Goal: Task Accomplishment & Management: Use online tool/utility

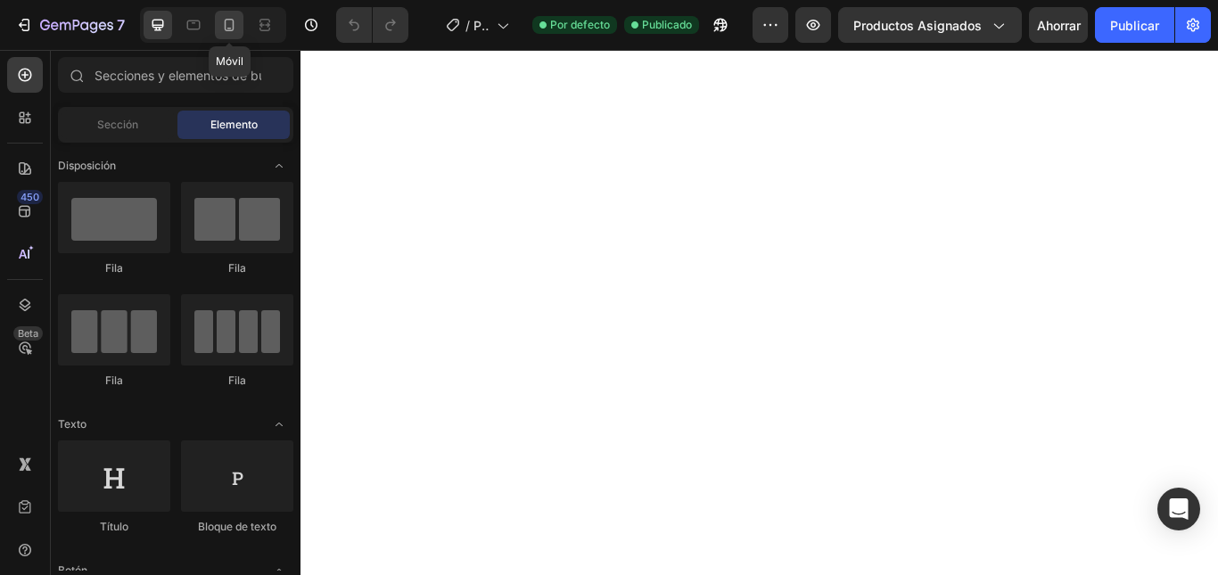
click at [229, 22] on icon at bounding box center [229, 25] width 18 height 18
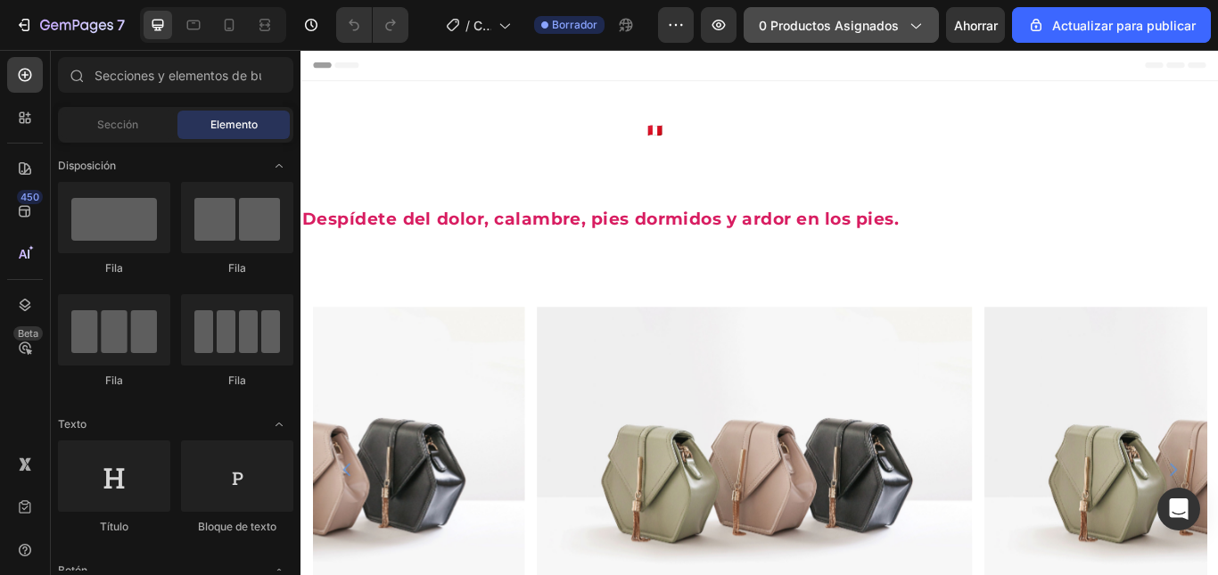
click at [899, 28] on font "0 productos asignados" at bounding box center [829, 25] width 140 height 15
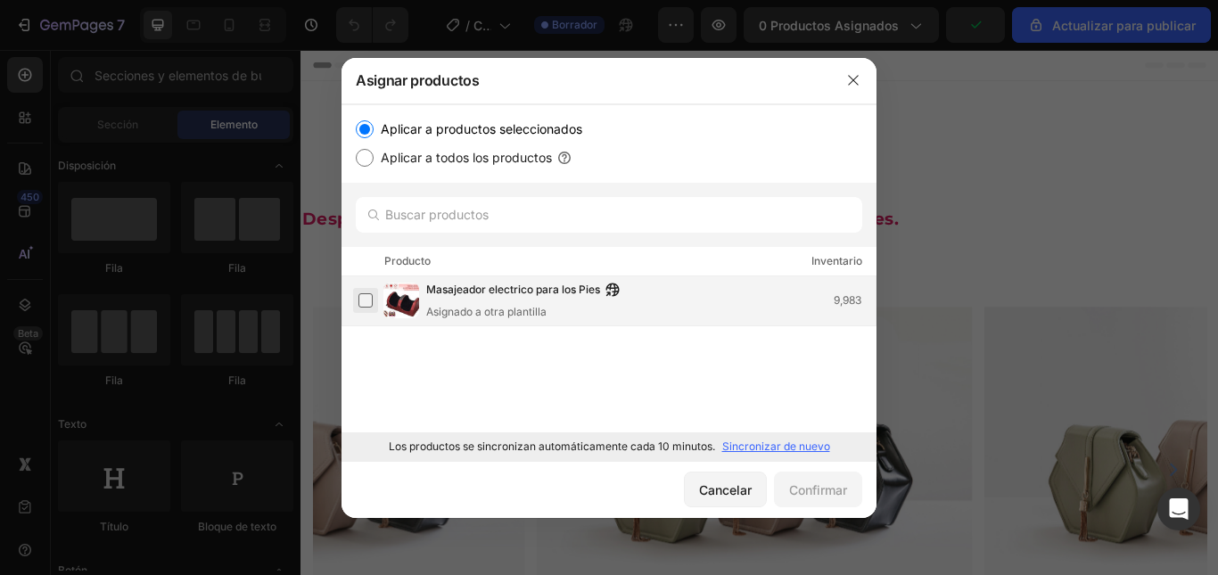
click at [365, 299] on label at bounding box center [365, 300] width 14 height 14
click at [366, 165] on input "Aplicar a todos los productos" at bounding box center [365, 158] width 18 height 18
radio input "true"
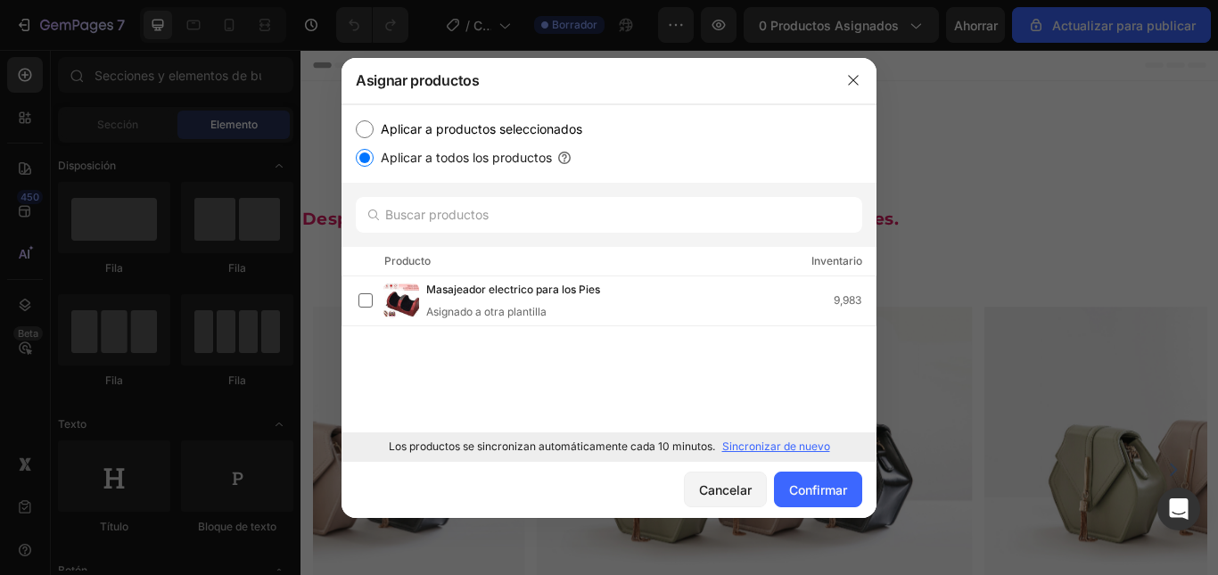
click at [364, 129] on input "Aplicar a productos seleccionados" at bounding box center [365, 129] width 18 height 18
radio input "true"
click at [851, 79] on icon "button" at bounding box center [853, 80] width 14 height 14
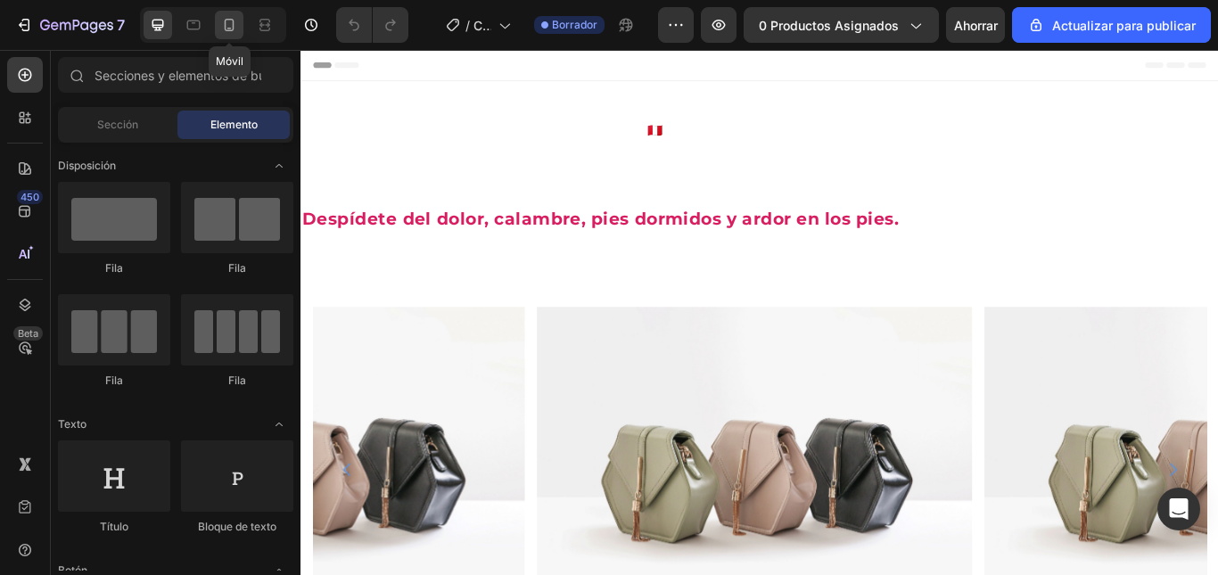
click at [232, 29] on icon at bounding box center [229, 25] width 18 height 18
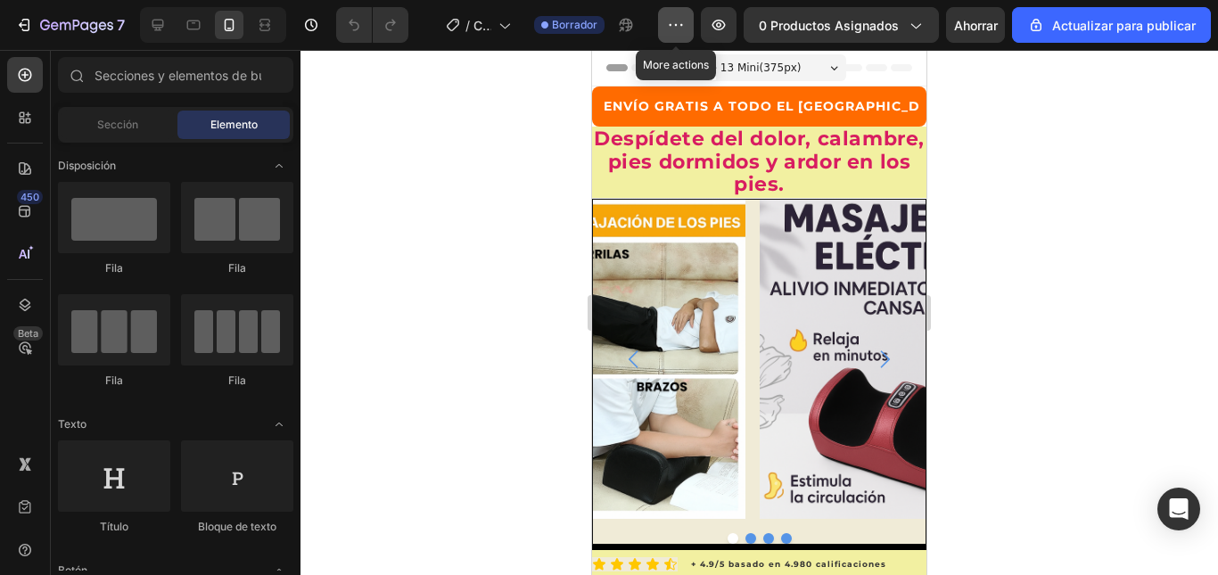
click at [680, 27] on icon "button" at bounding box center [676, 25] width 18 height 18
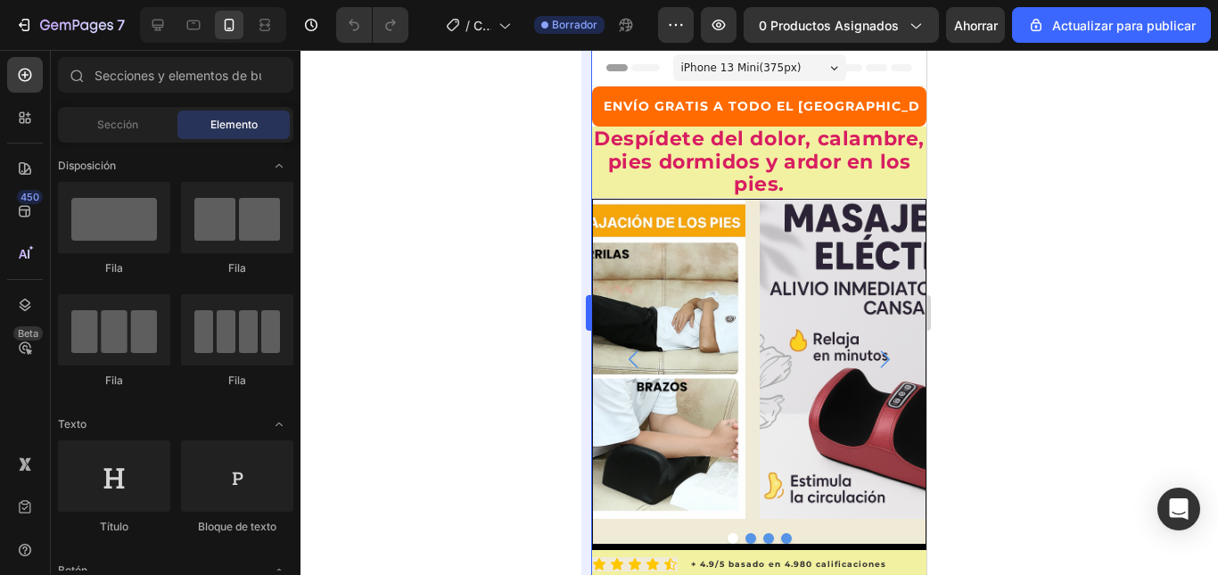
drag, startPoint x: 462, startPoint y: 184, endPoint x: 583, endPoint y: 110, distance: 142.1
click at [463, 184] on div at bounding box center [759, 312] width 918 height 525
click at [125, 130] on span "Sección" at bounding box center [117, 125] width 41 height 16
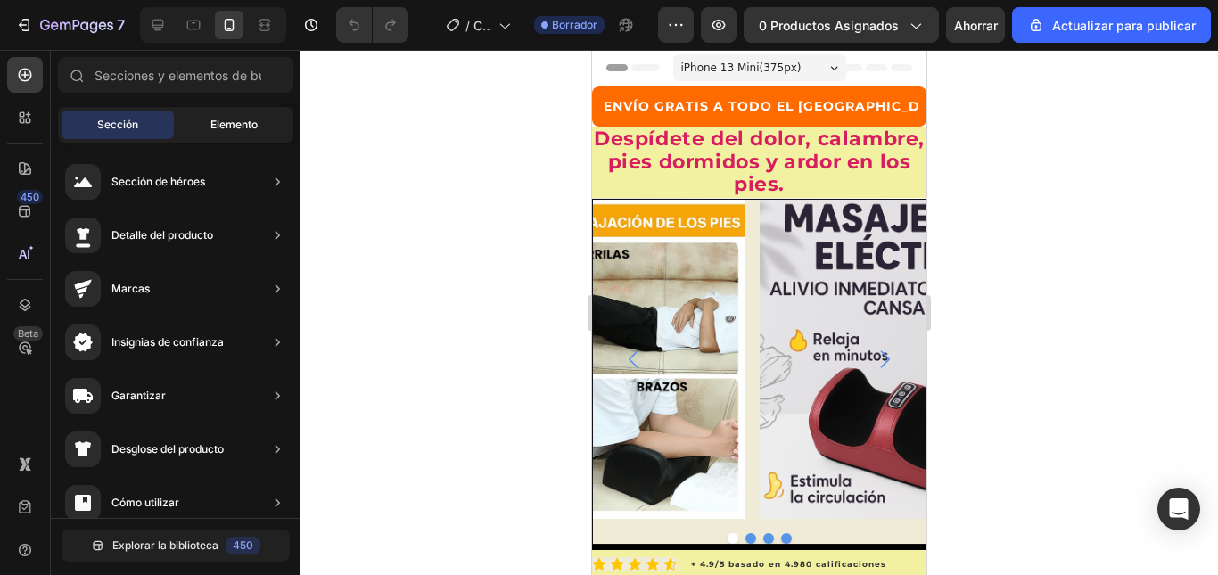
click at [247, 128] on font "Elemento" at bounding box center [233, 124] width 47 height 13
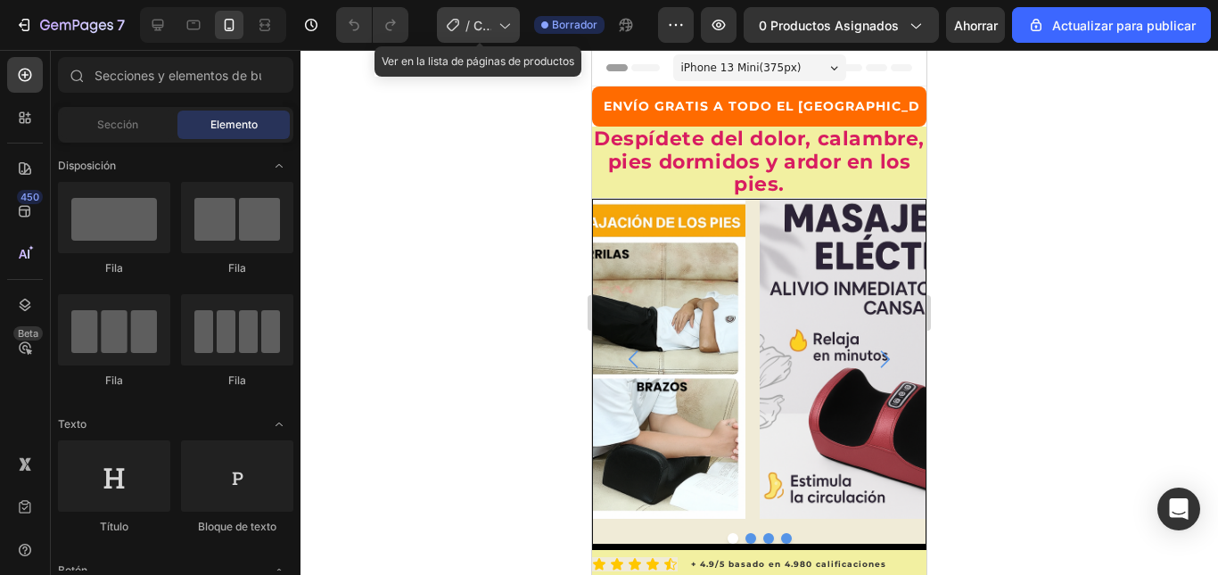
click at [513, 25] on icon at bounding box center [504, 25] width 18 height 18
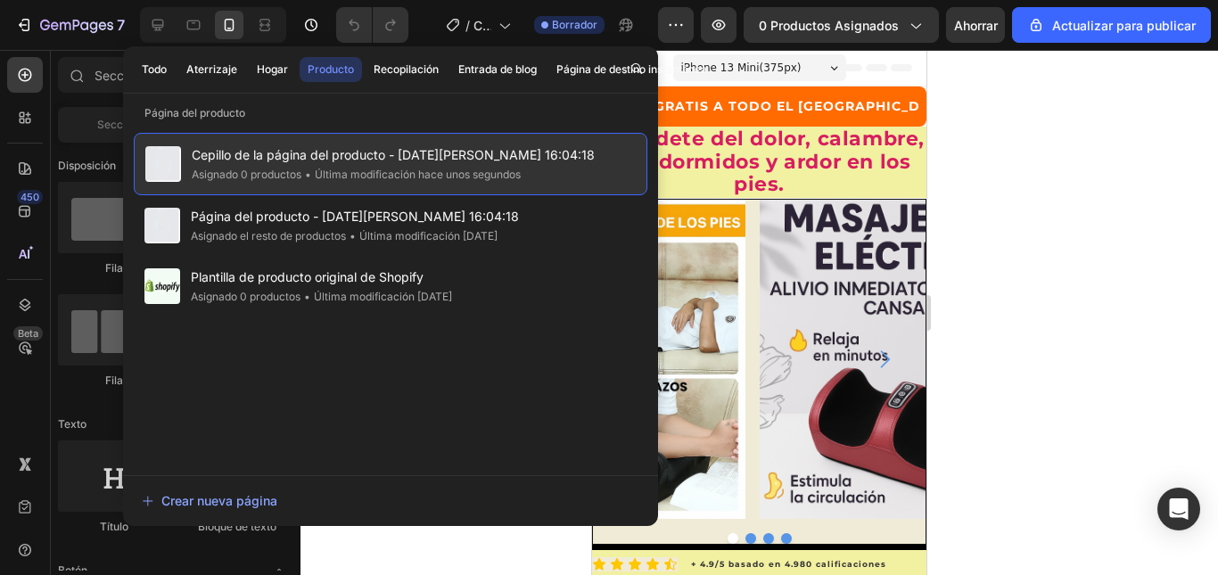
click at [271, 163] on span "Cepillo de la página del producto - 19 de agosto, 16:04:18" at bounding box center [393, 154] width 403 height 21
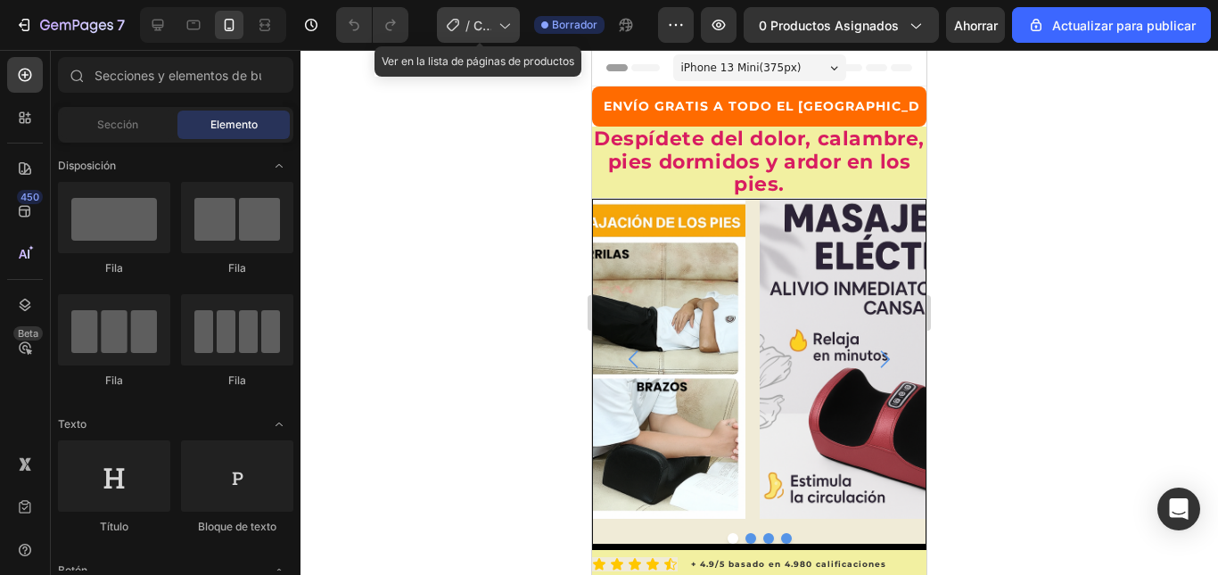
click at [479, 26] on font "Cepillo de la página del producto - 19 de agosto, 16:04:18" at bounding box center [483, 287] width 21 height 539
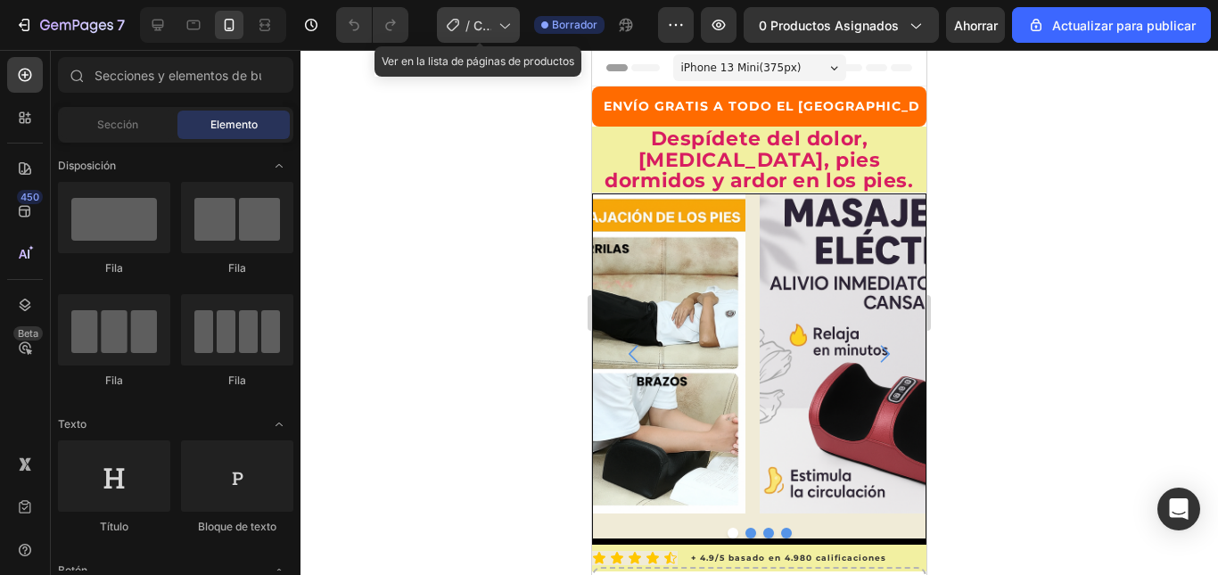
click at [481, 26] on font "Cepillo de la página del producto - 19 de agosto, 16:04:18" at bounding box center [483, 287] width 21 height 539
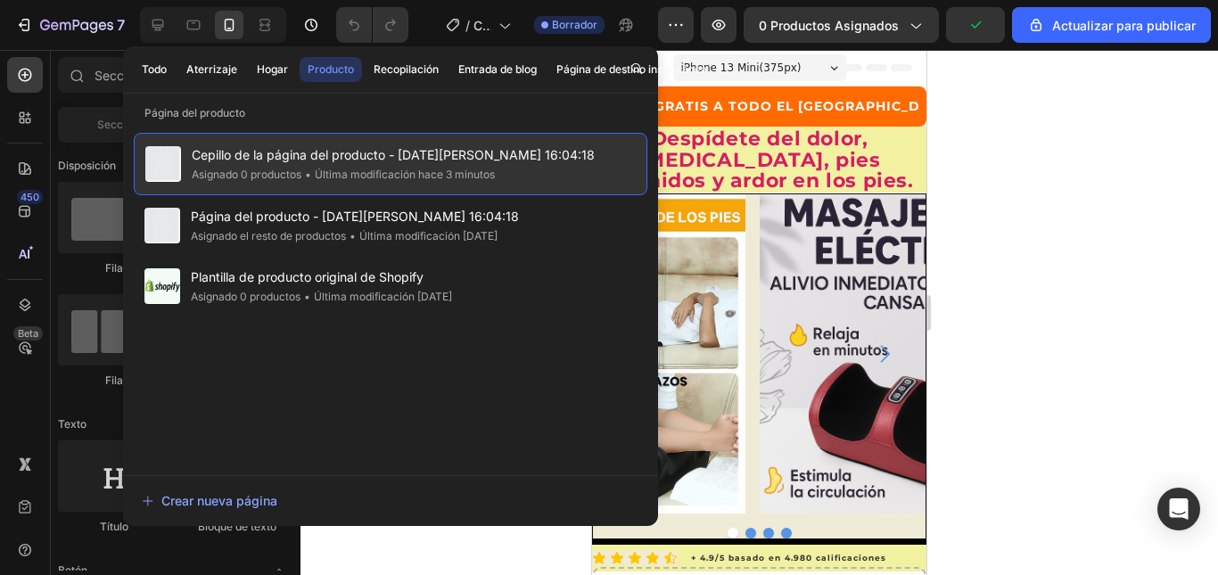
click at [399, 173] on font "Última modificación hace 3 minutos" at bounding box center [405, 174] width 180 height 13
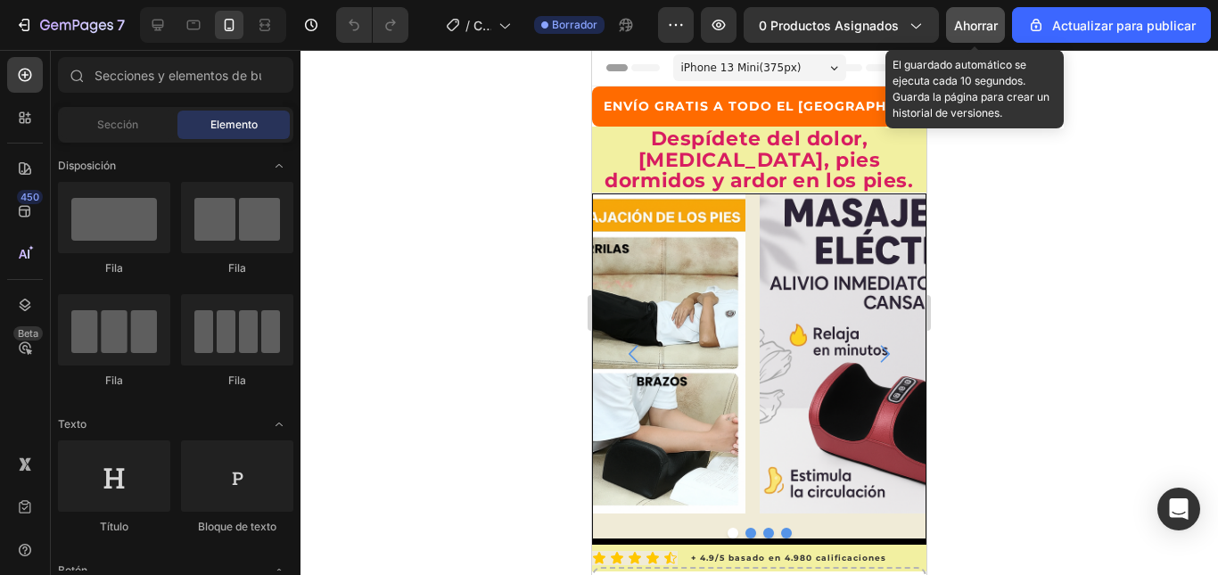
click at [975, 31] on font "Ahorrar" at bounding box center [976, 25] width 44 height 15
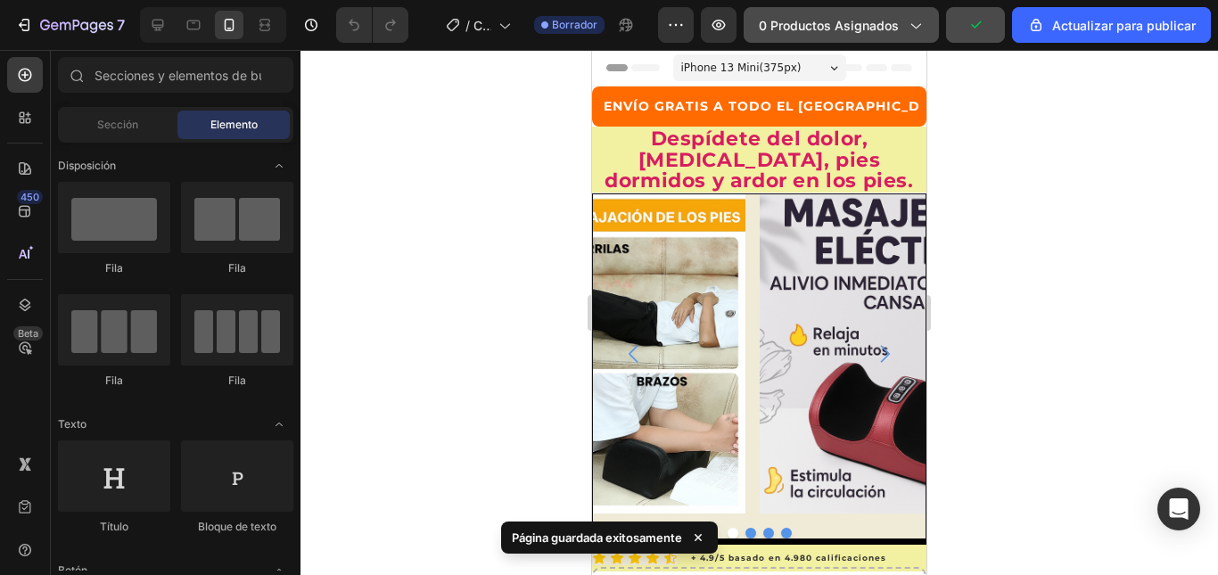
click at [878, 27] on font "0 productos asignados" at bounding box center [829, 25] width 140 height 15
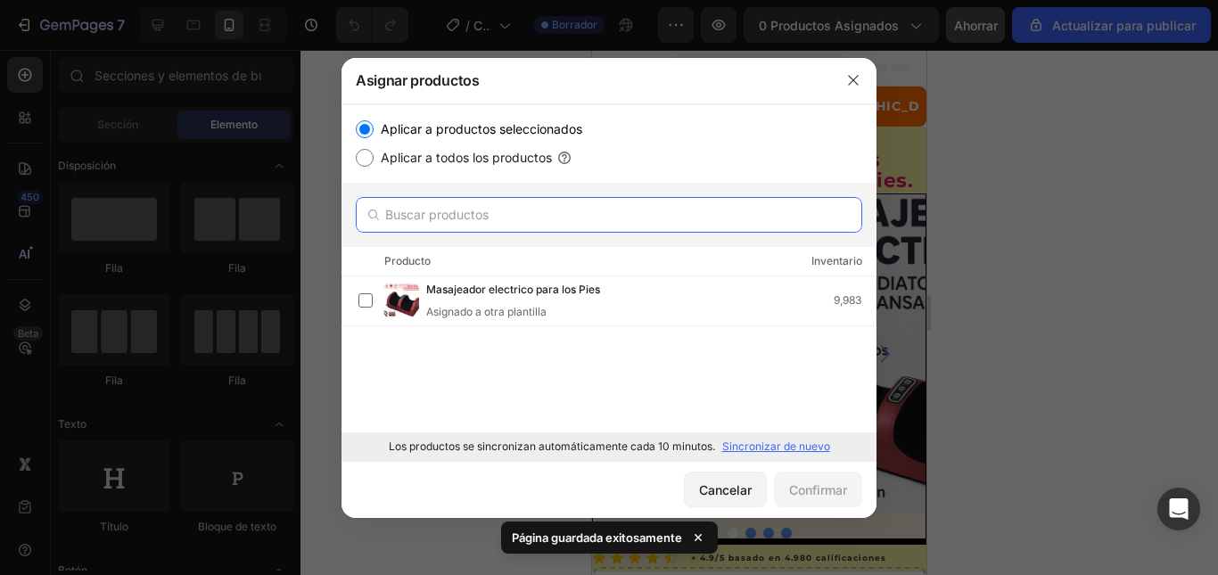
click at [428, 218] on input "text" at bounding box center [609, 215] width 506 height 36
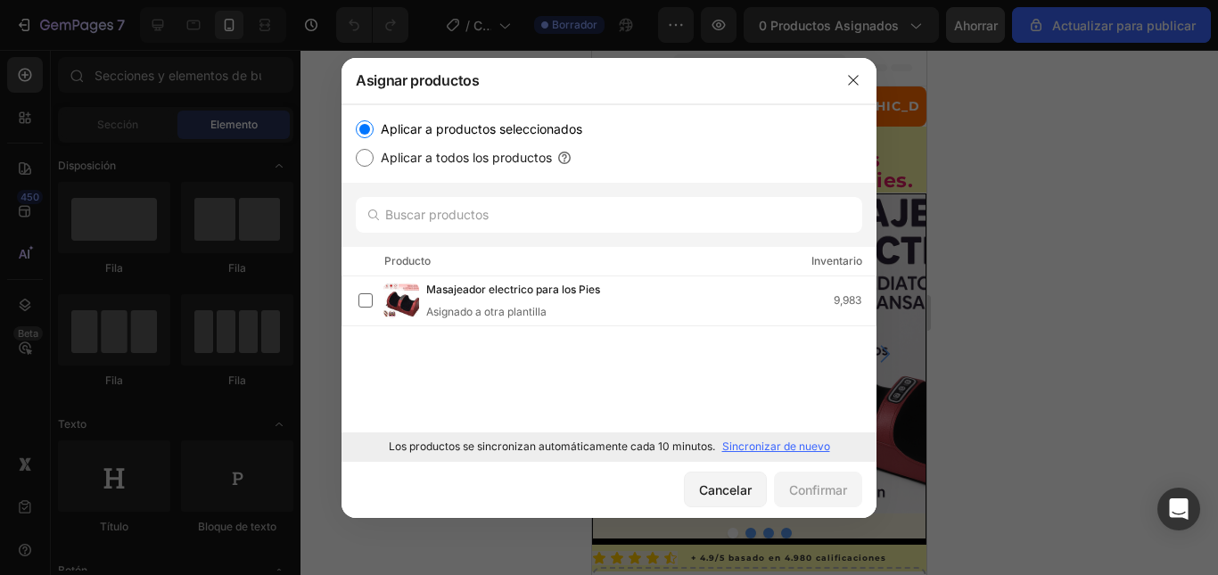
click at [764, 445] on font "Sincronizar de nuevo" at bounding box center [776, 446] width 108 height 13
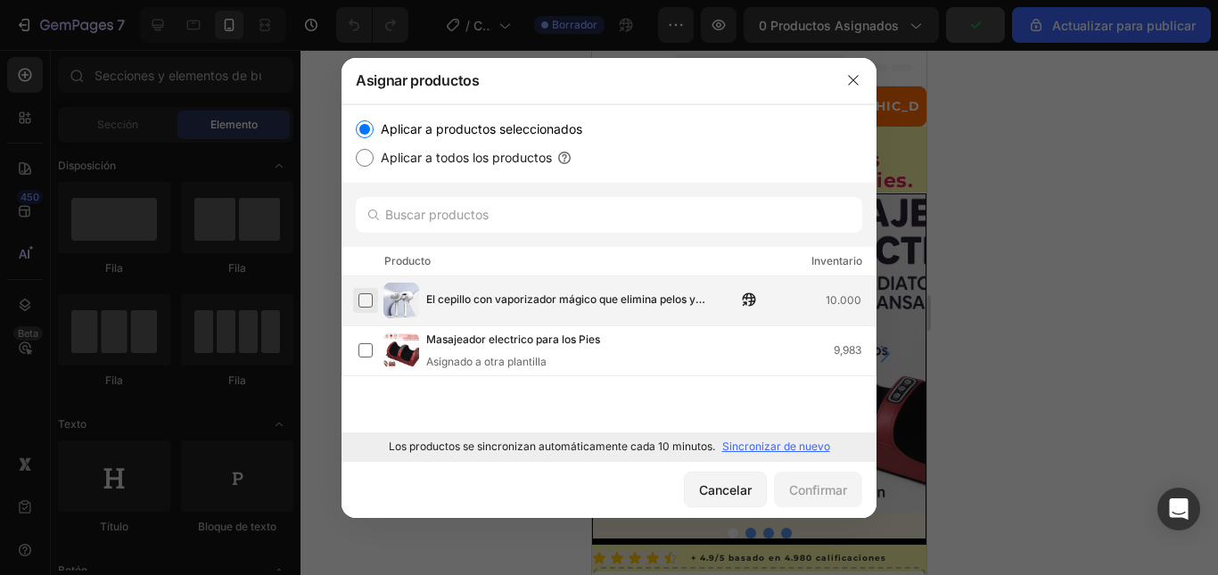
click at [373, 299] on label at bounding box center [365, 300] width 14 height 14
click at [828, 490] on font "Confirmar" at bounding box center [818, 489] width 58 height 15
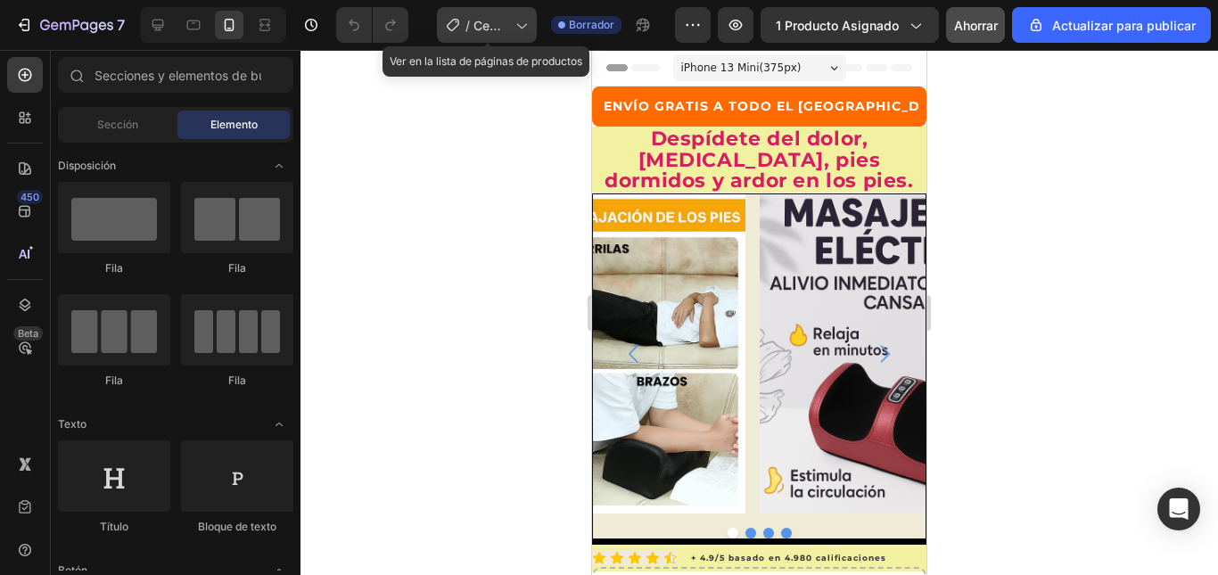
click at [484, 29] on font "Cepillo de la página del producto - 19 de agosto, 16:04:18" at bounding box center [491, 138] width 37 height 240
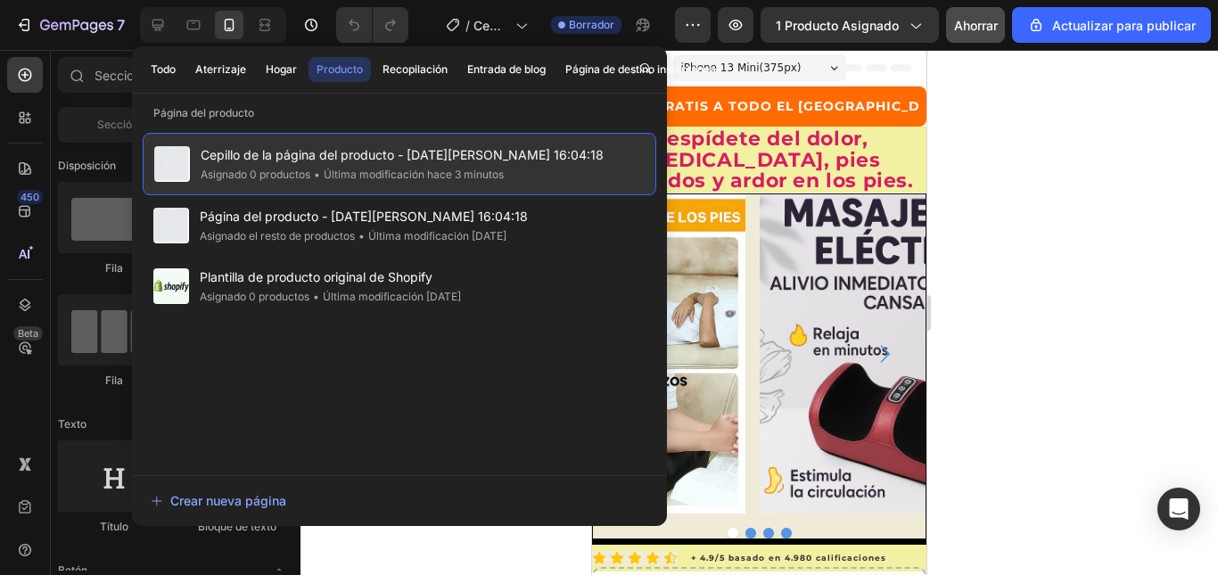
click at [366, 172] on font "Última modificación hace 3 minutos" at bounding box center [414, 174] width 180 height 13
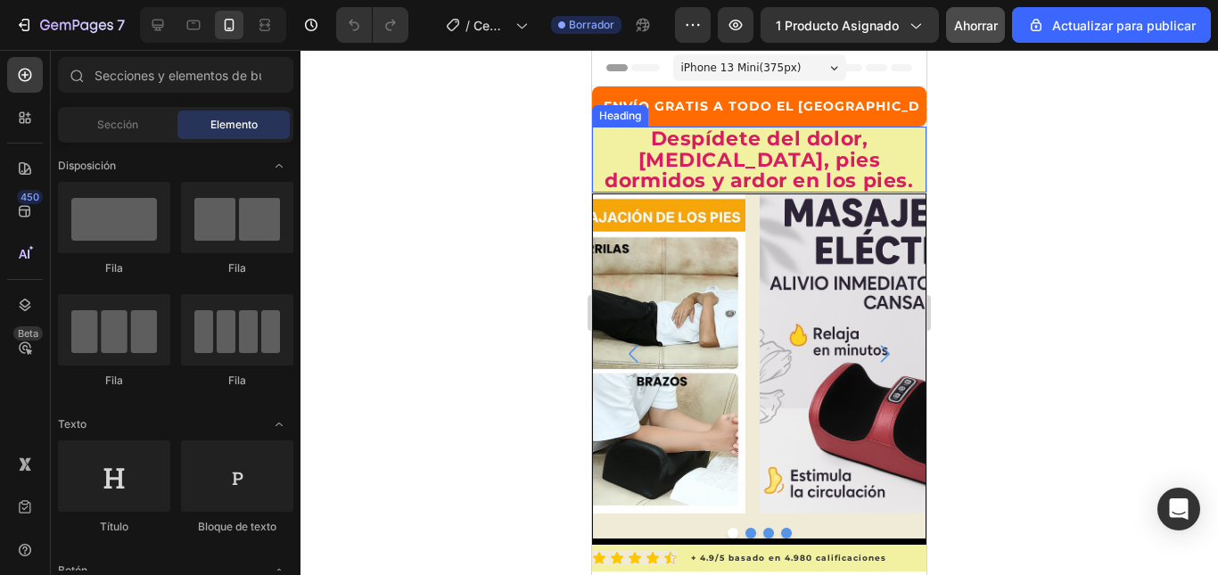
click at [767, 161] on strong "Despídete del dolor, calambre, pies dormidos y ardor en los pies." at bounding box center [759, 160] width 309 height 66
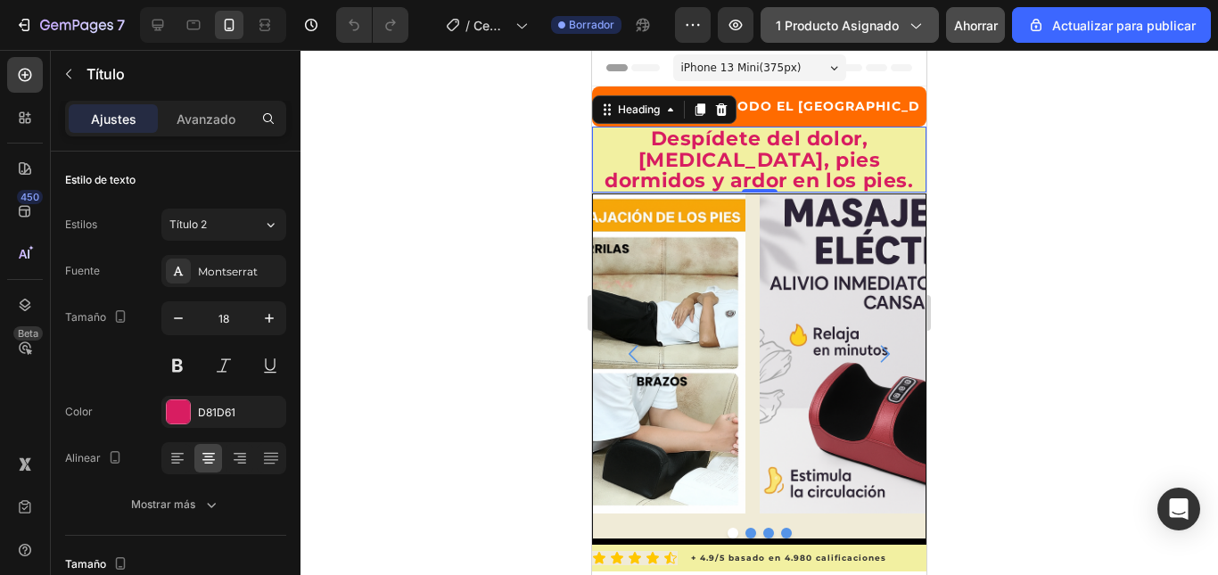
click at [911, 21] on icon "button" at bounding box center [915, 25] width 18 height 18
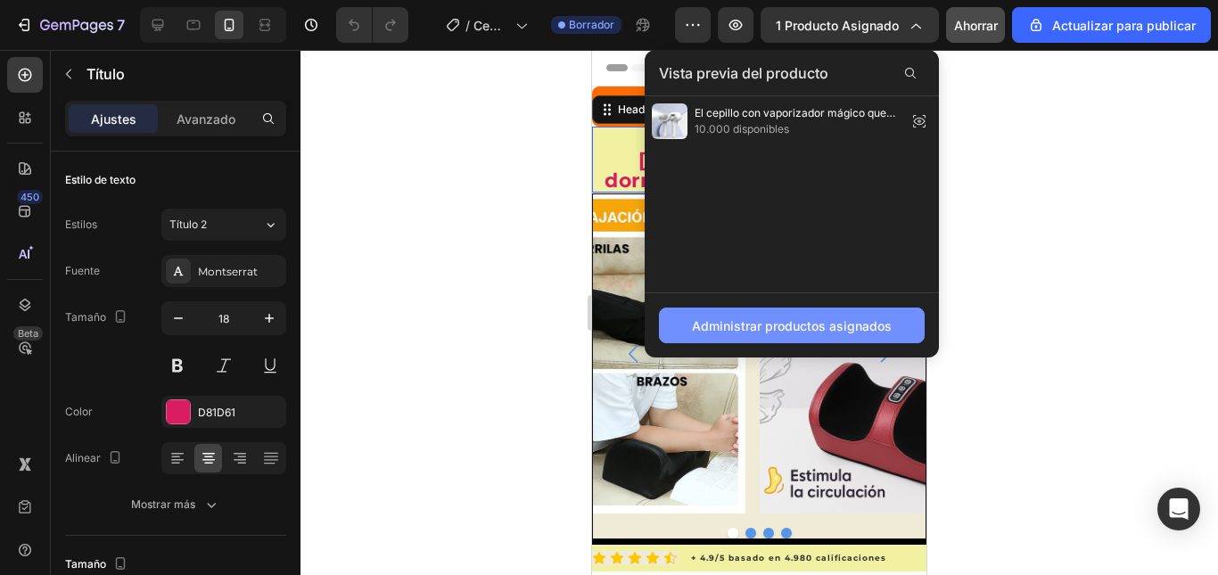
click at [776, 325] on font "Administrar productos asignados" at bounding box center [792, 325] width 200 height 15
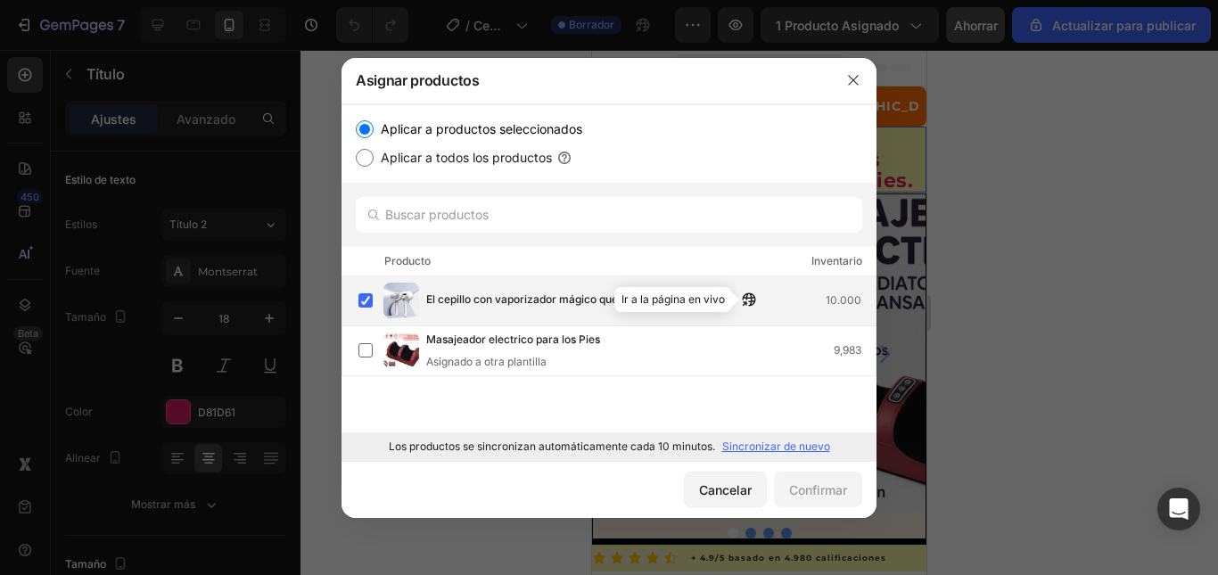
click at [747, 301] on icon "button" at bounding box center [745, 303] width 4 height 4
drag, startPoint x: 854, startPoint y: 85, endPoint x: 261, endPoint y: 36, distance: 595.0
click at [854, 85] on icon "button" at bounding box center [853, 80] width 14 height 14
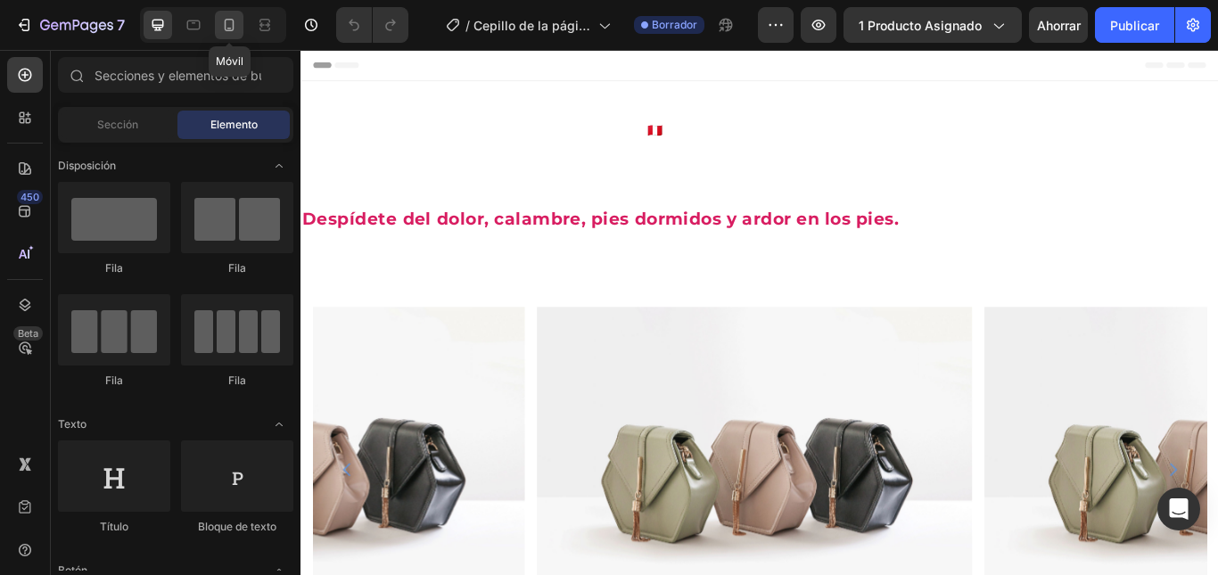
click at [228, 28] on icon at bounding box center [230, 25] width 10 height 12
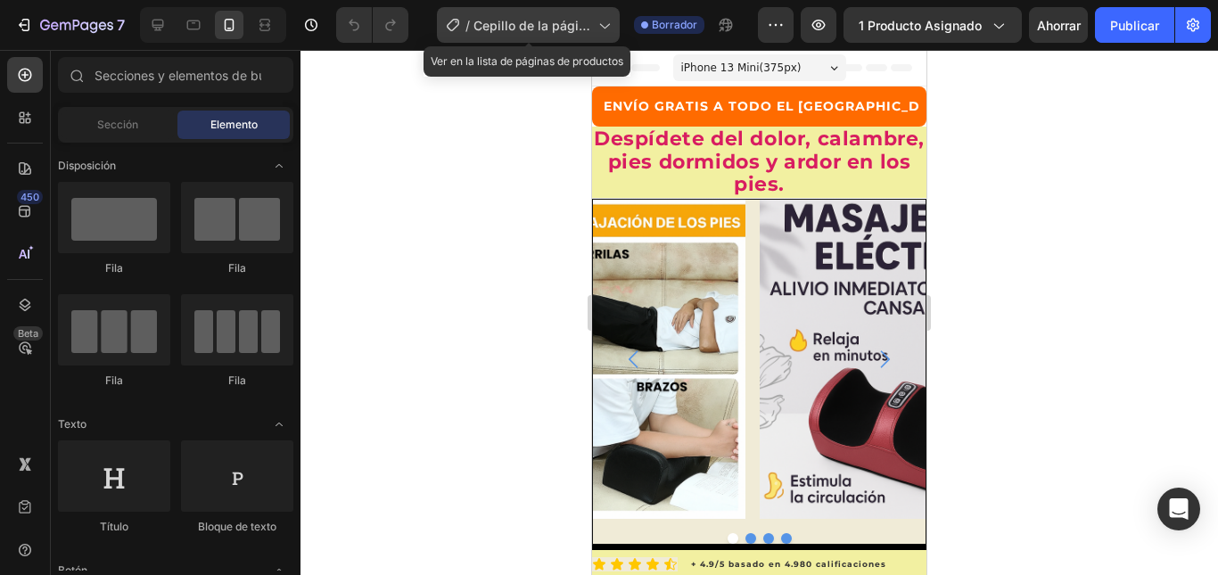
click at [555, 29] on font "Cepillo de la página del producto - 27/08" at bounding box center [531, 44] width 117 height 53
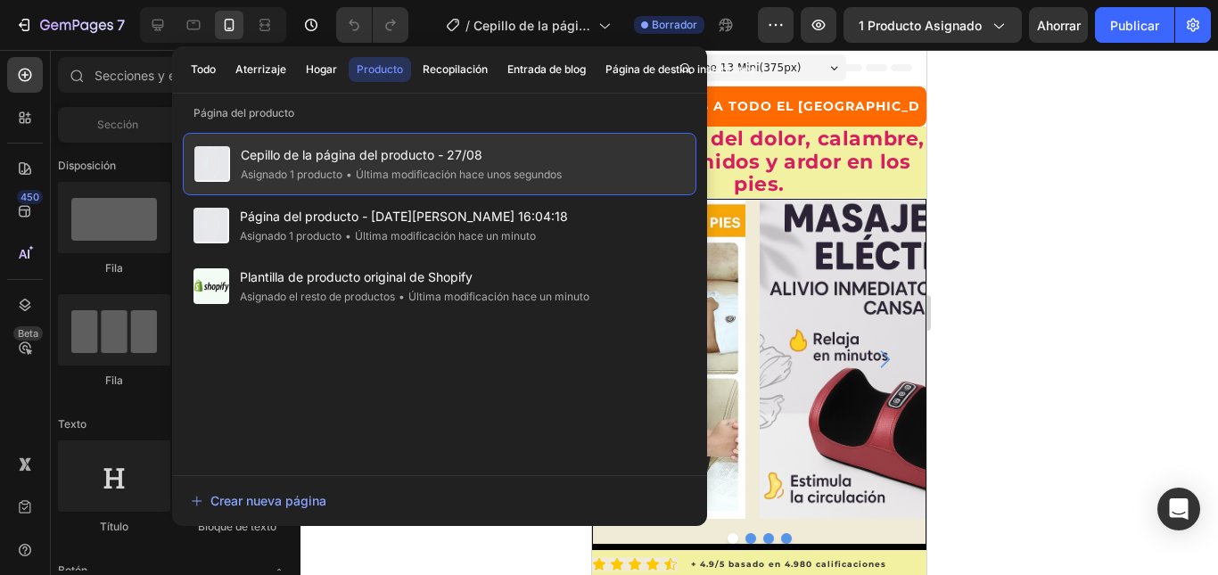
click at [347, 160] on font "Cepillo de la página del producto - 27/08" at bounding box center [362, 154] width 242 height 15
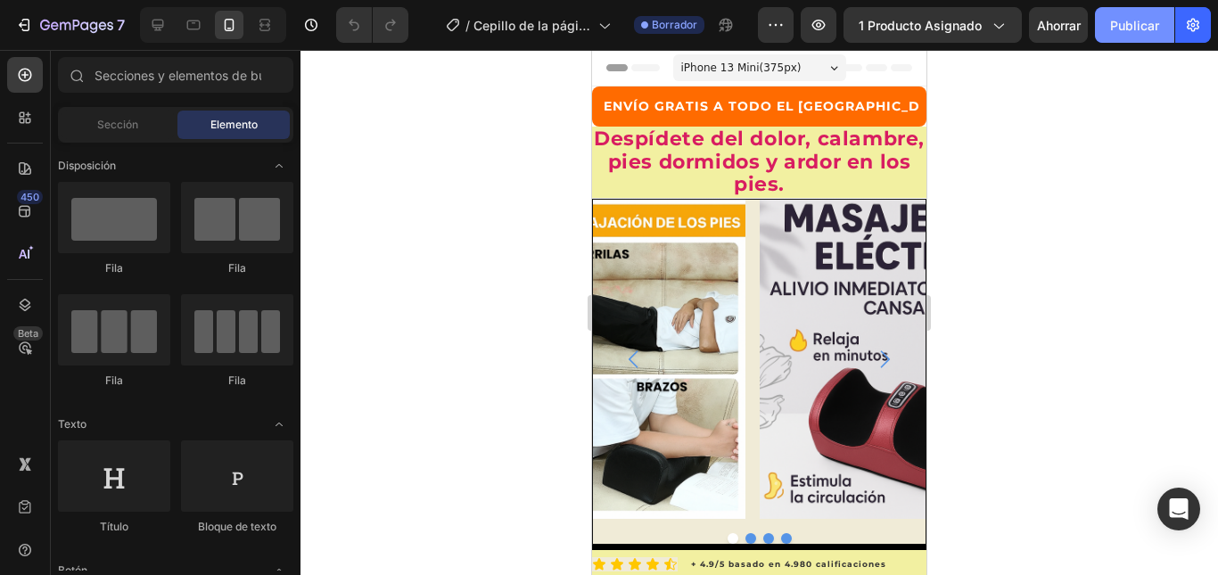
click at [1124, 26] on font "Publicar" at bounding box center [1134, 25] width 49 height 15
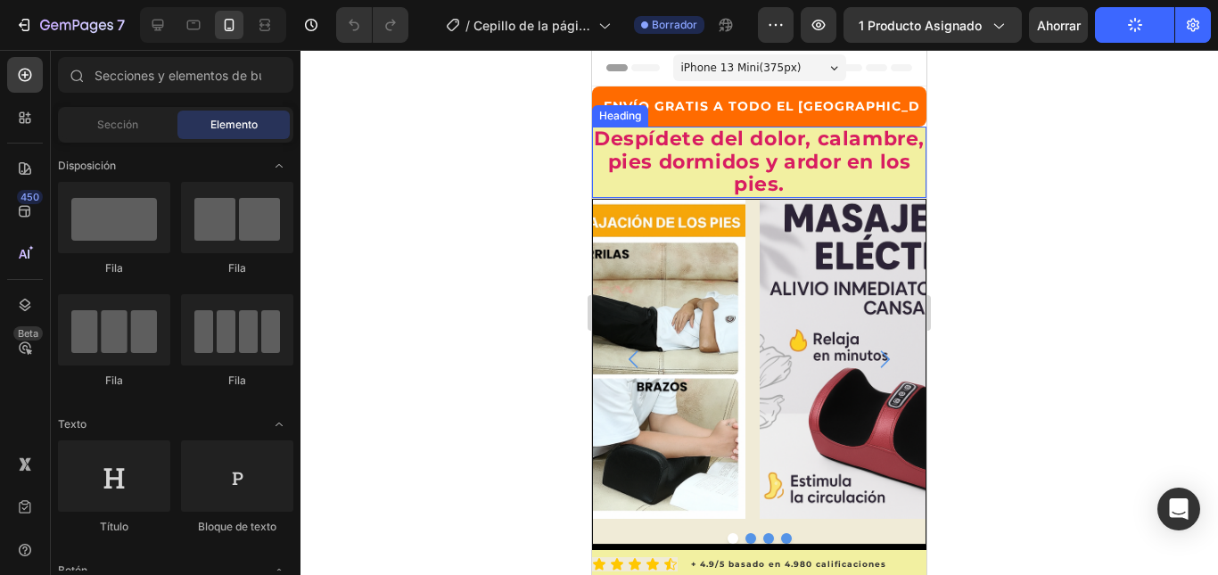
click at [840, 177] on strong "Despídete del dolor, calambre, pies dormidos y ardor en los pies." at bounding box center [759, 162] width 331 height 70
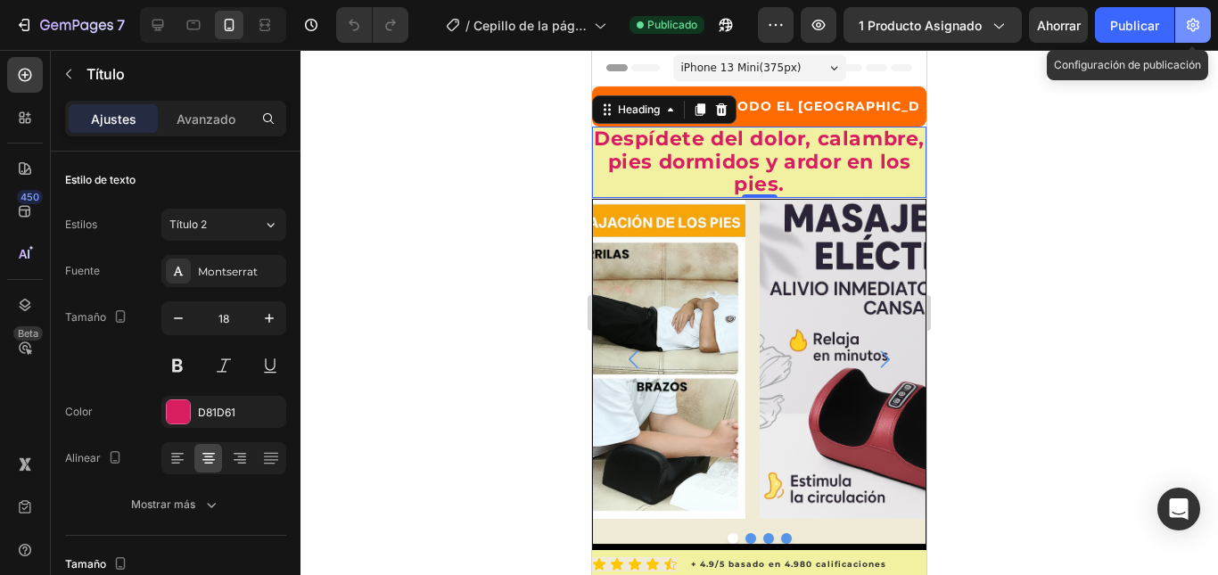
click at [1185, 29] on icon "button" at bounding box center [1193, 25] width 18 height 18
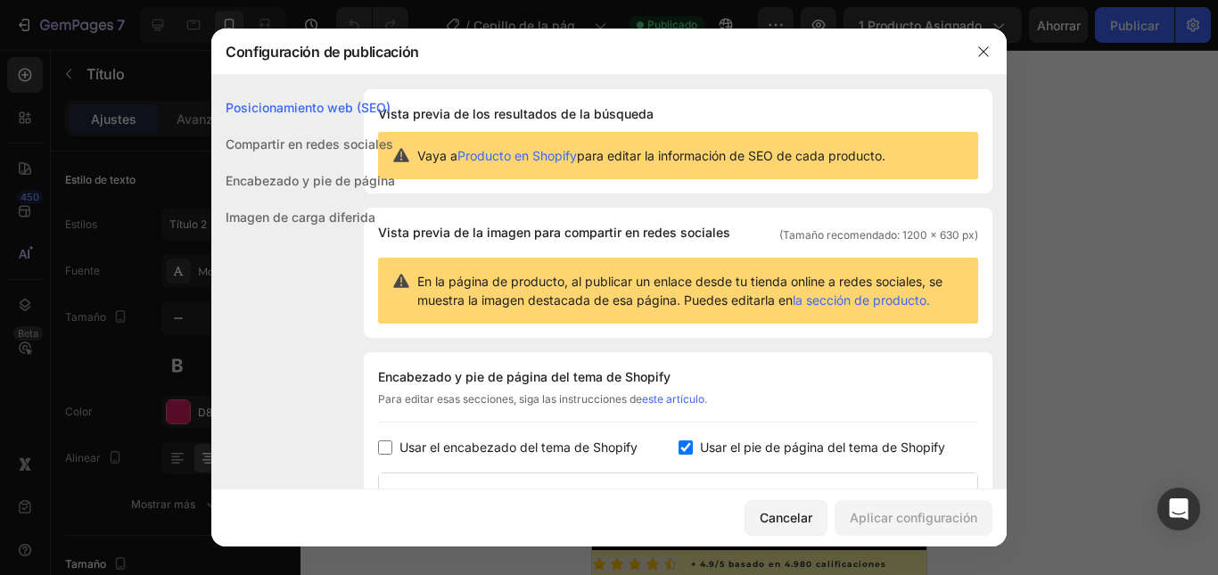
click at [299, 177] on font "Encabezado y pie de página" at bounding box center [310, 180] width 169 height 15
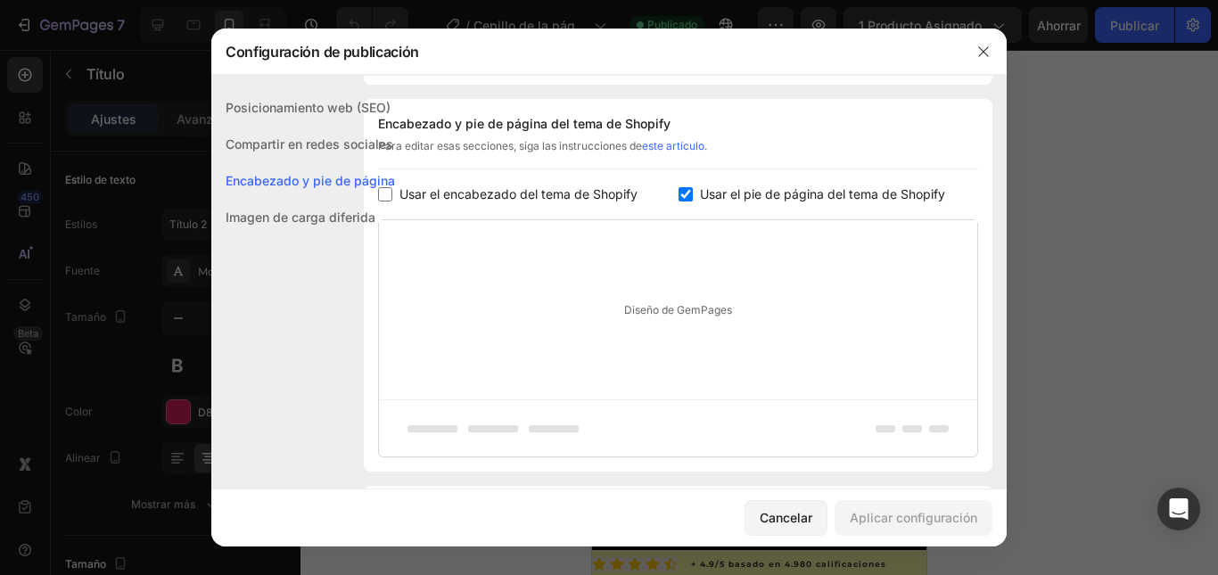
scroll to position [259, 0]
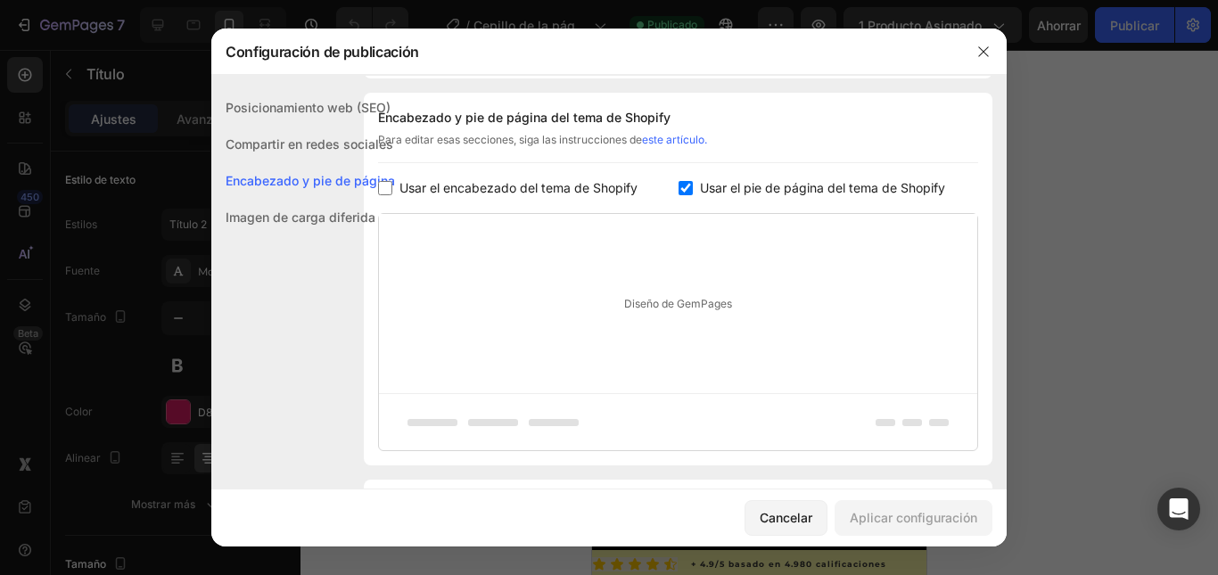
click at [385, 188] on input "checkbox" at bounding box center [385, 188] width 14 height 14
checkbox input "true"
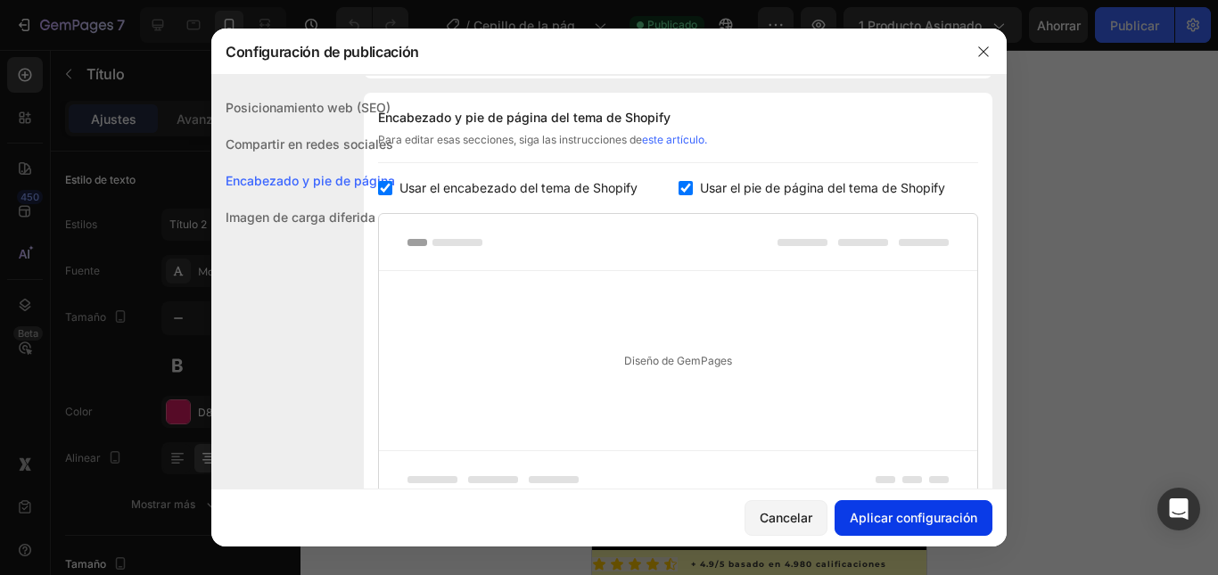
click at [908, 517] on font "Aplicar configuración" at bounding box center [914, 517] width 128 height 15
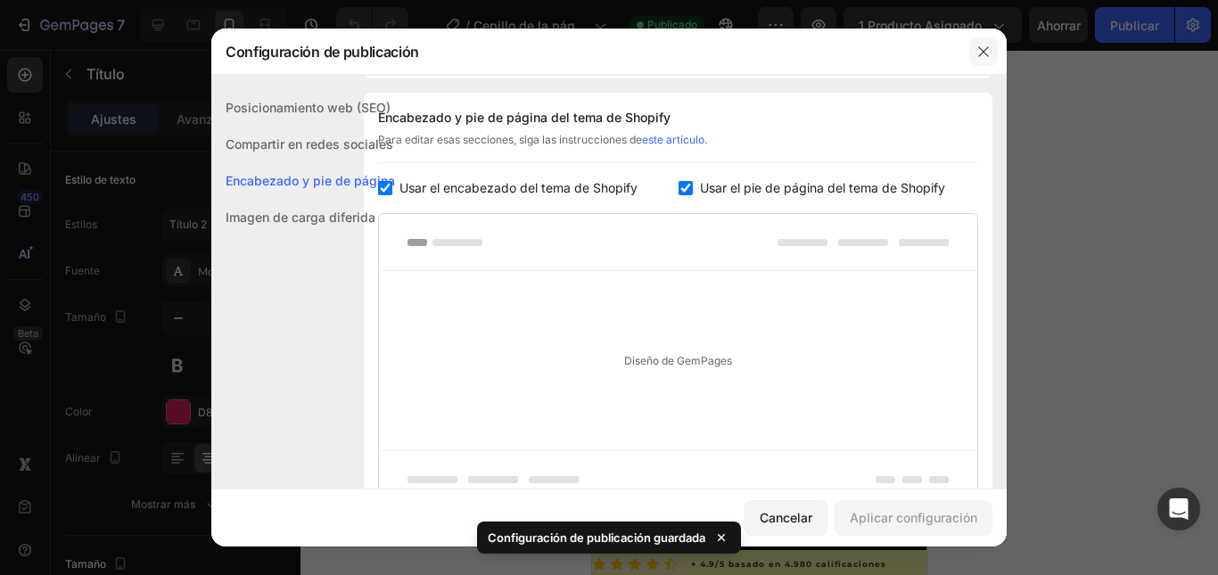
click at [985, 50] on icon "button" at bounding box center [983, 51] width 10 height 10
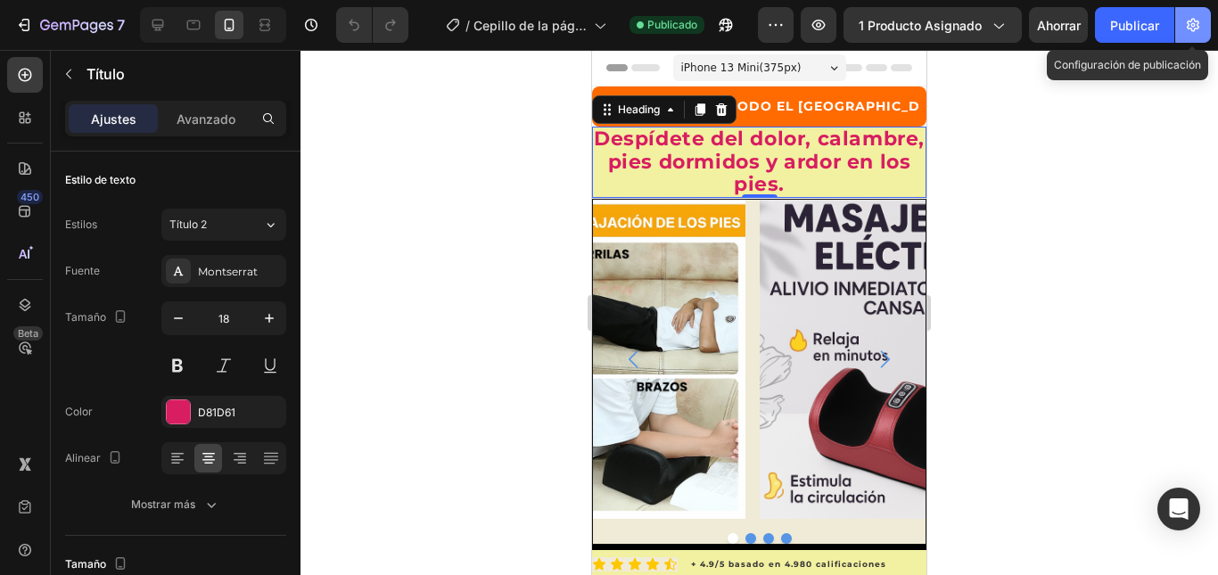
click at [1187, 23] on icon "button" at bounding box center [1193, 25] width 18 height 18
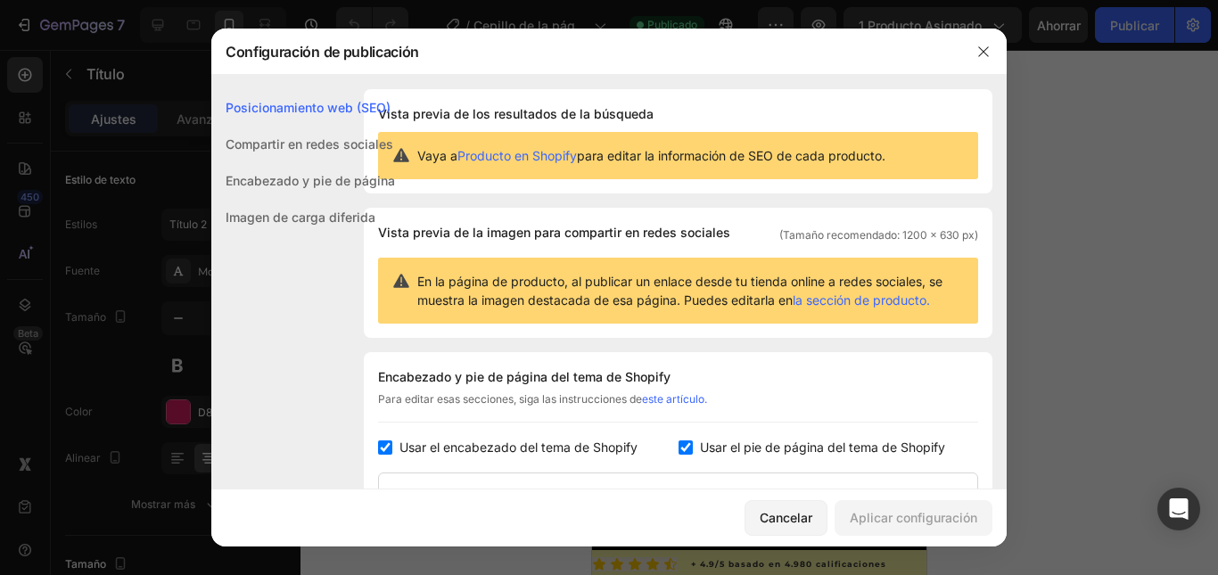
click at [300, 185] on font "Encabezado y pie de página" at bounding box center [310, 180] width 169 height 15
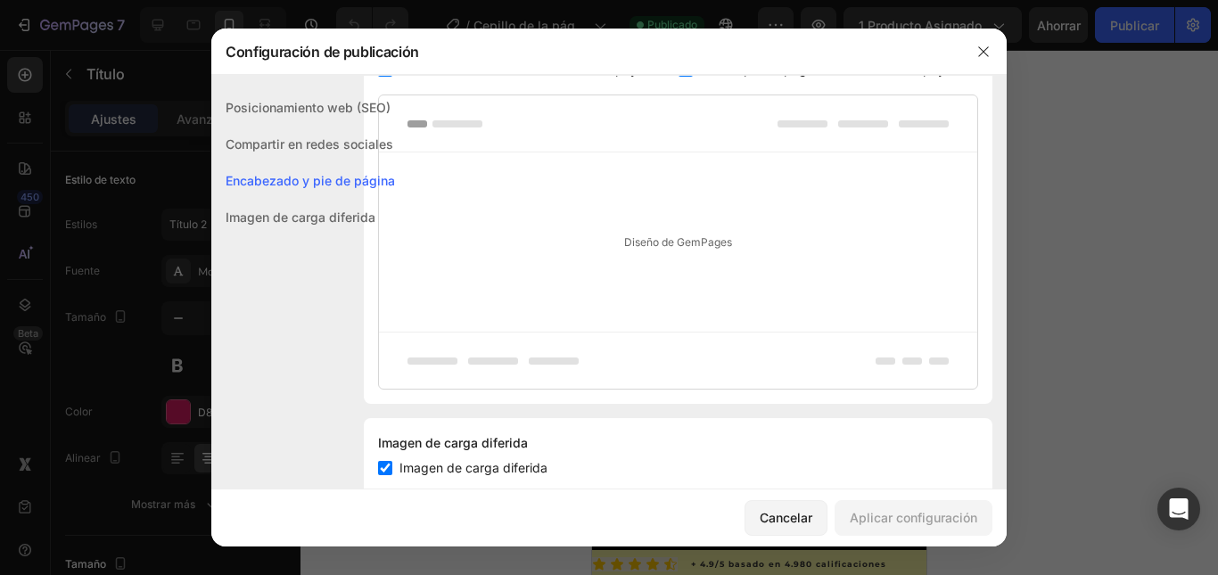
scroll to position [424, 0]
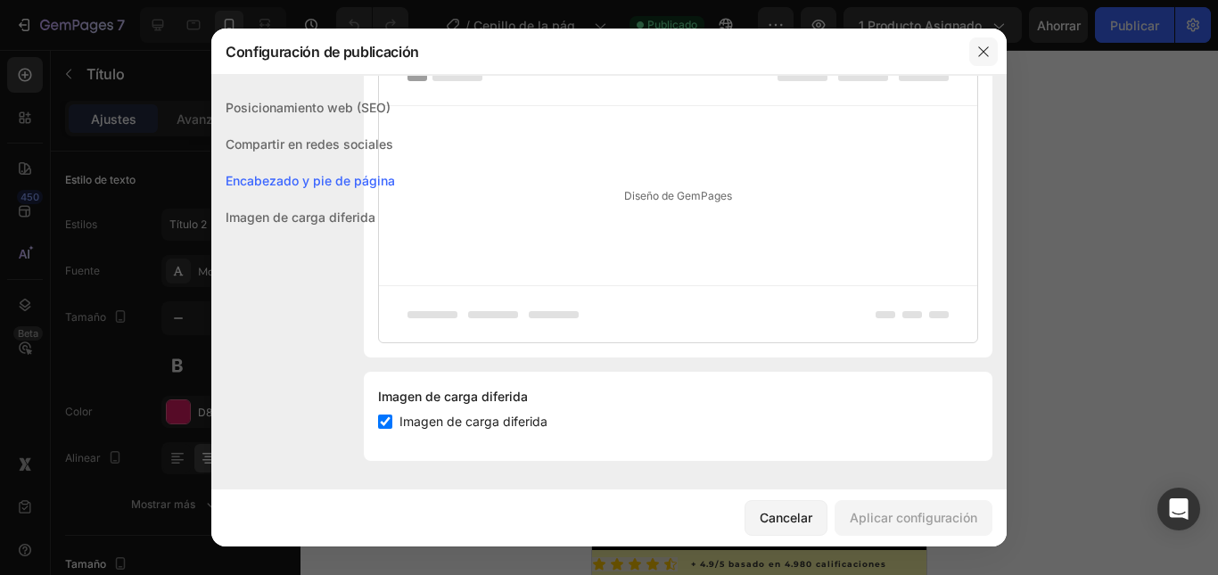
click at [978, 51] on icon "button" at bounding box center [983, 52] width 14 height 14
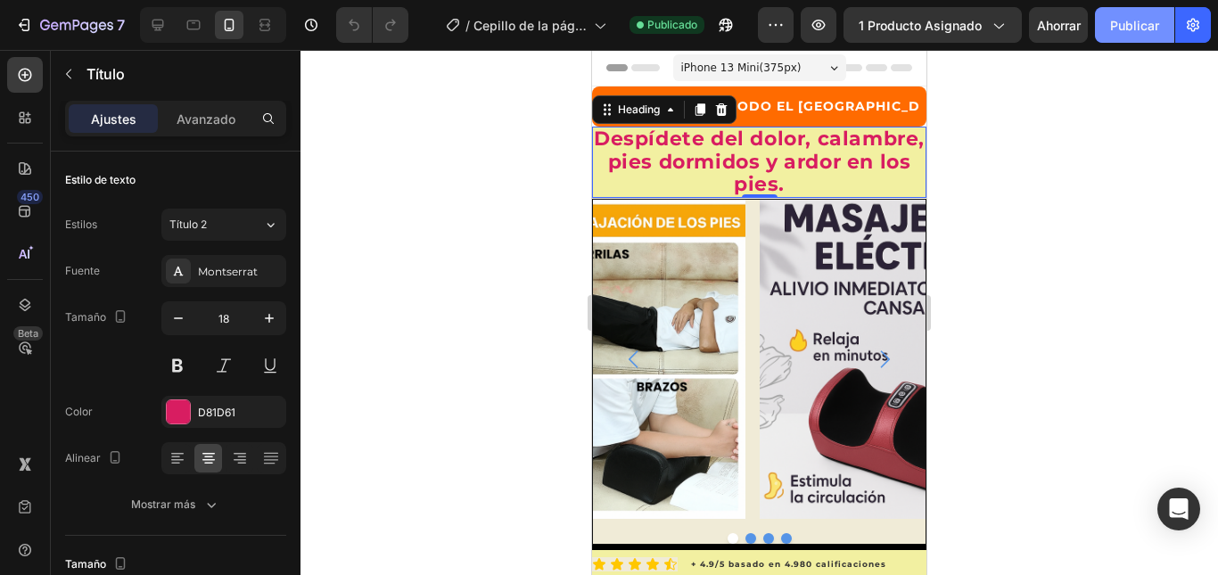
click at [1144, 28] on font "Publicar" at bounding box center [1134, 25] width 49 height 15
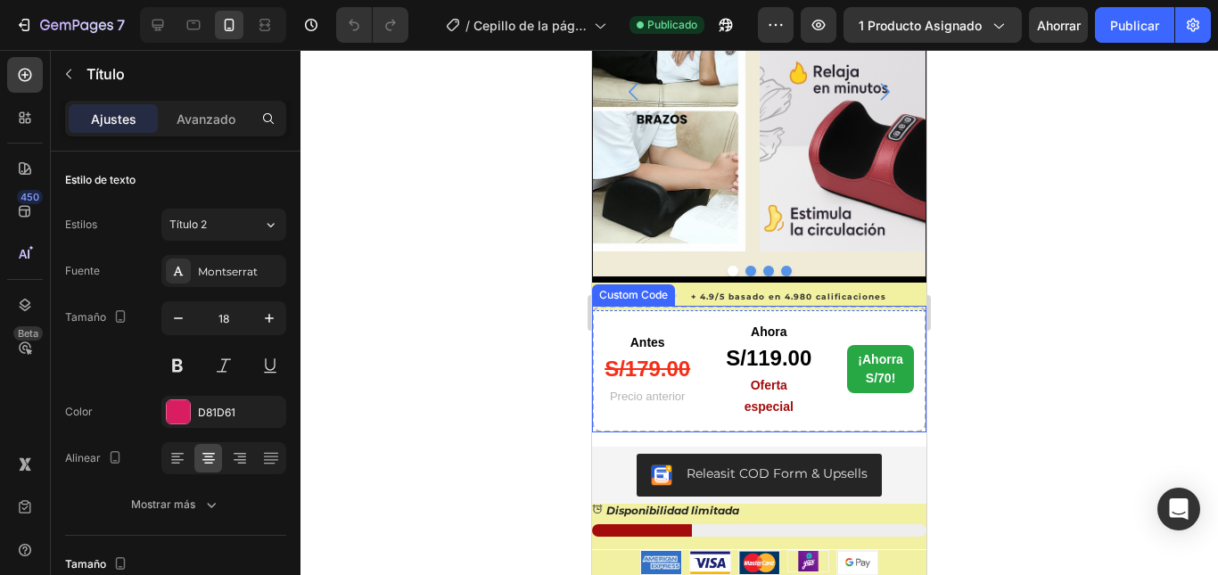
scroll to position [0, 0]
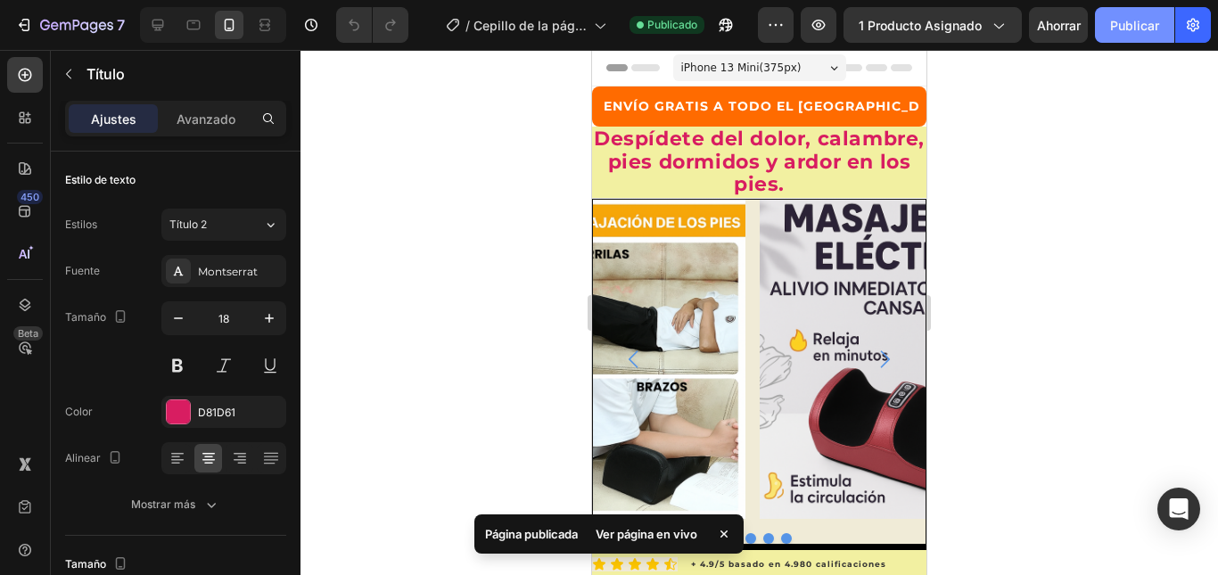
click at [1131, 26] on font "Publicar" at bounding box center [1134, 25] width 49 height 15
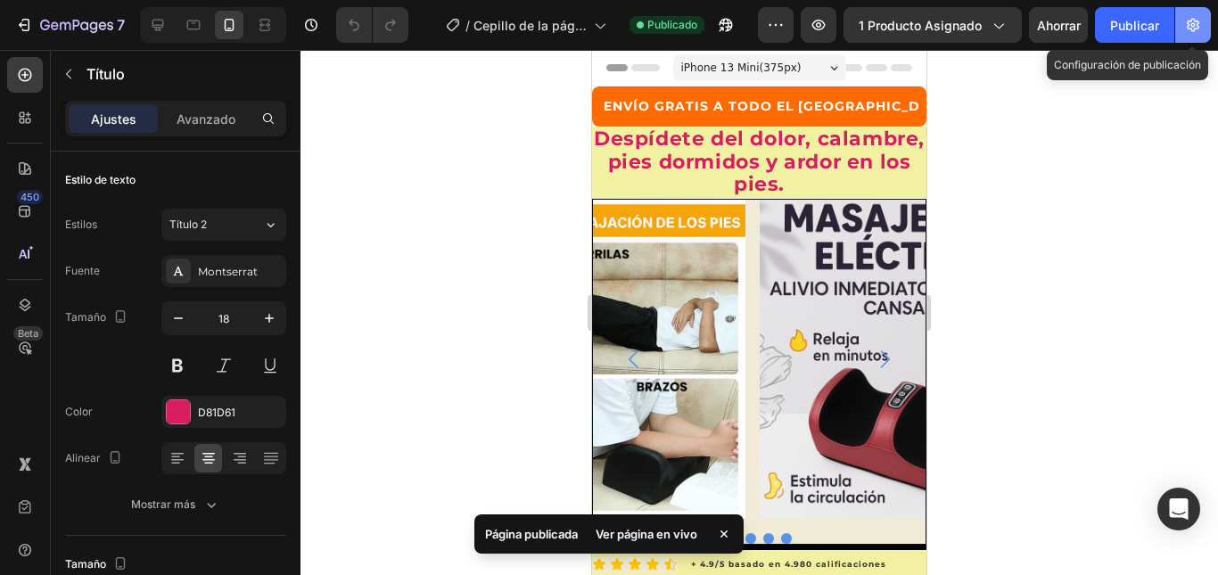
click at [1195, 28] on icon "button" at bounding box center [1193, 25] width 18 height 18
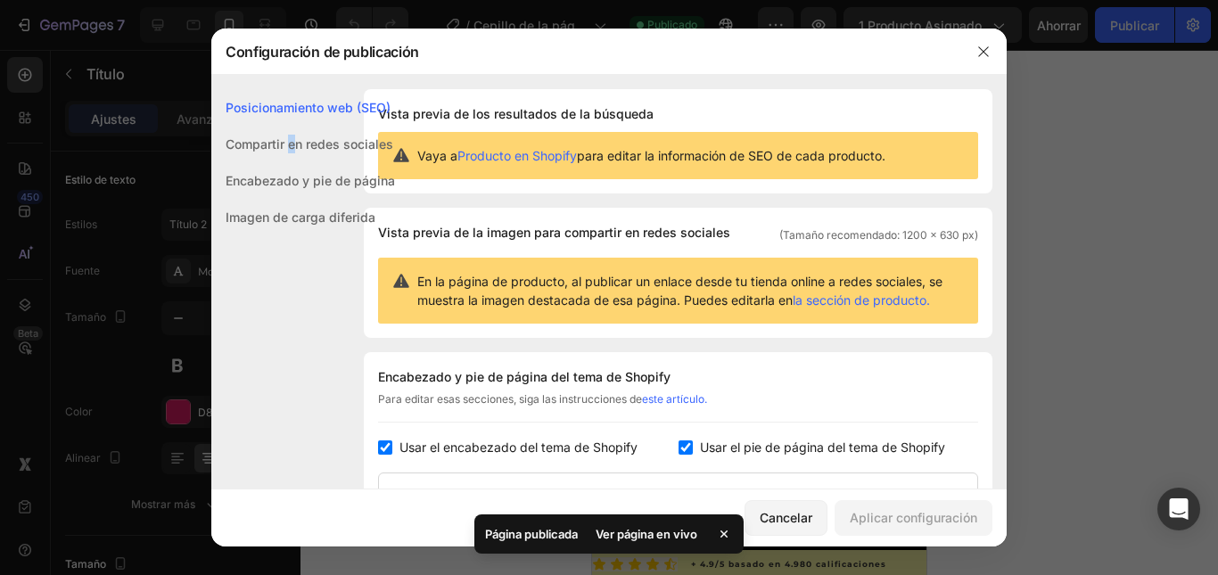
click at [293, 143] on font "Compartir en redes sociales" at bounding box center [310, 143] width 168 height 15
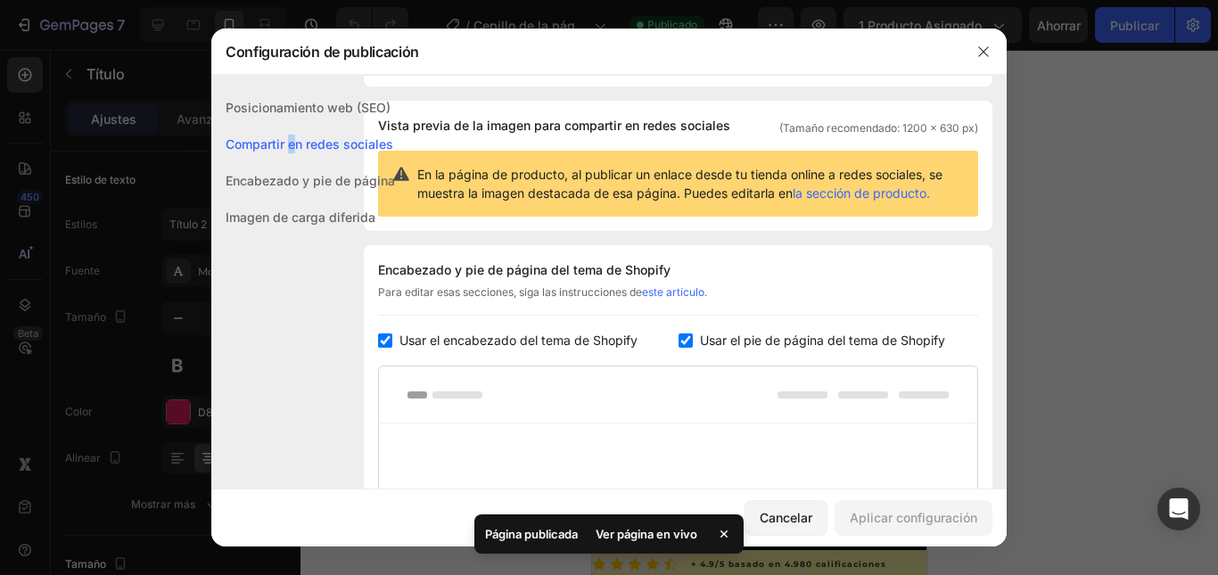
scroll to position [115, 0]
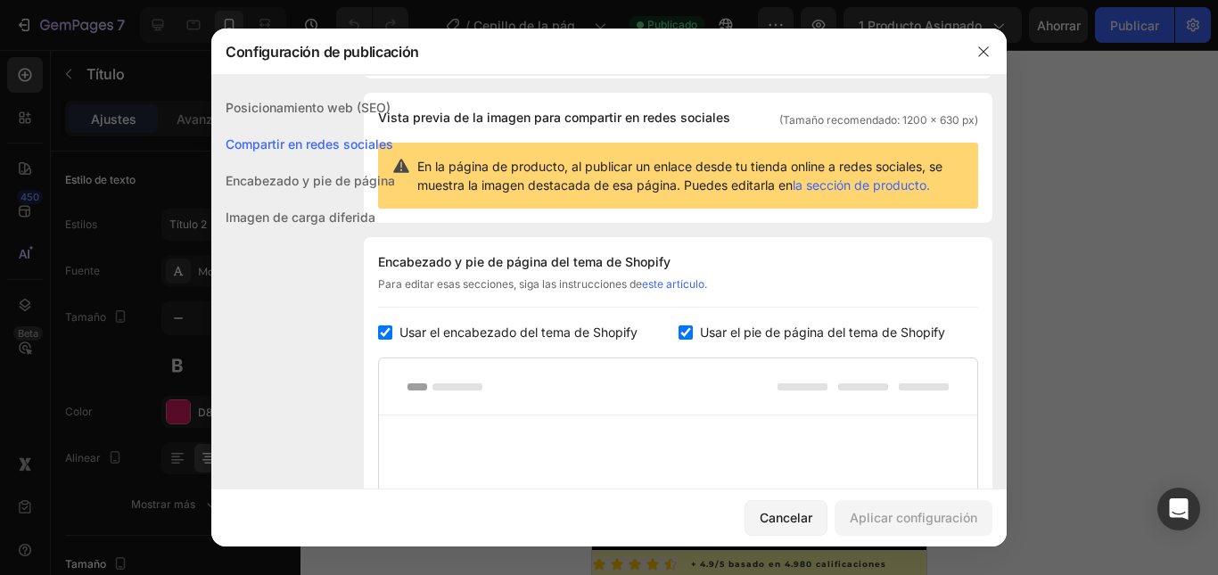
click at [315, 182] on font "Encabezado y pie de página" at bounding box center [310, 180] width 169 height 15
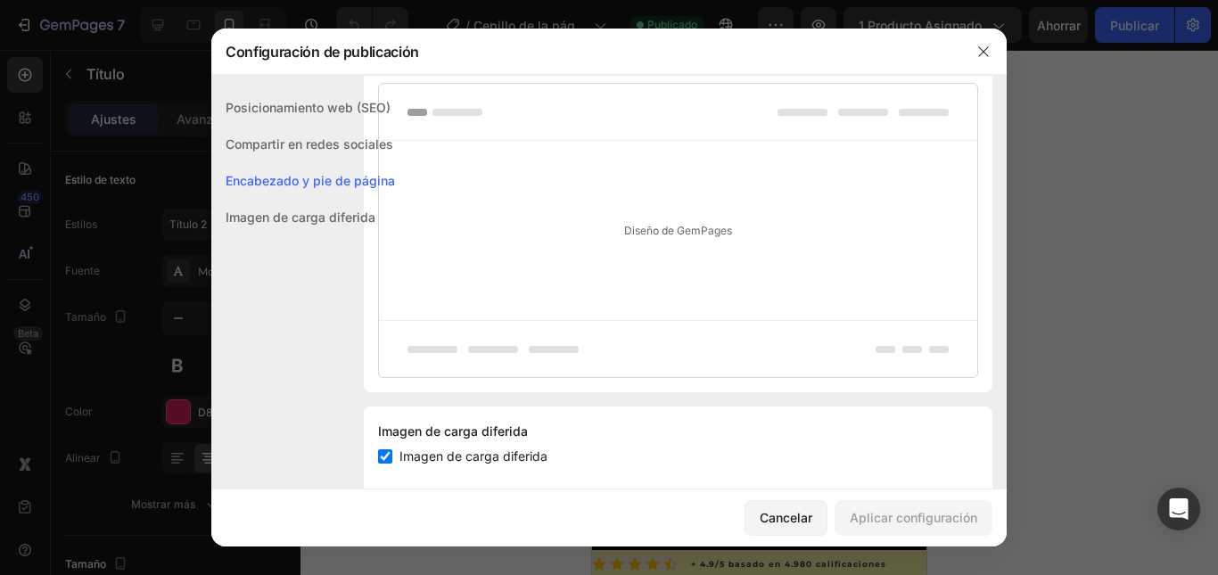
scroll to position [424, 0]
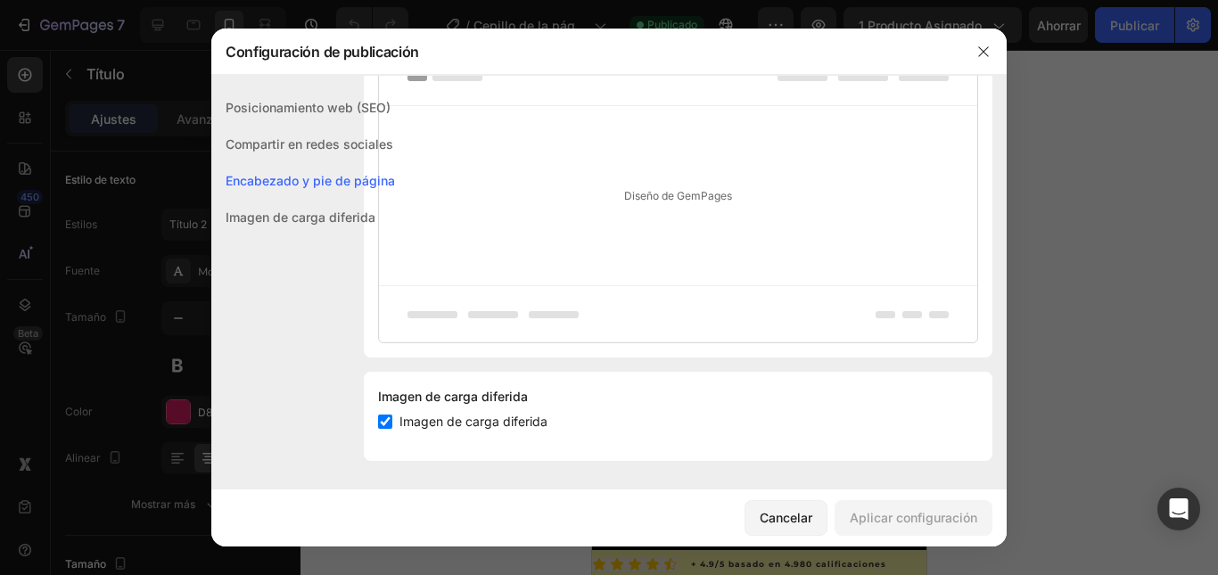
click at [667, 198] on font "Diseño de GemPages" at bounding box center [678, 195] width 108 height 13
click at [613, 201] on div "Diseño de GemPages" at bounding box center [678, 195] width 598 height 179
click at [279, 220] on font "Imagen de carga diferida" at bounding box center [301, 217] width 150 height 15
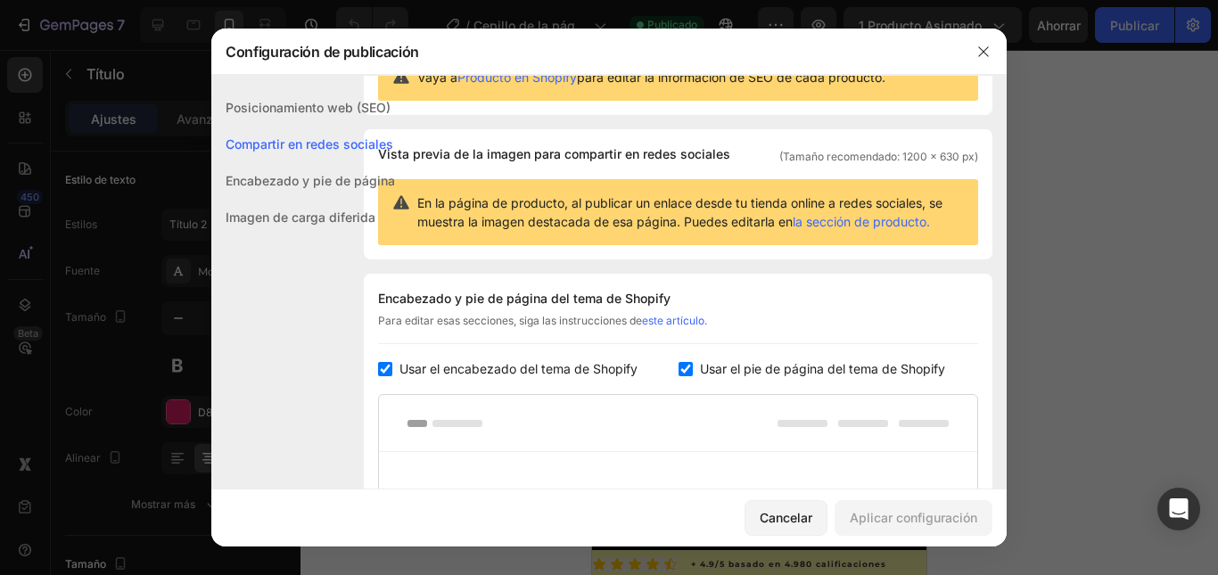
scroll to position [0, 0]
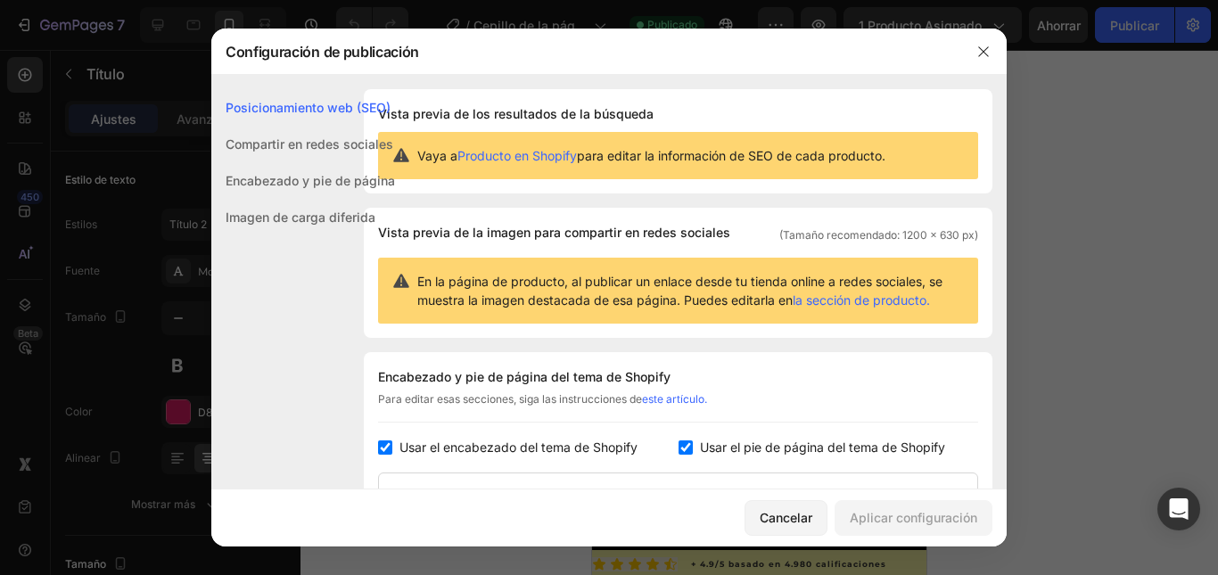
click at [865, 300] on font "la sección de producto." at bounding box center [861, 299] width 137 height 15
click at [452, 401] on font "Para editar esas secciones, siga las instrucciones de" at bounding box center [510, 398] width 264 height 13
click at [334, 149] on font "Compartir en redes sociales" at bounding box center [310, 143] width 168 height 15
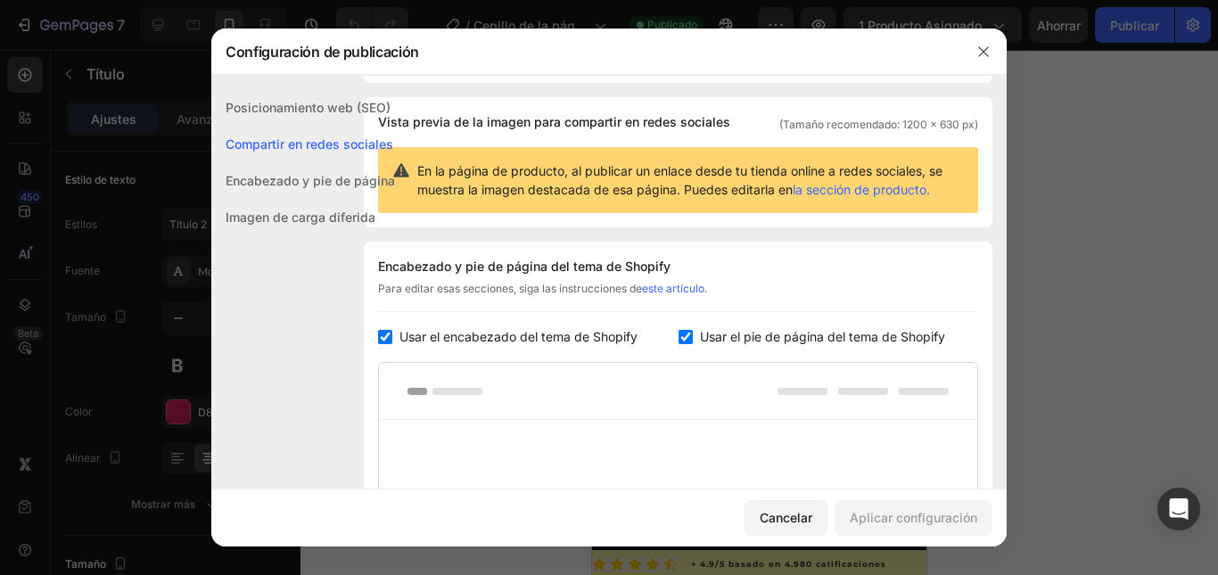
scroll to position [115, 0]
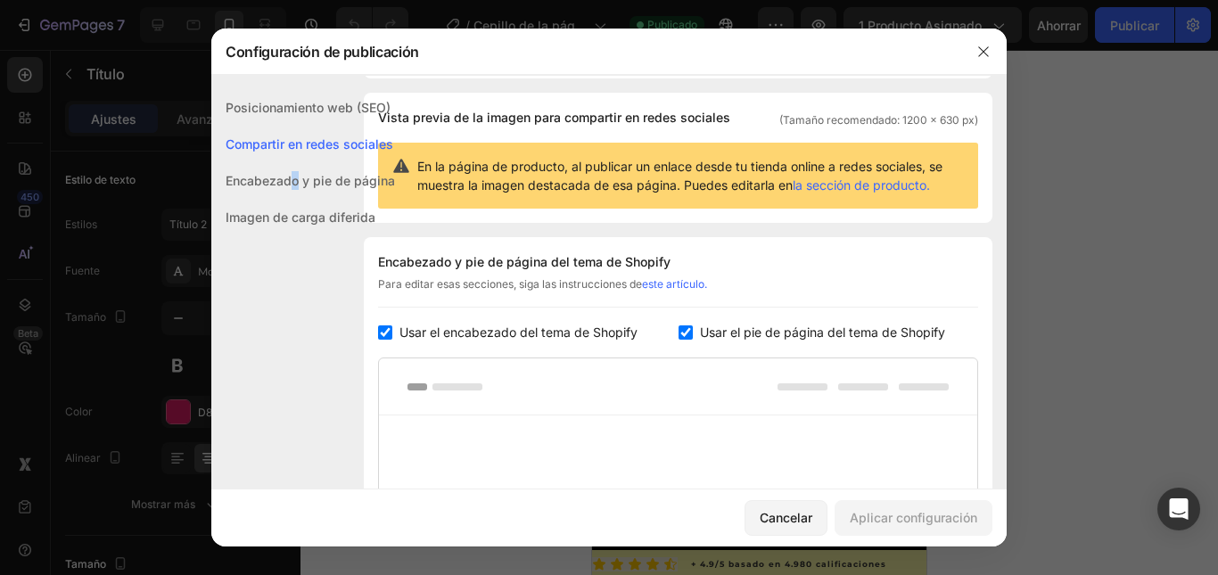
click at [296, 179] on font "Encabezado y pie de página" at bounding box center [310, 180] width 169 height 15
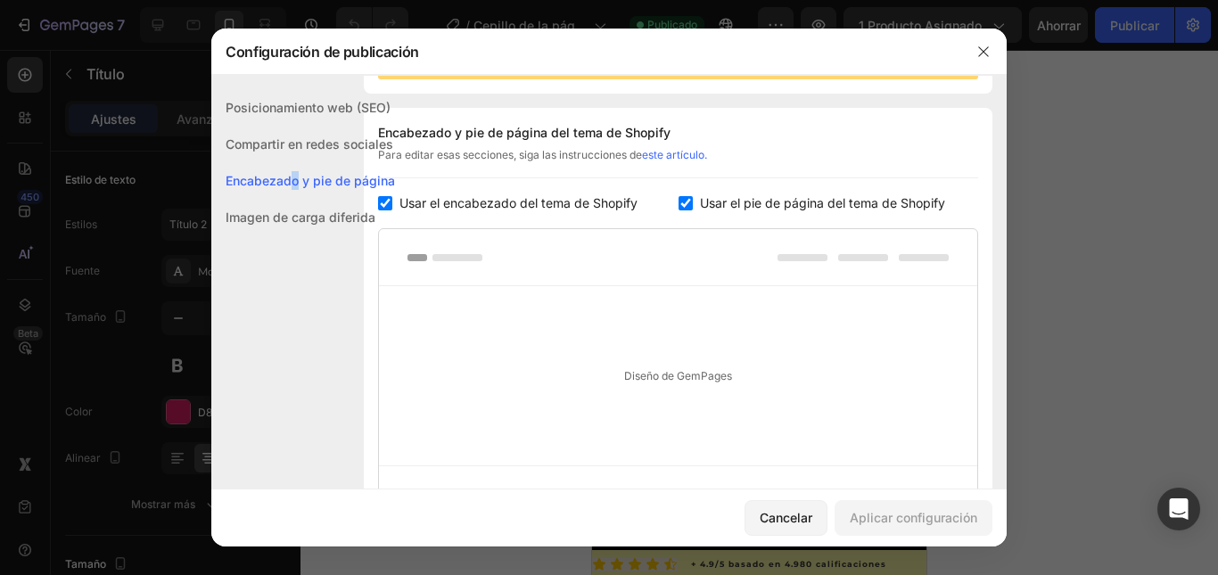
scroll to position [259, 0]
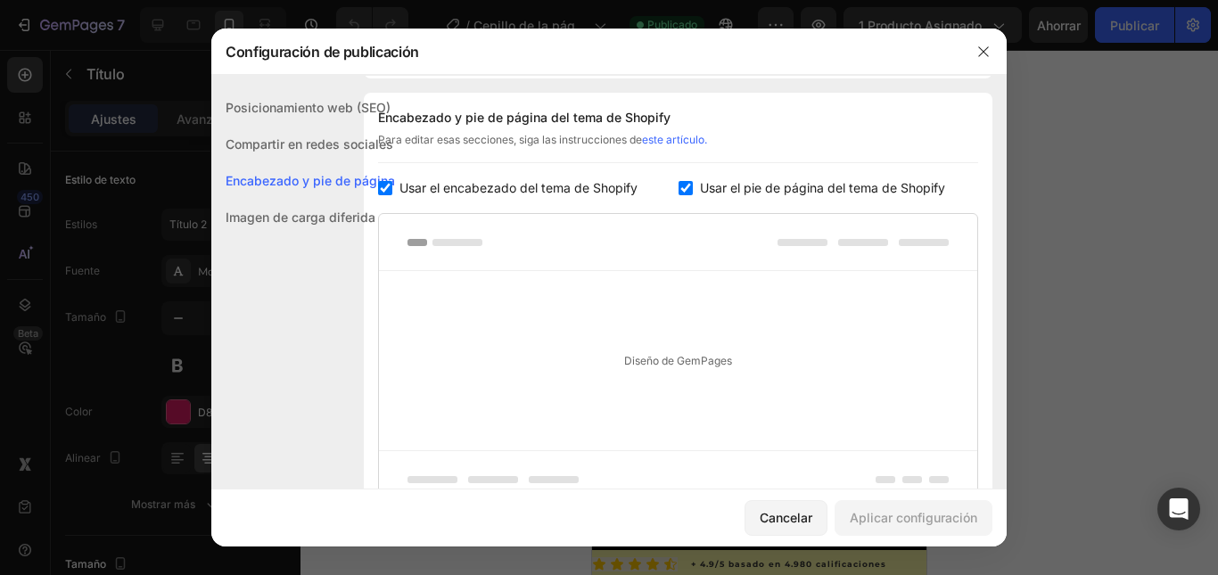
click at [315, 219] on font "Imagen de carga diferida" at bounding box center [301, 217] width 150 height 15
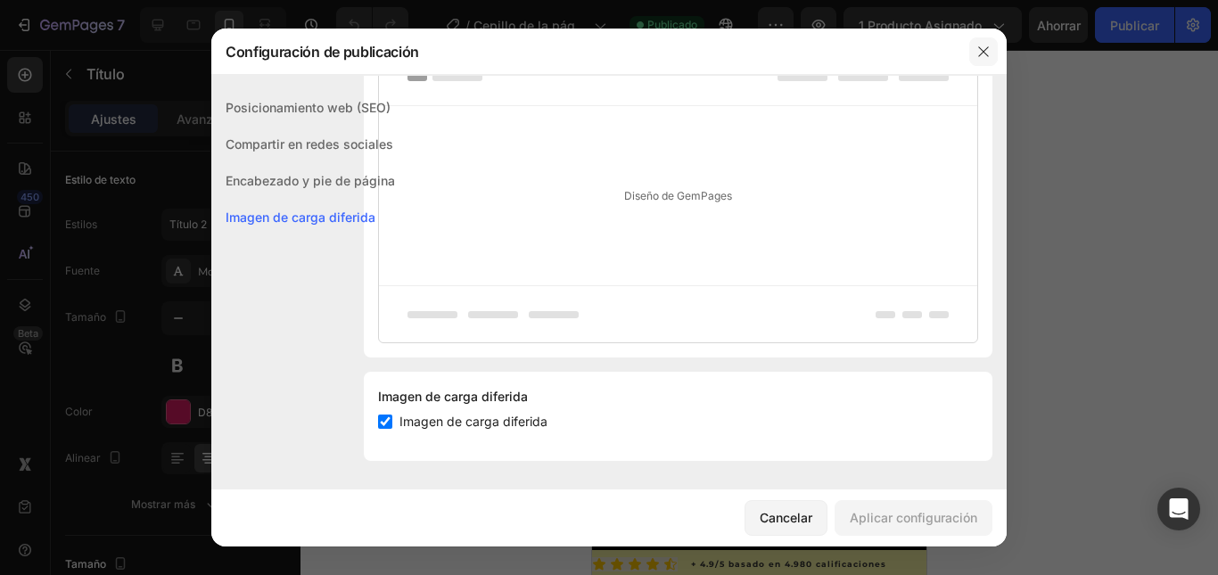
click at [978, 55] on icon "button" at bounding box center [983, 52] width 14 height 14
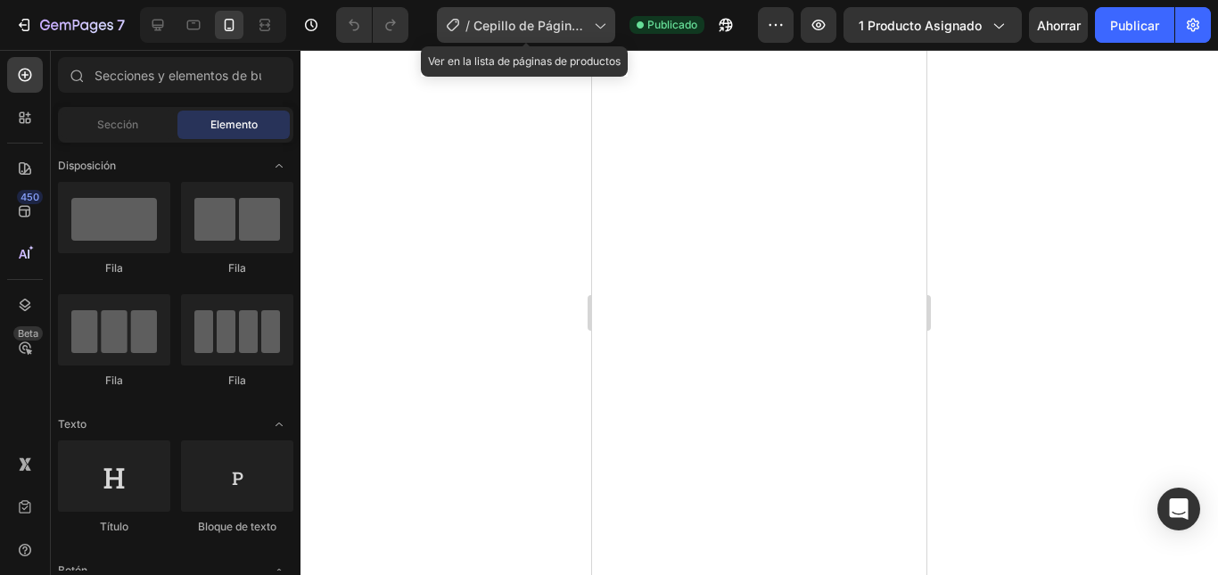
click at [548, 25] on font "Cepillo de Página de Producto - 27/08" at bounding box center [529, 44] width 112 height 53
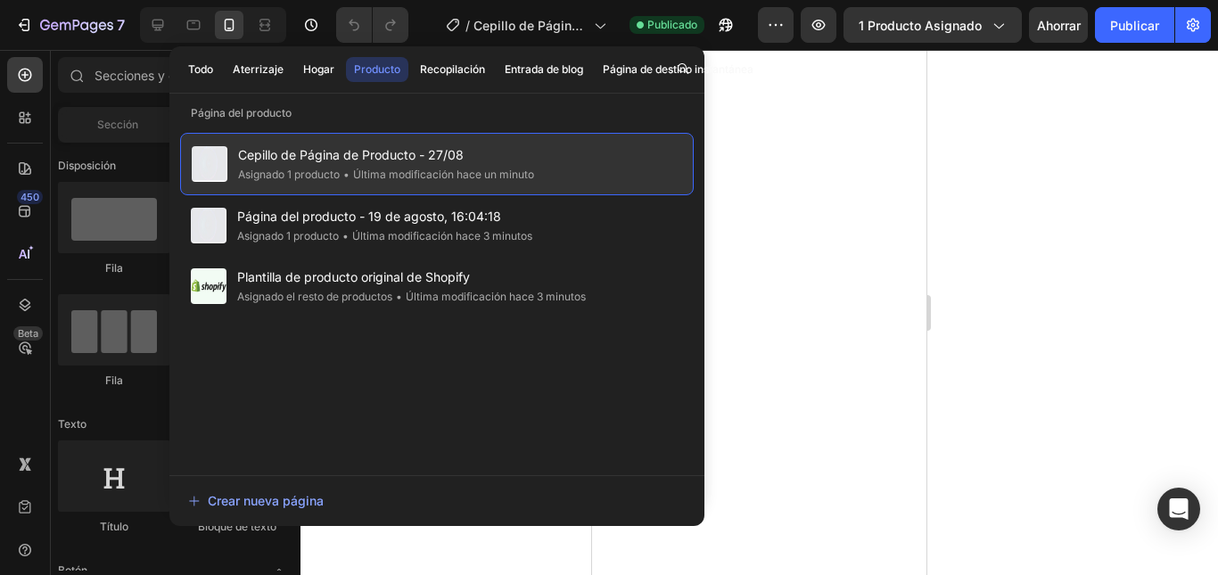
click at [432, 164] on span "Cepillo de Página de Producto - 27/08" at bounding box center [386, 154] width 296 height 21
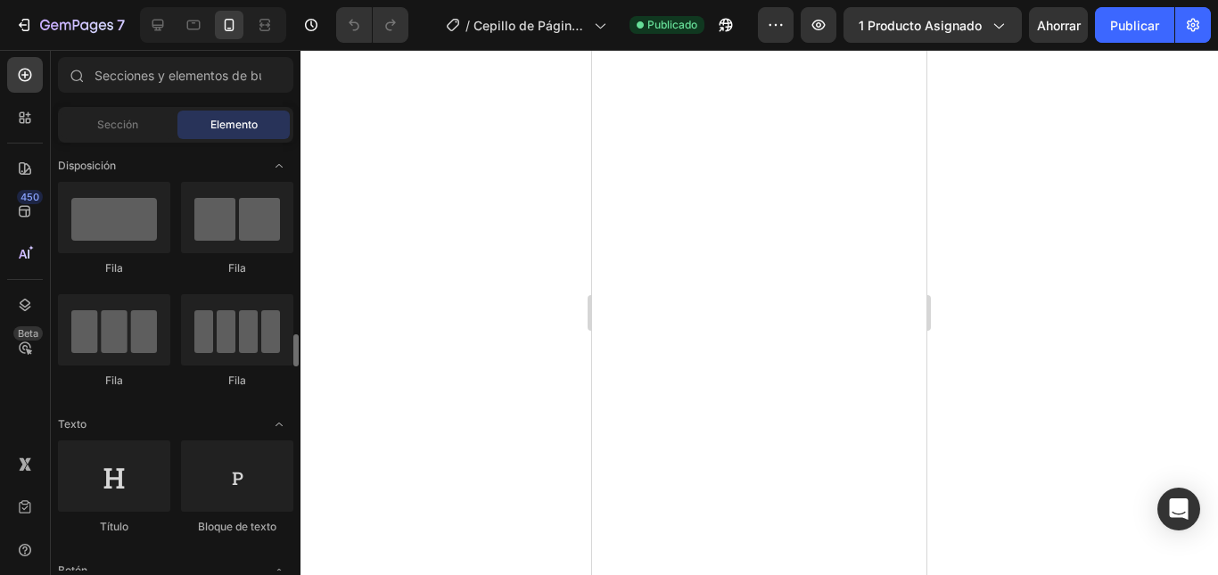
scroll to position [267, 0]
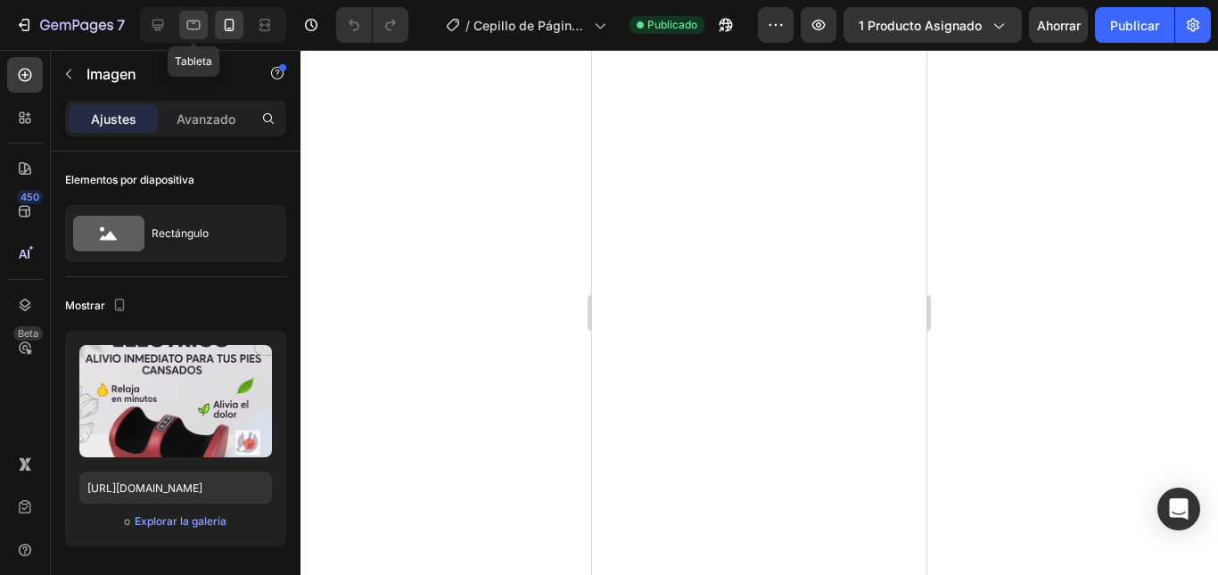
click at [197, 21] on icon at bounding box center [193, 26] width 13 height 10
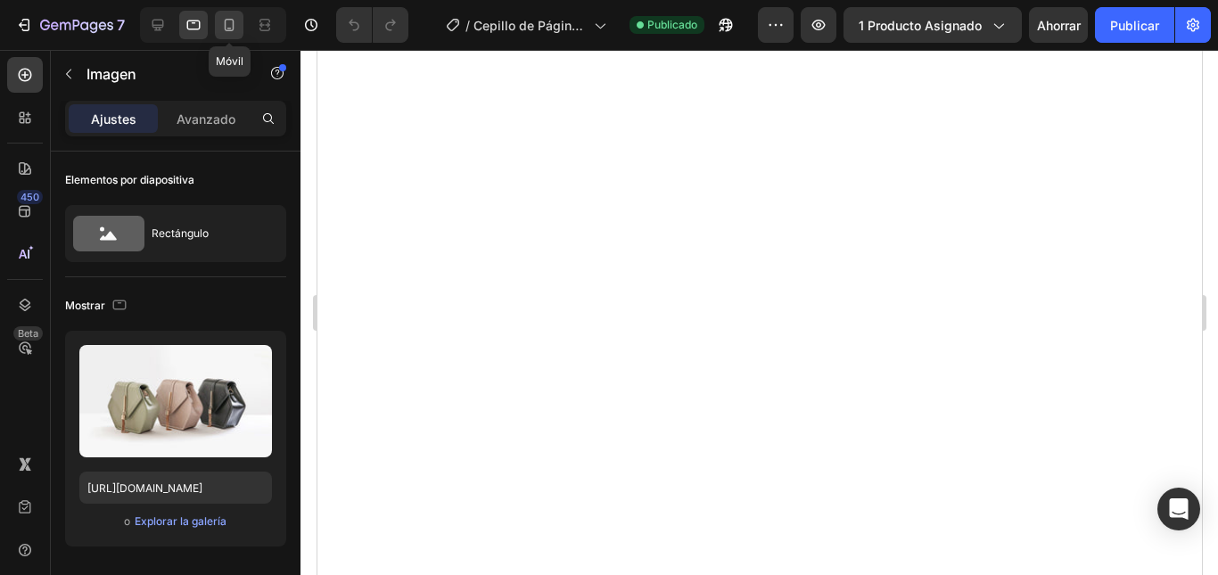
click at [219, 21] on div at bounding box center [229, 25] width 29 height 29
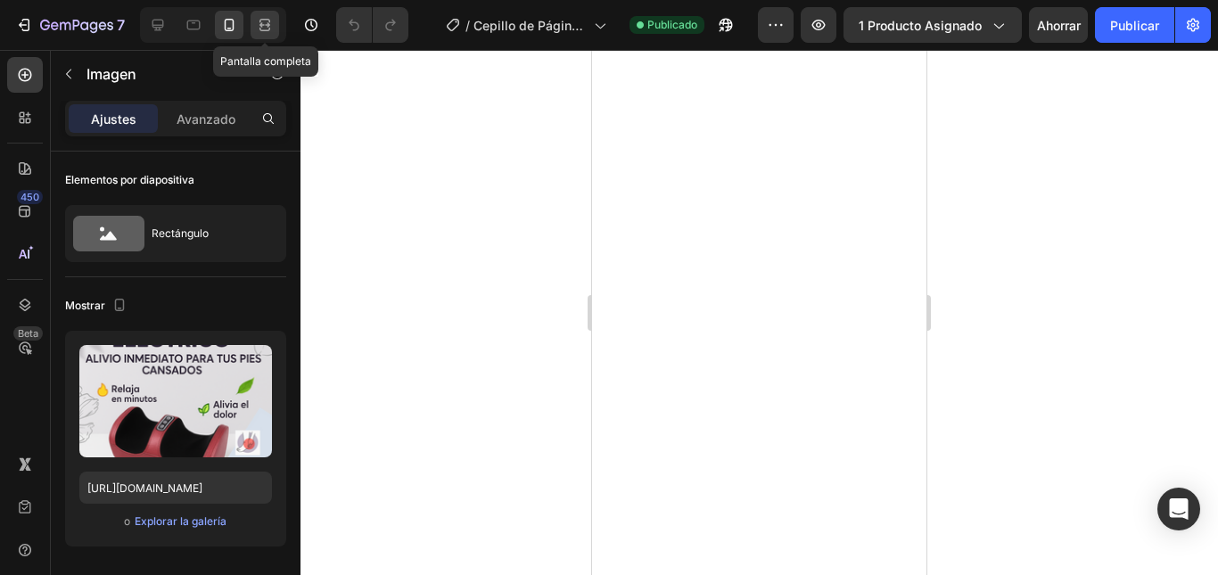
click at [265, 24] on icon at bounding box center [265, 25] width 18 height 18
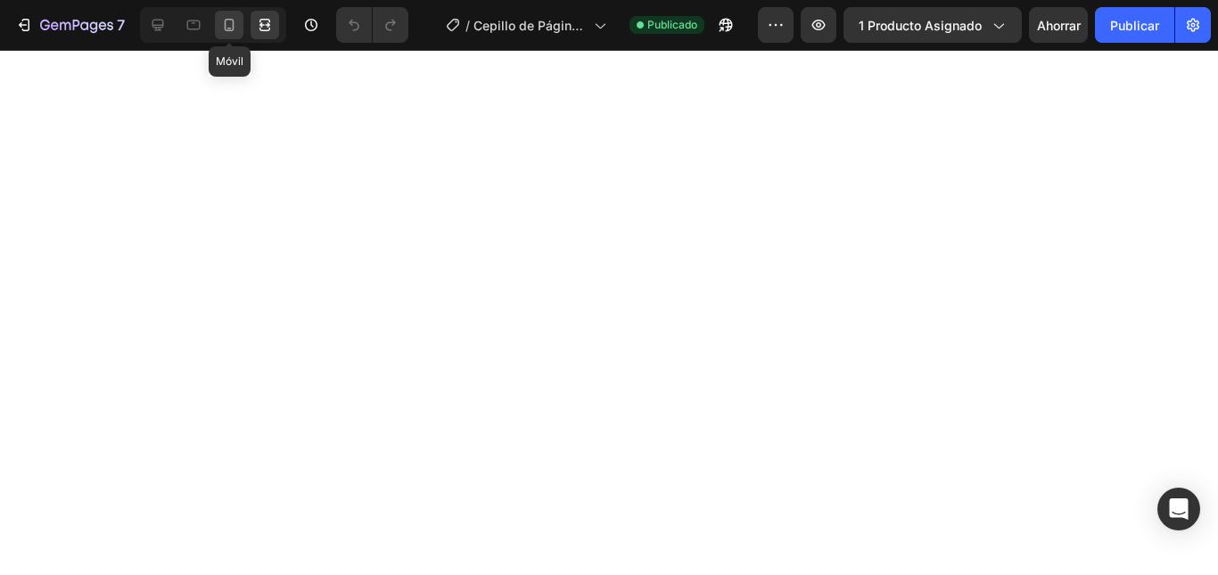
click at [232, 26] on icon at bounding box center [229, 25] width 18 height 18
type input "[URL][DOMAIN_NAME]"
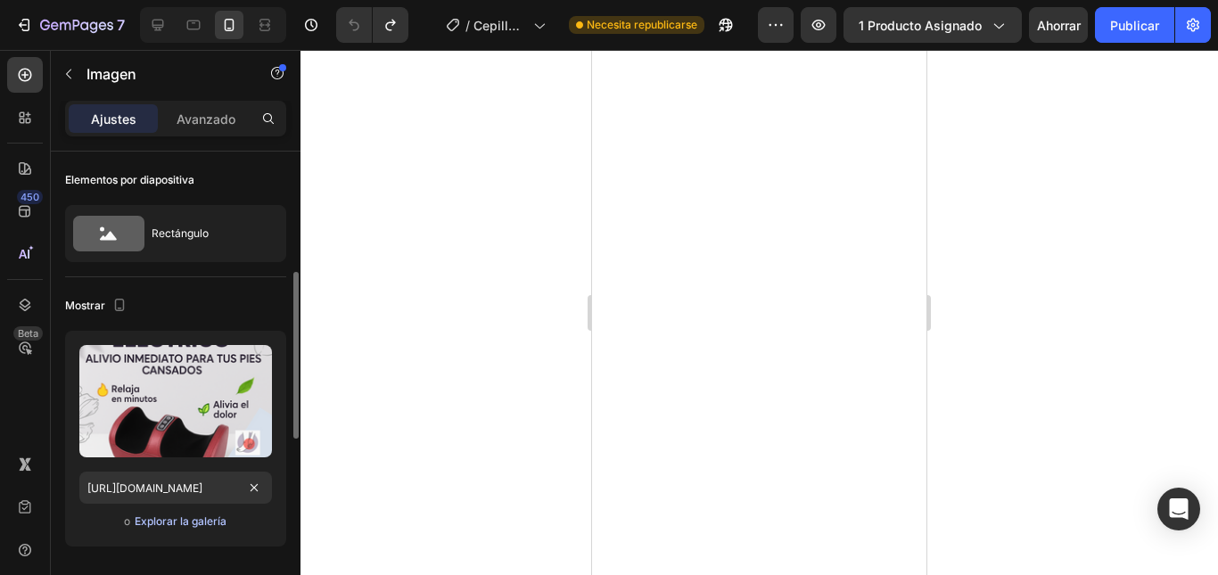
scroll to position [89, 0]
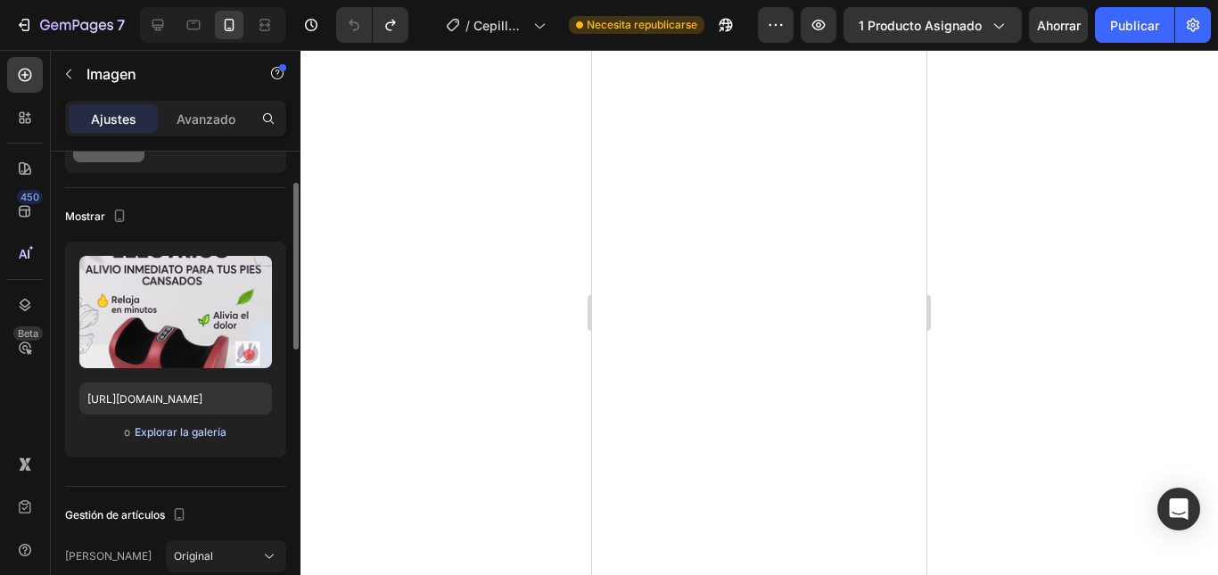
click at [183, 433] on font "Explorar la galería" at bounding box center [181, 431] width 92 height 13
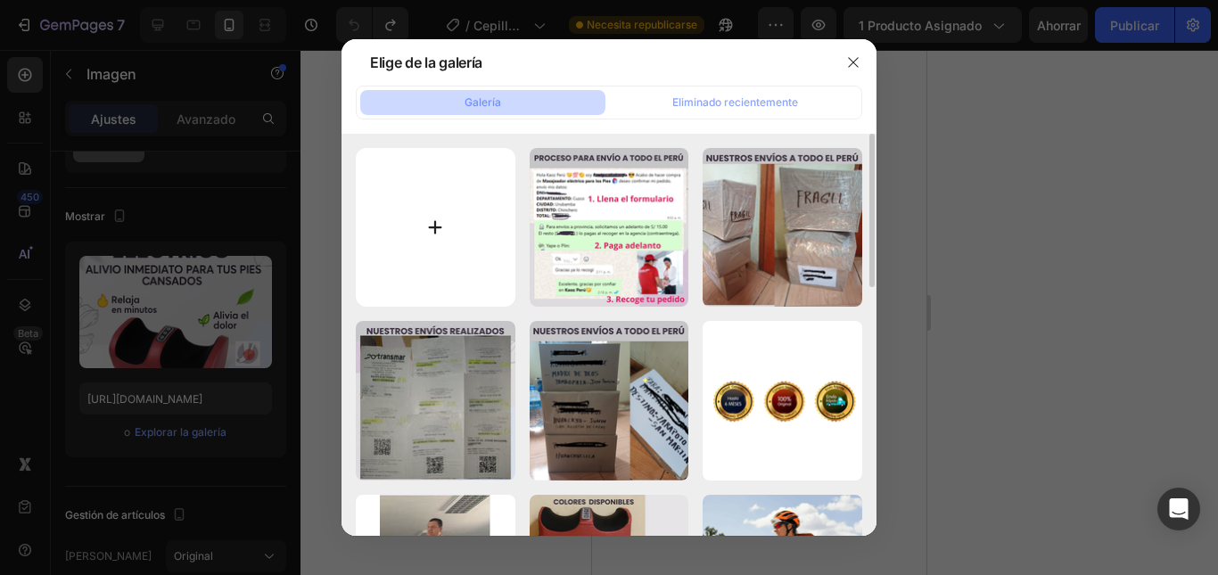
click at [425, 230] on input "file" at bounding box center [436, 228] width 160 height 160
type input "C:\fakepath\xdxd.png"
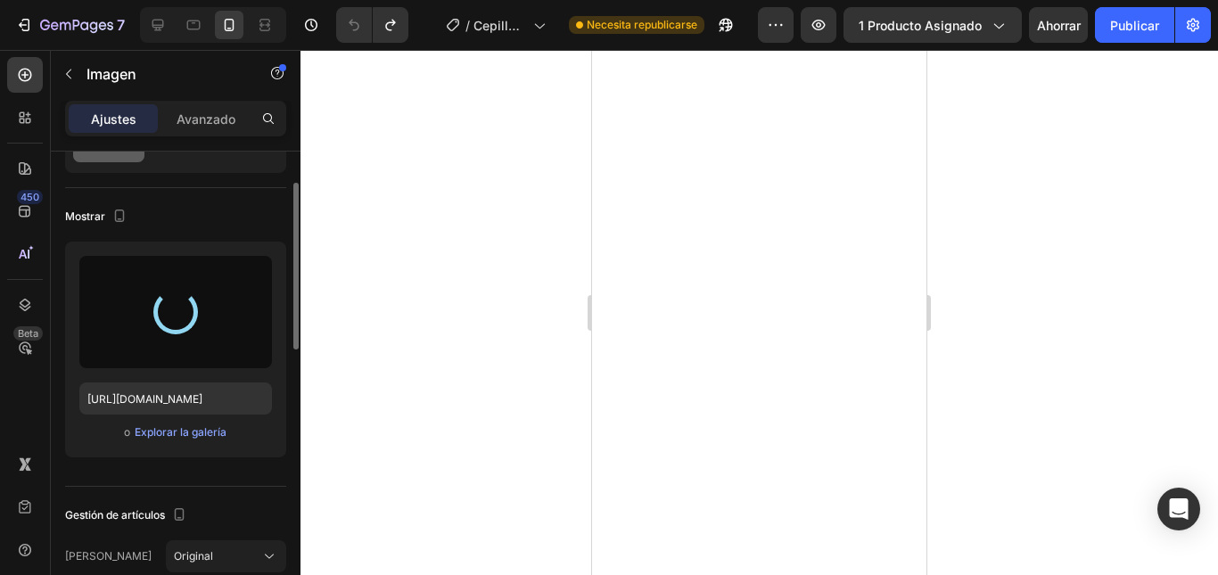
type input "[URL][DOMAIN_NAME]"
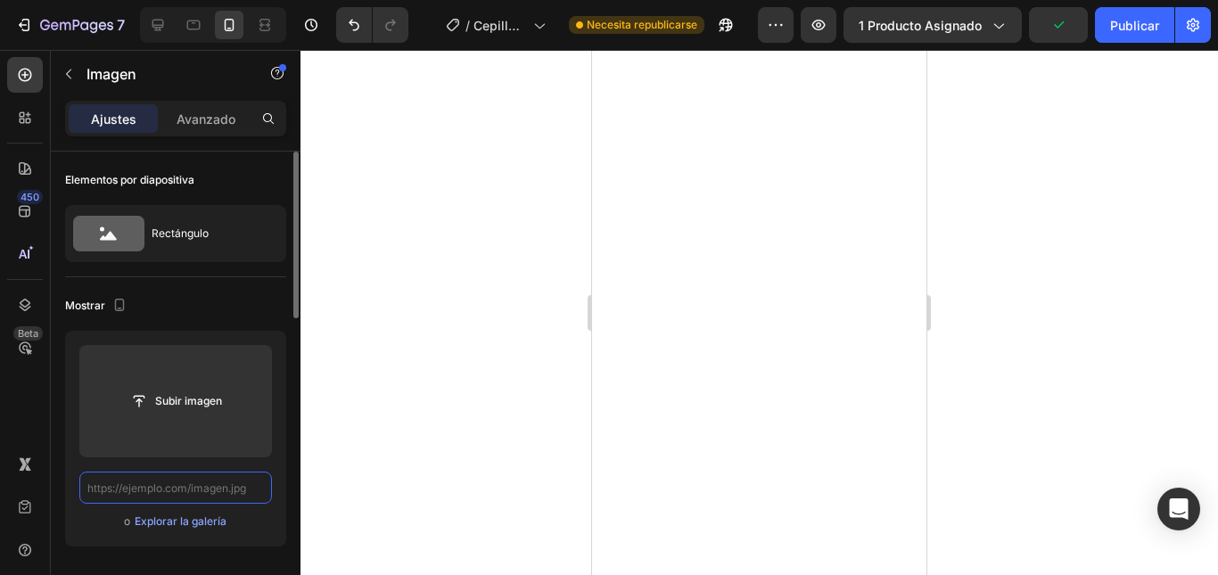
scroll to position [0, 0]
click at [193, 523] on font "Explorar la galería" at bounding box center [181, 520] width 92 height 13
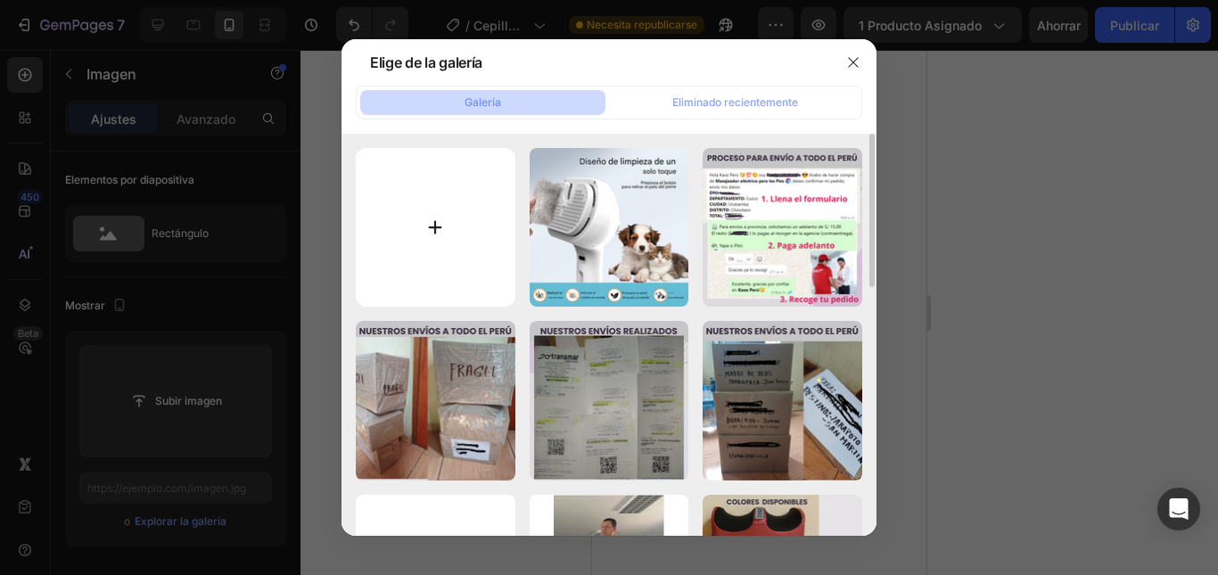
click at [427, 234] on input "file" at bounding box center [436, 228] width 160 height 160
type input "C:\fakepath\Landing Page (1080 x 1080 px).png"
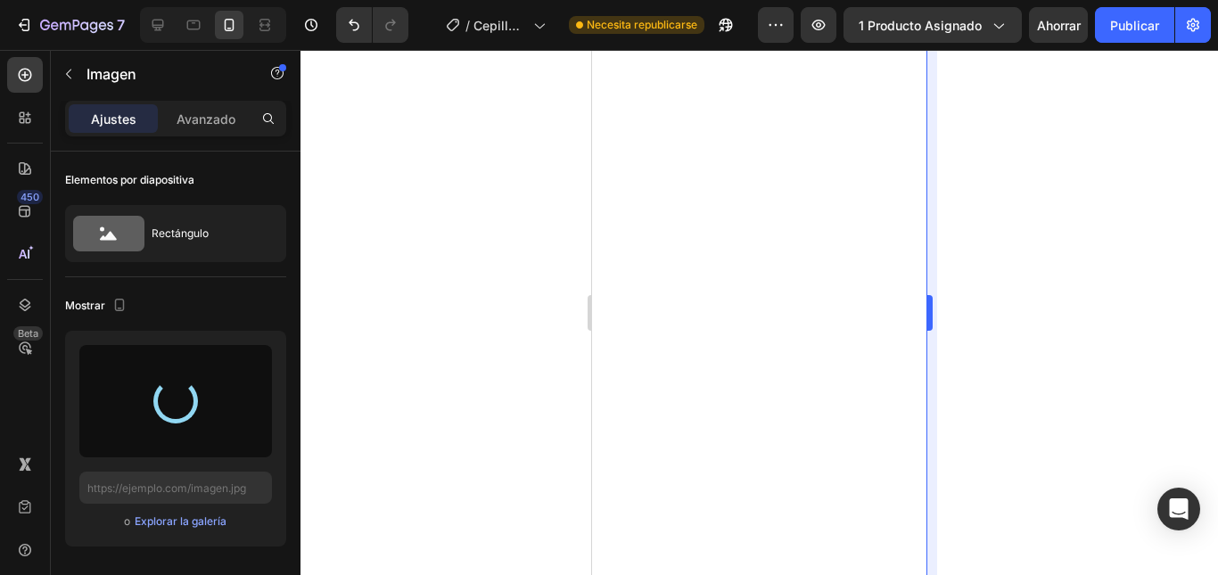
type input "https://cdn.shopify.com/s/files/1/0719/5285/9325/files/gempages_580657617211228…"
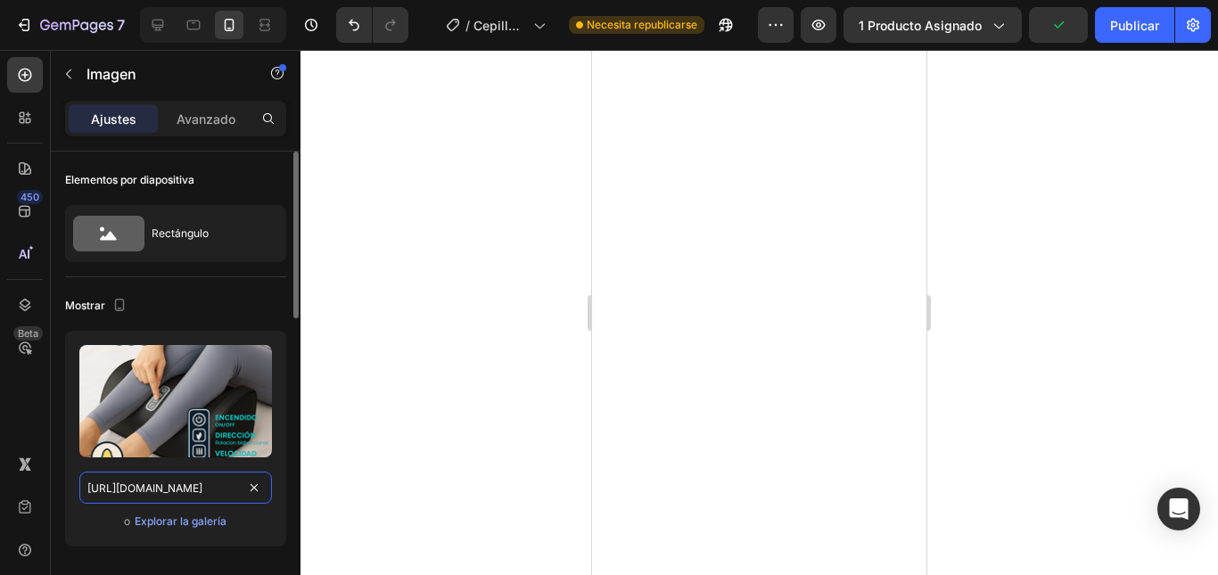
click at [230, 491] on input "https://cdn.shopify.com/s/files/1/0767/1876/8376/files/gempages_575501583765209…" at bounding box center [175, 488] width 193 height 32
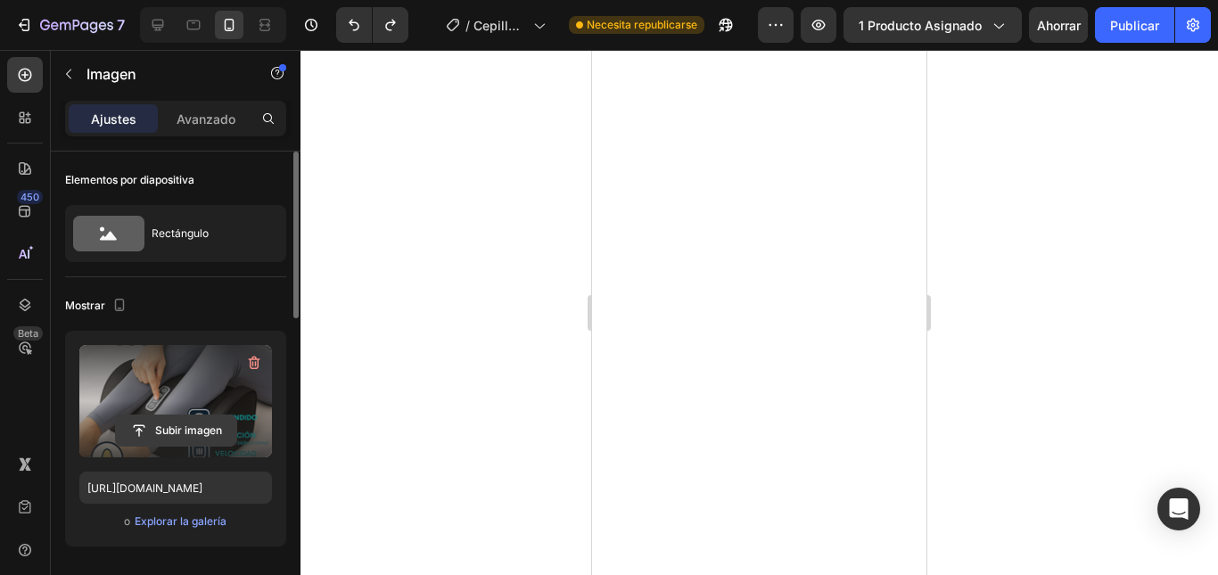
click at [193, 428] on input "file" at bounding box center [176, 431] width 120 height 30
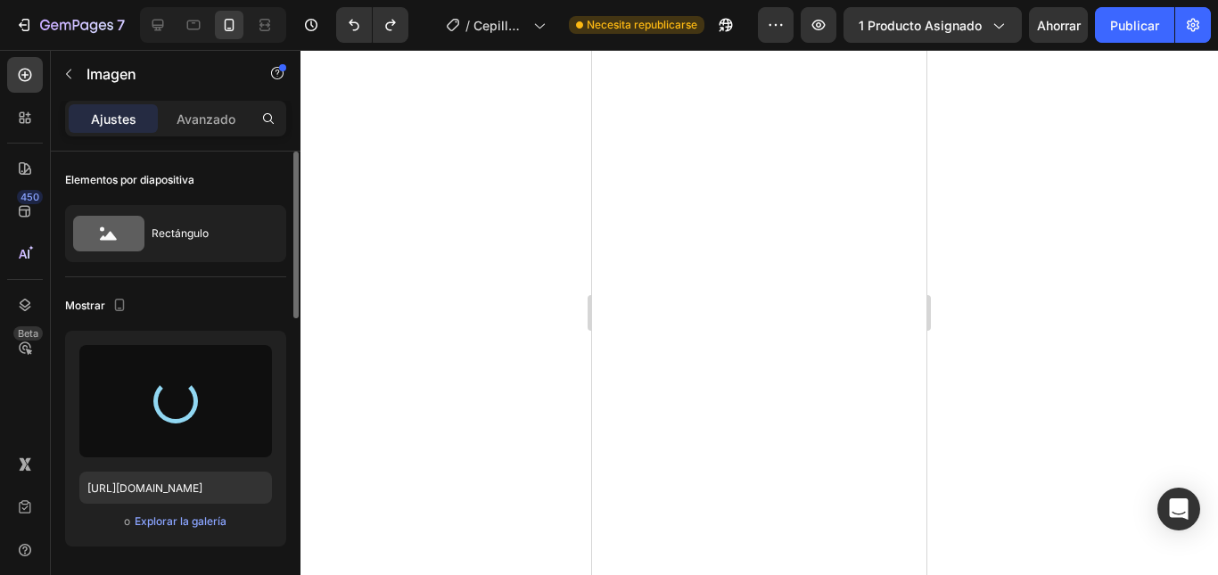
type input "https://cdn.shopify.com/s/files/1/0719/5285/9325/files/gempages_580657617211228…"
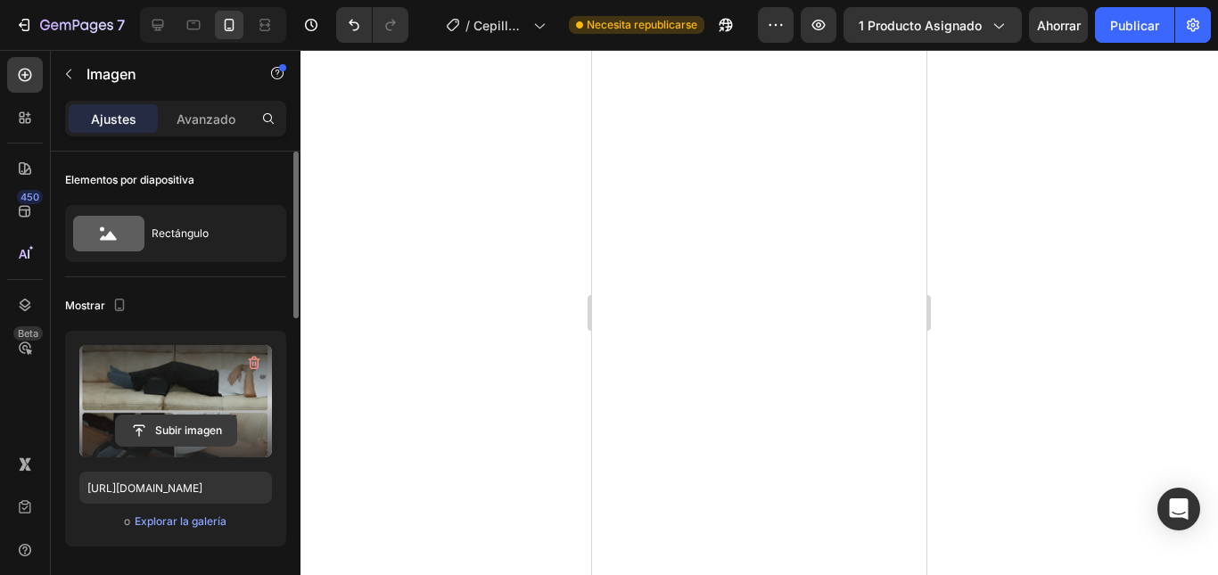
click at [185, 432] on input "file" at bounding box center [176, 431] width 120 height 30
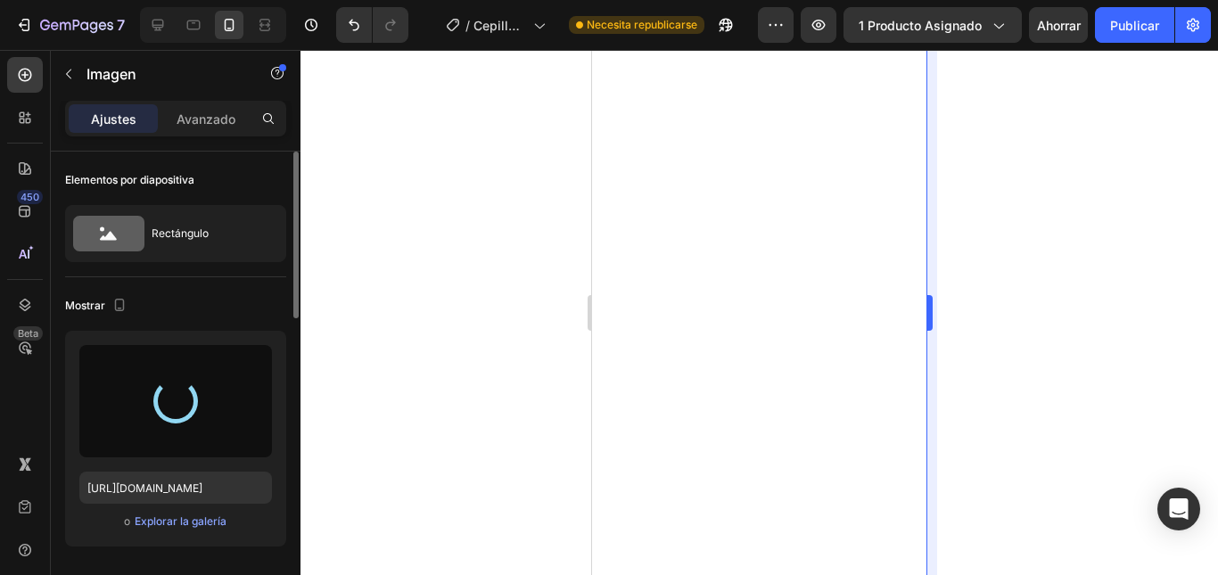
type input "https://cdn.shopify.com/s/files/1/0719/5285/9325/files/gempages_580657617211228…"
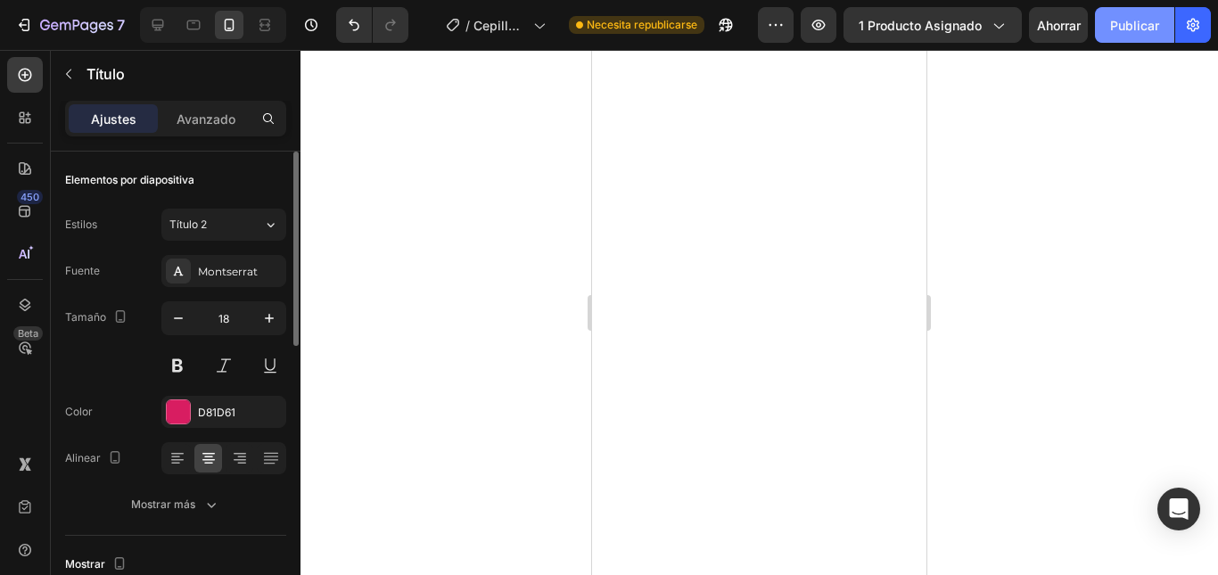
click at [1124, 21] on font "Publicar" at bounding box center [1134, 25] width 49 height 15
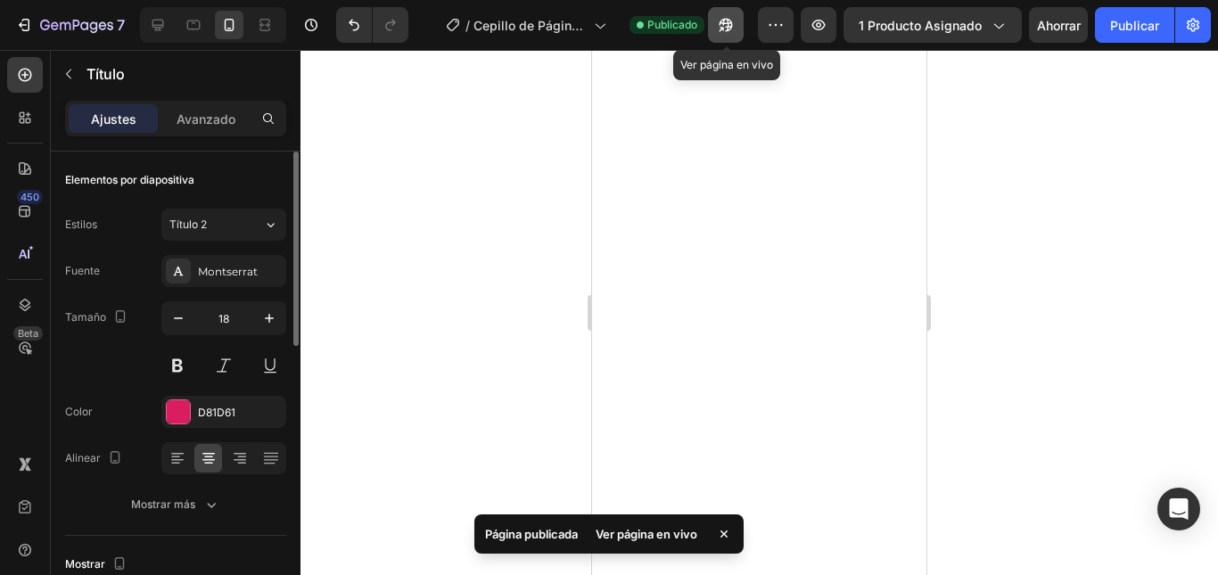
click at [734, 21] on icon "button" at bounding box center [726, 25] width 18 height 18
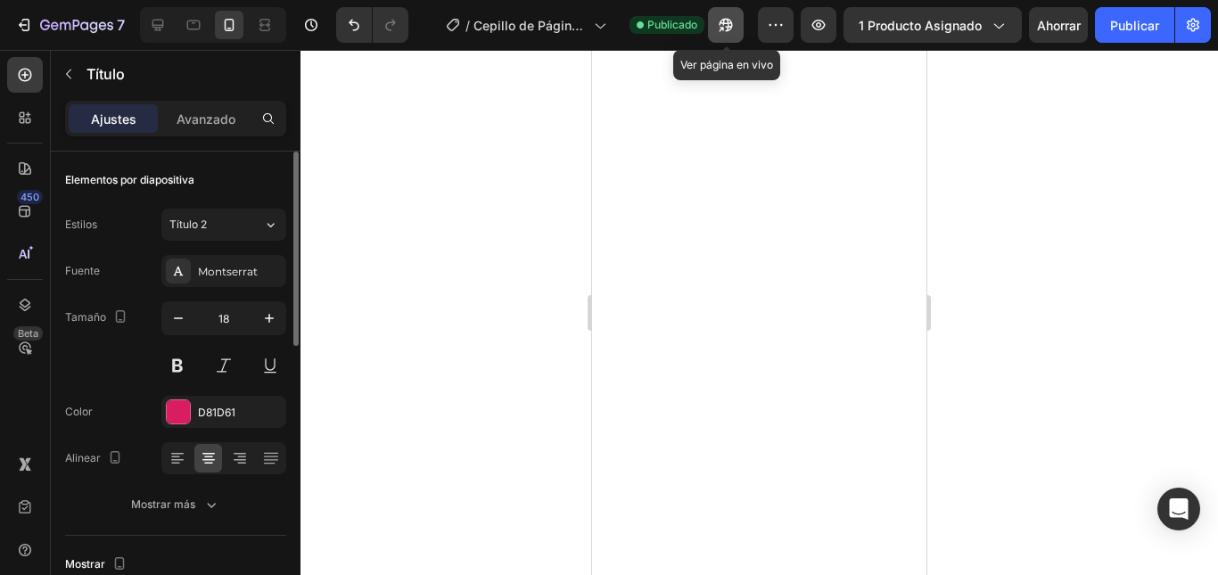
click at [726, 24] on icon "button" at bounding box center [726, 25] width 18 height 18
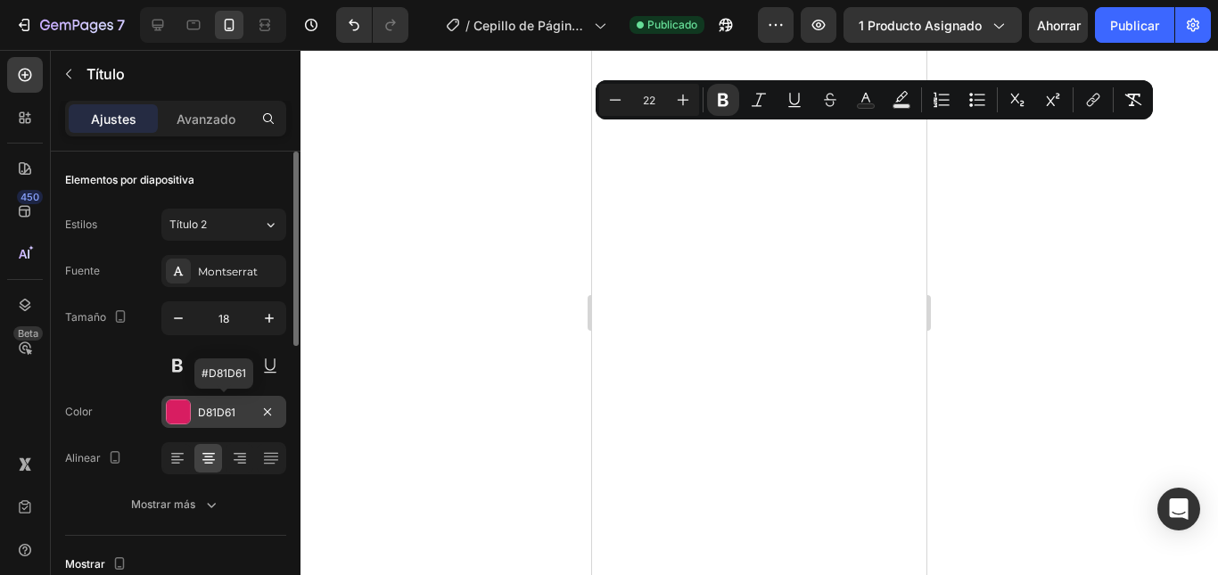
click at [224, 415] on font "D81D61" at bounding box center [216, 412] width 37 height 13
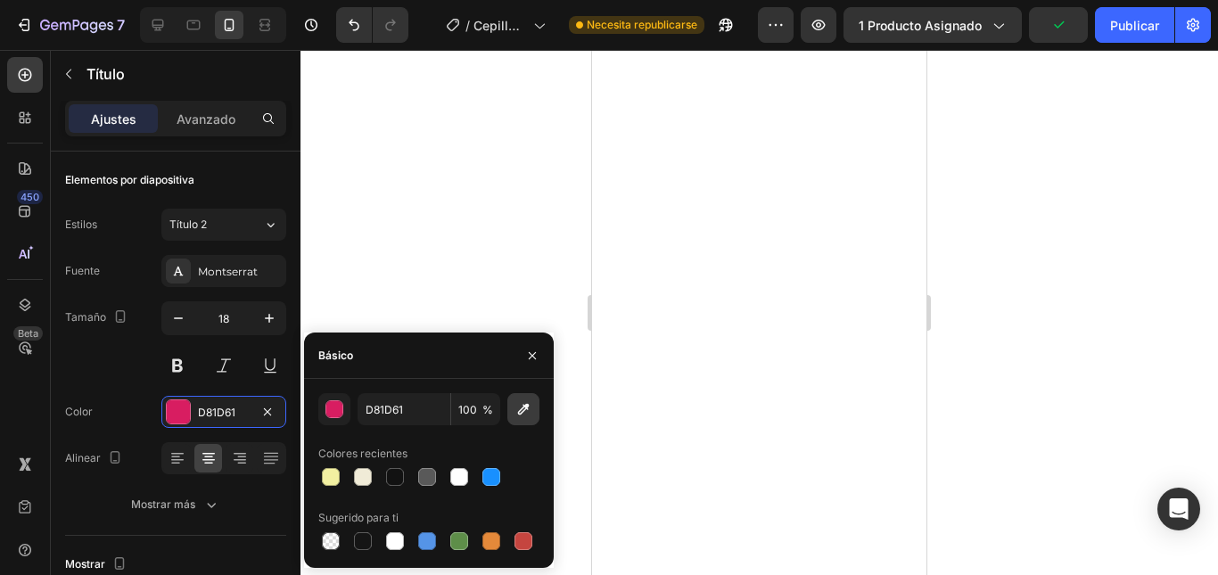
click at [524, 405] on icon "button" at bounding box center [523, 409] width 18 height 18
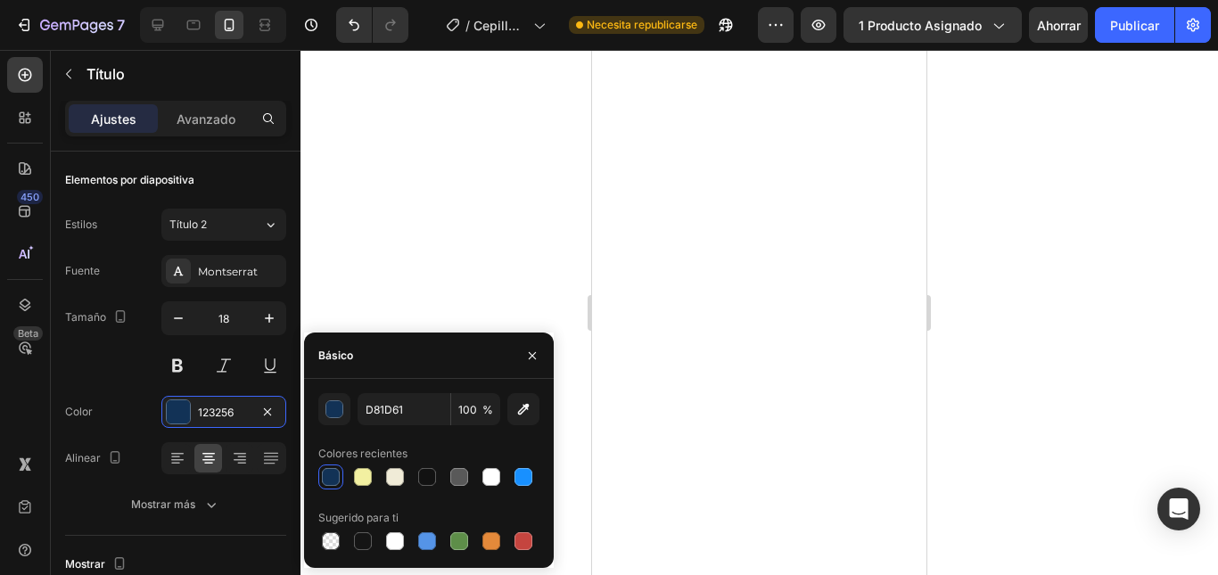
type input "123256"
click at [414, 407] on input "123256" at bounding box center [404, 409] width 93 height 32
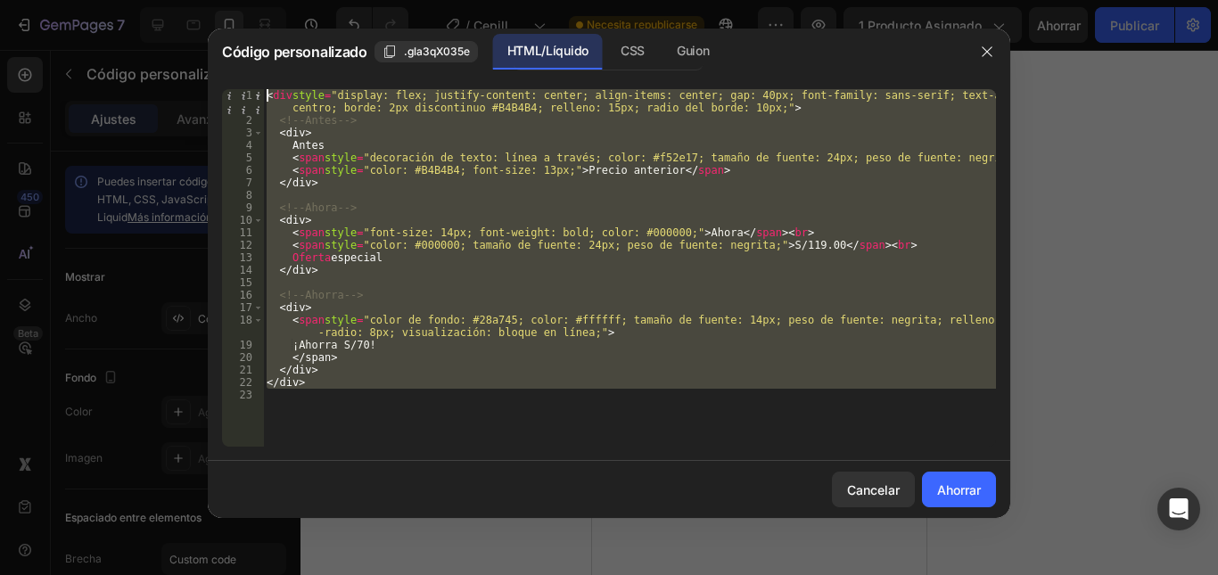
drag, startPoint x: 295, startPoint y: 349, endPoint x: 264, endPoint y: 47, distance: 303.0
click at [264, 47] on div "Código personalizado .gla3qX035e HTML/Líquido CSS Guion 1 2 3 4 5 6 7 8 9 10 11…" at bounding box center [609, 274] width 802 height 490
click at [334, 376] on div "< div style = "display: flex; justify-content: center; align-items: center; gap…" at bounding box center [629, 268] width 733 height 358
drag, startPoint x: 329, startPoint y: 397, endPoint x: 212, endPoint y: 28, distance: 387.2
click at [212, 28] on div "Código personalizado .gla3qX035e HTML/Líquido CSS Guion </div> 1 2 3 4 5 6 7 8 …" at bounding box center [609, 287] width 1218 height 575
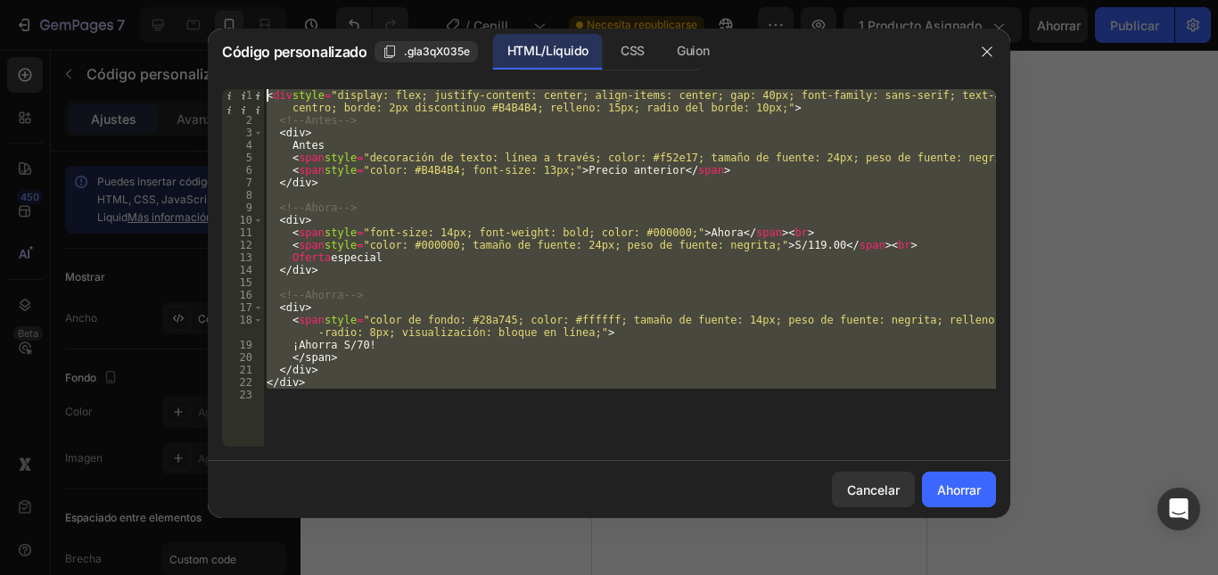
paste textarea "/div"
type textarea "</div>"
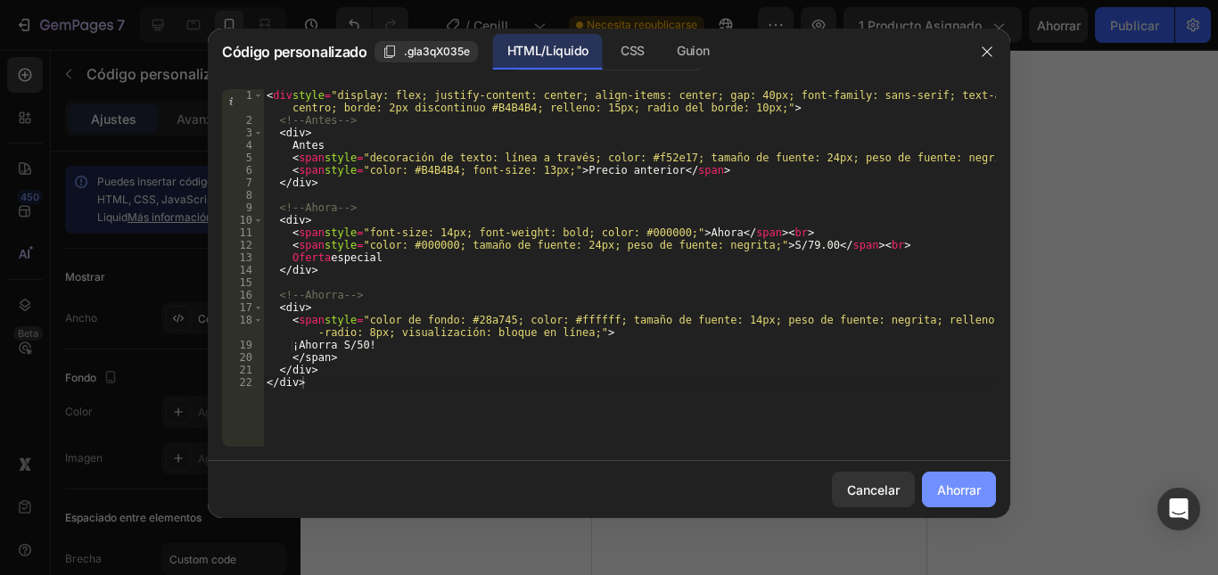
click at [962, 487] on font "Ahorrar" at bounding box center [959, 489] width 44 height 15
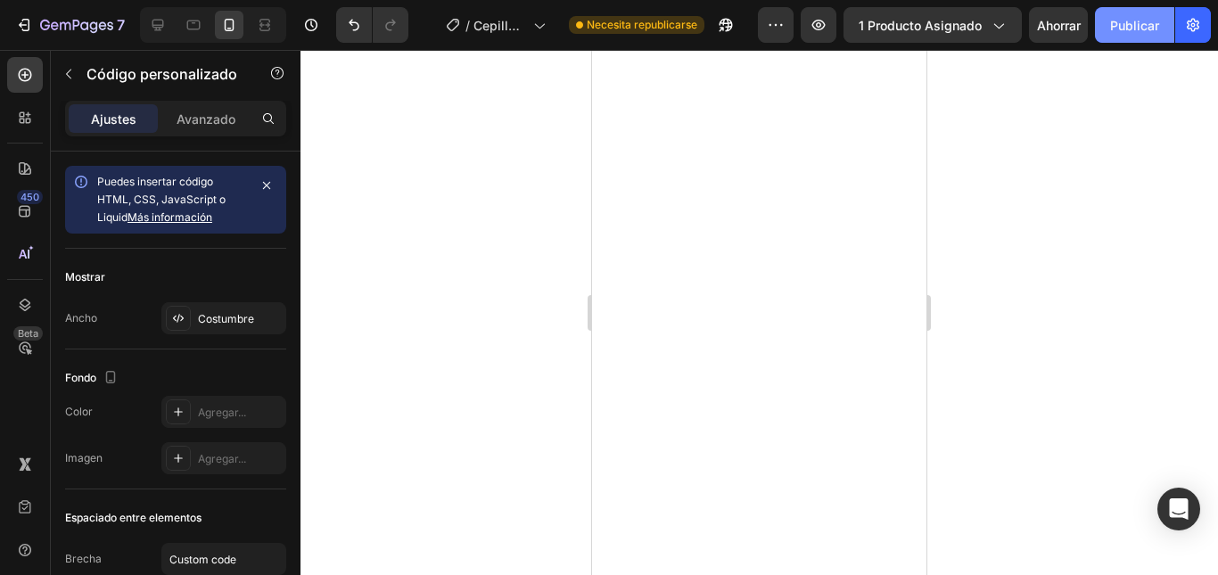
click at [1138, 22] on font "Publicar" at bounding box center [1134, 25] width 49 height 15
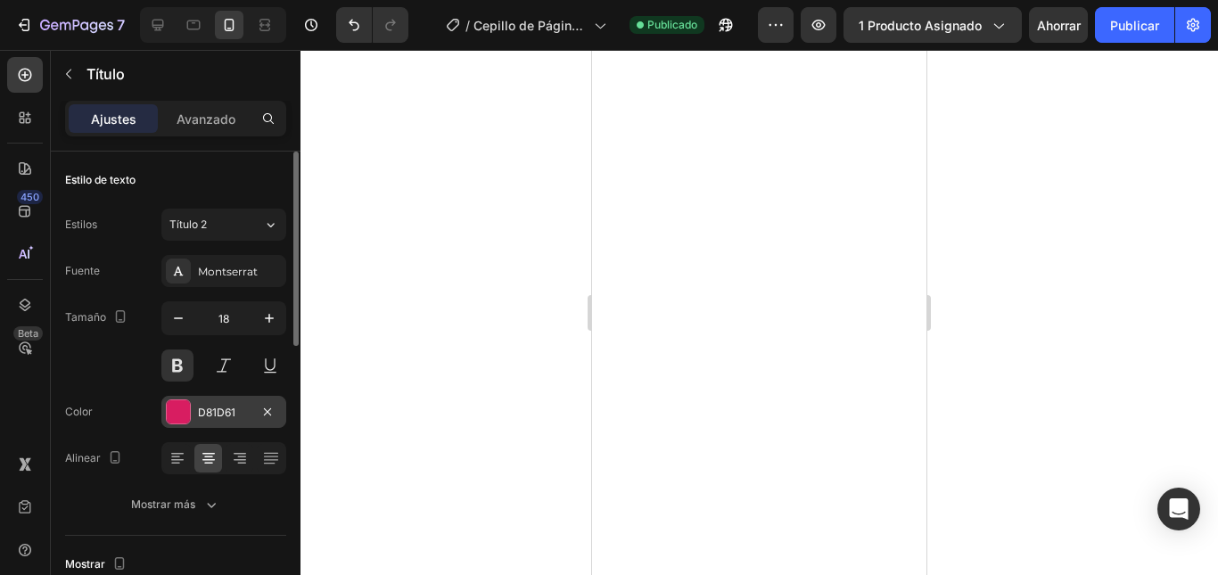
click at [227, 416] on font "D81D61" at bounding box center [216, 412] width 37 height 13
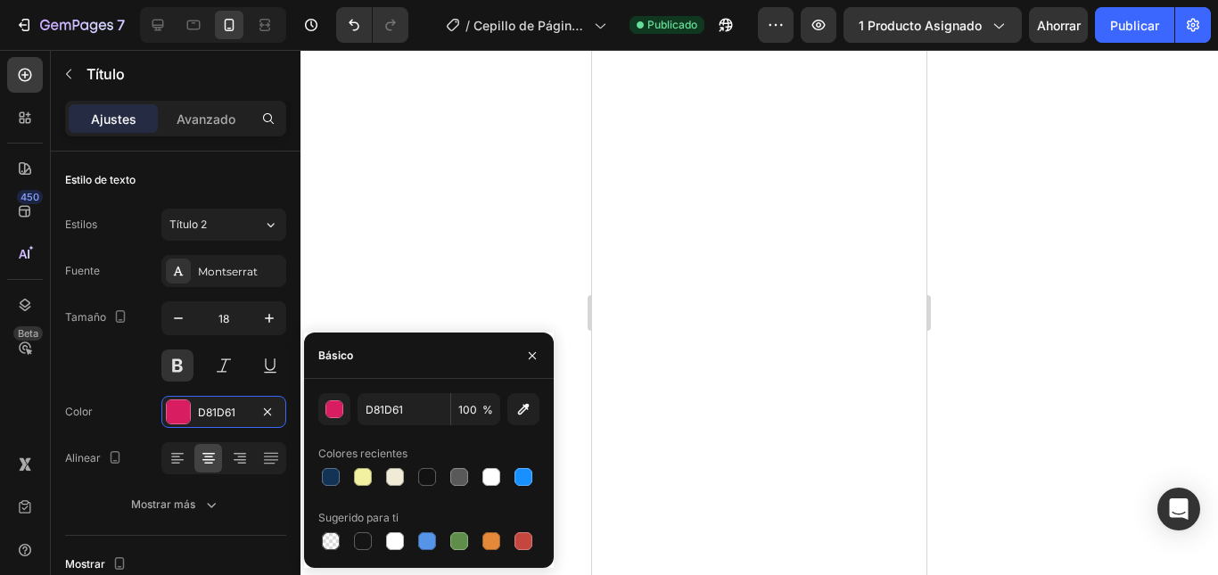
click at [329, 475] on div at bounding box center [331, 477] width 18 height 18
type input "123256"
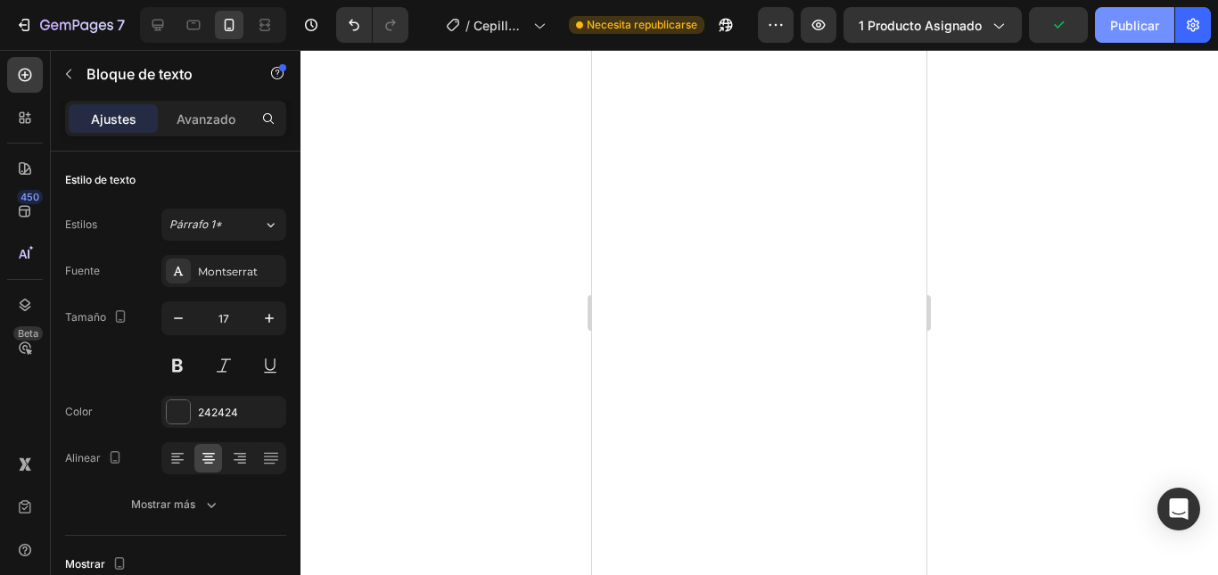
click at [1132, 26] on font "Publicar" at bounding box center [1134, 25] width 49 height 15
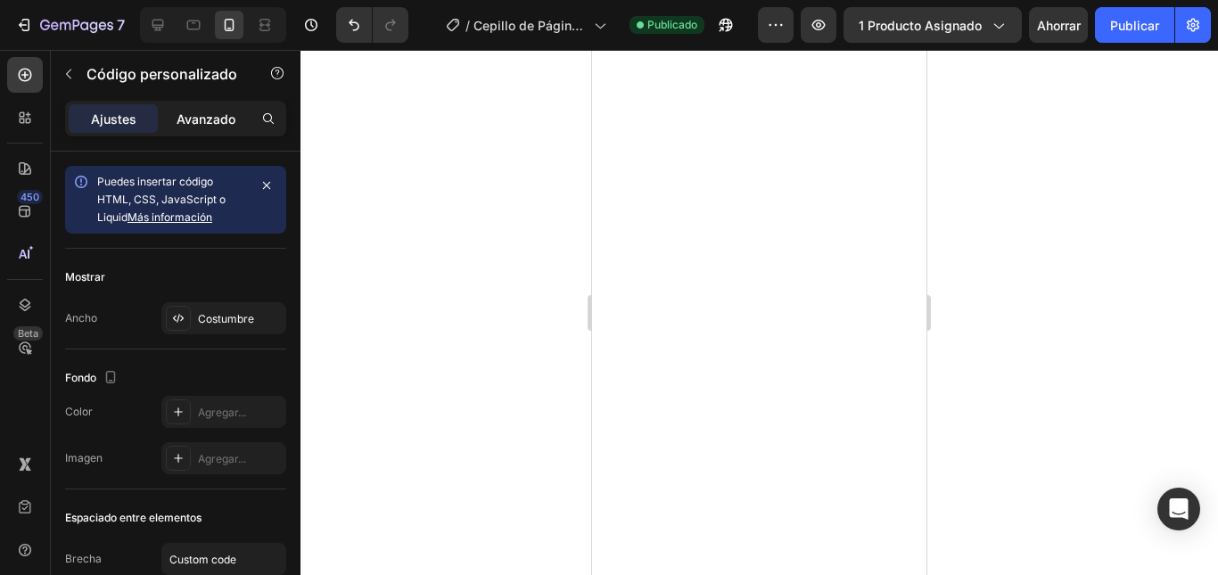
click at [211, 124] on font "Avanzado" at bounding box center [206, 118] width 59 height 15
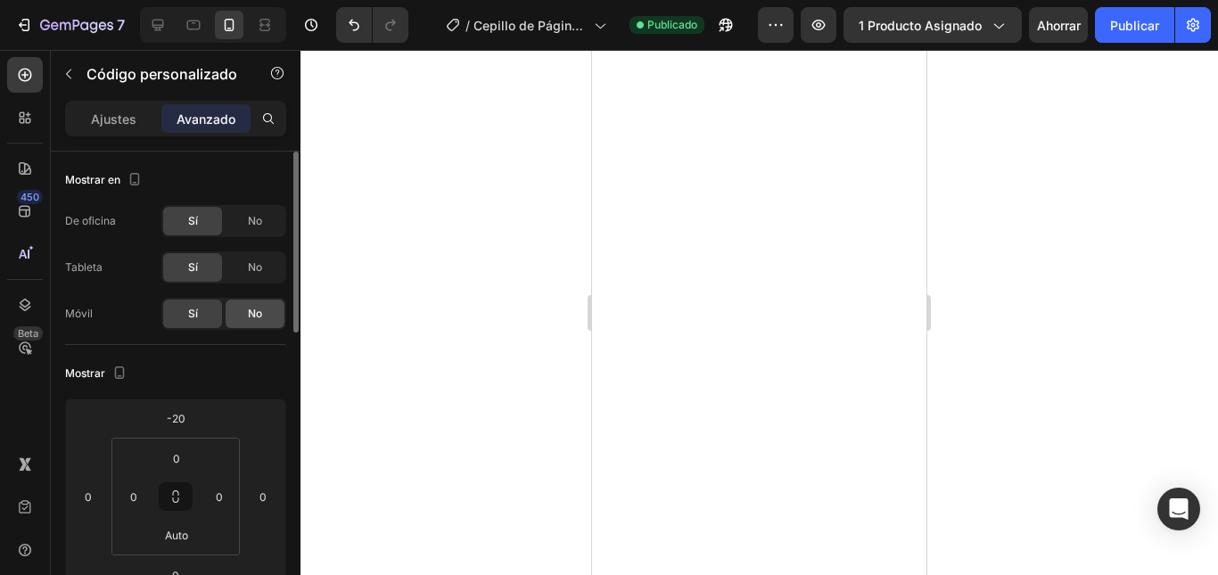
click at [257, 317] on font "No" at bounding box center [255, 313] width 14 height 13
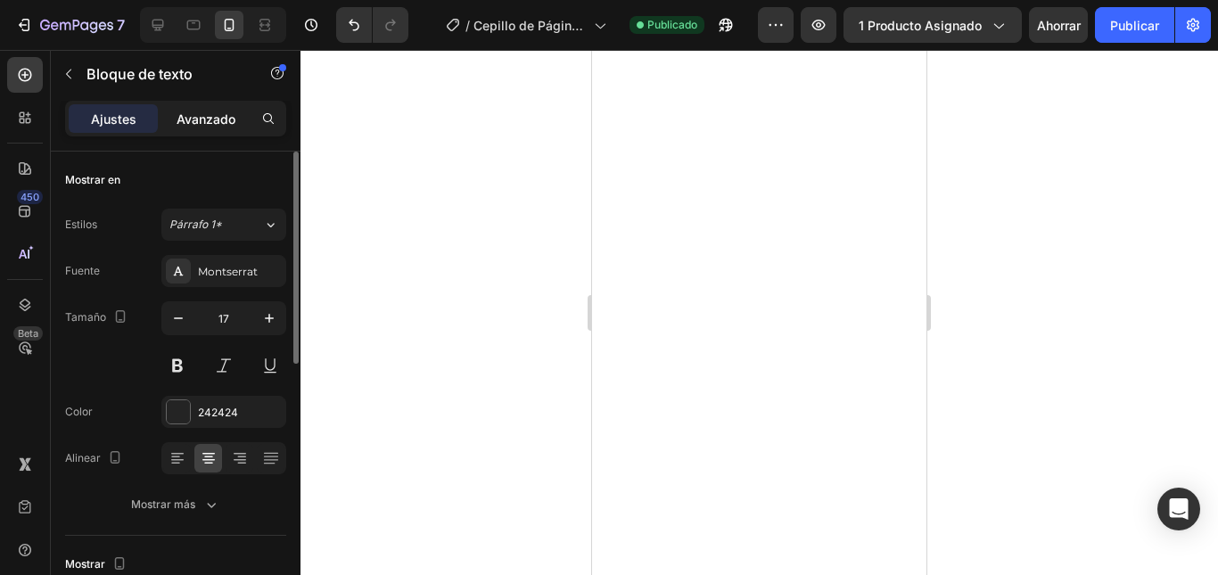
click at [218, 116] on font "Avanzado" at bounding box center [206, 118] width 59 height 15
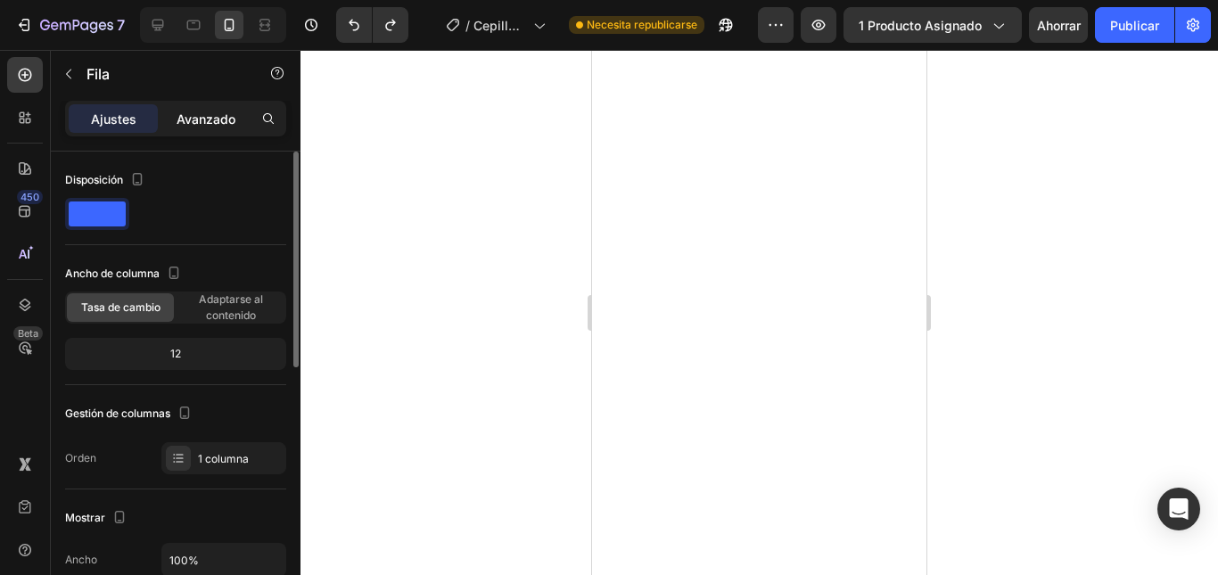
click at [198, 126] on font "Avanzado" at bounding box center [206, 118] width 59 height 15
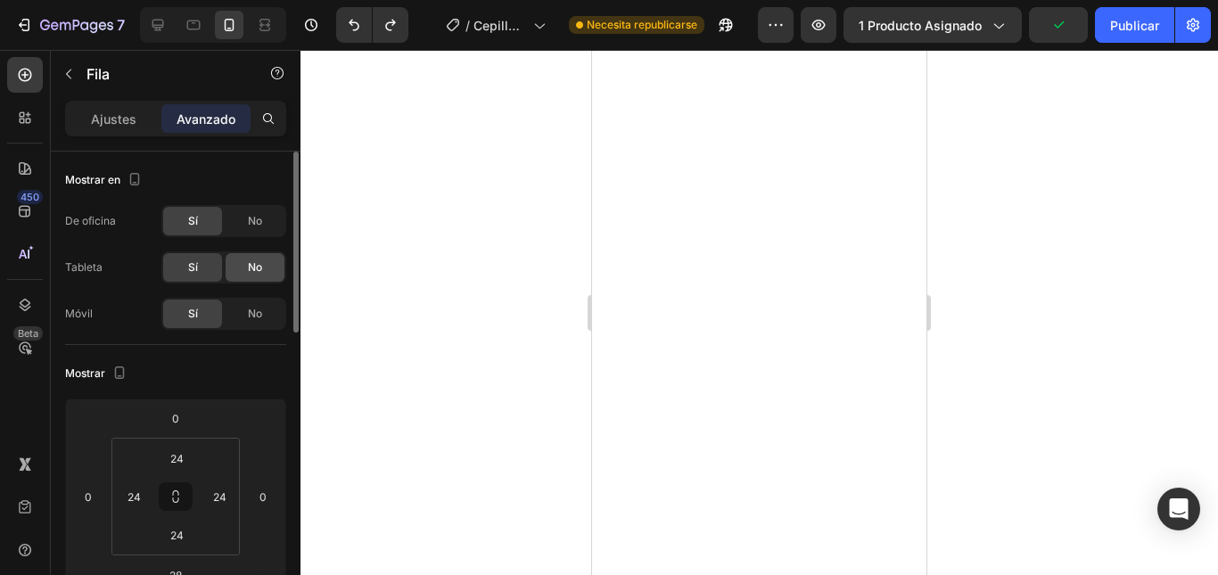
click at [249, 270] on font "No" at bounding box center [255, 266] width 14 height 13
click at [190, 268] on font "Sí" at bounding box center [193, 266] width 10 height 13
click at [252, 319] on font "No" at bounding box center [255, 313] width 14 height 13
click at [193, 317] on font "Sí" at bounding box center [193, 313] width 10 height 13
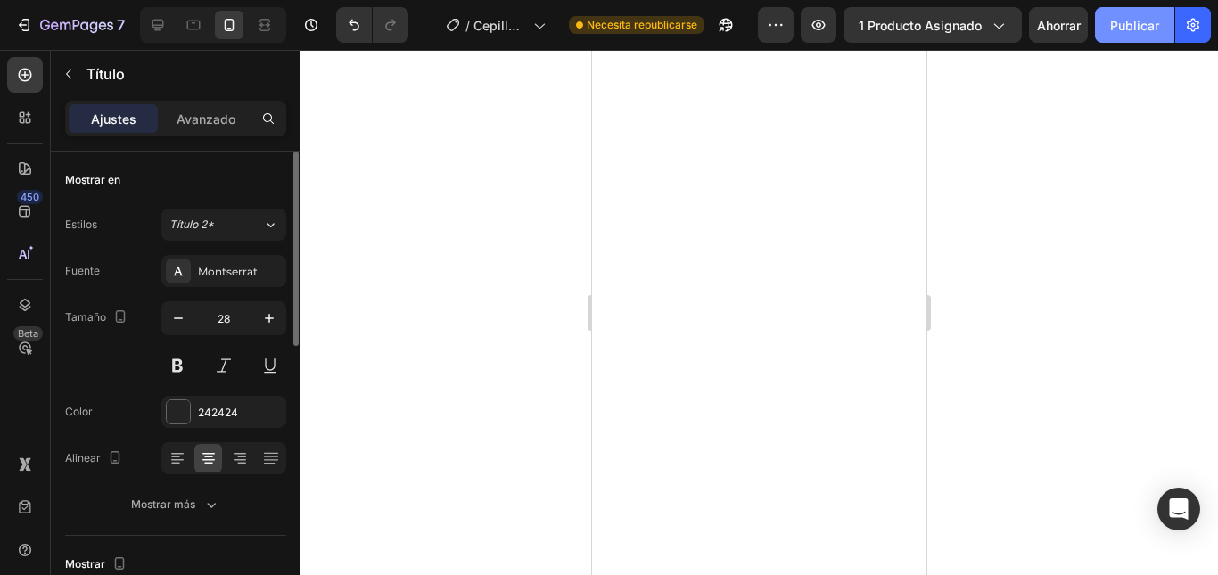
click at [1123, 24] on font "Publicar" at bounding box center [1134, 25] width 49 height 15
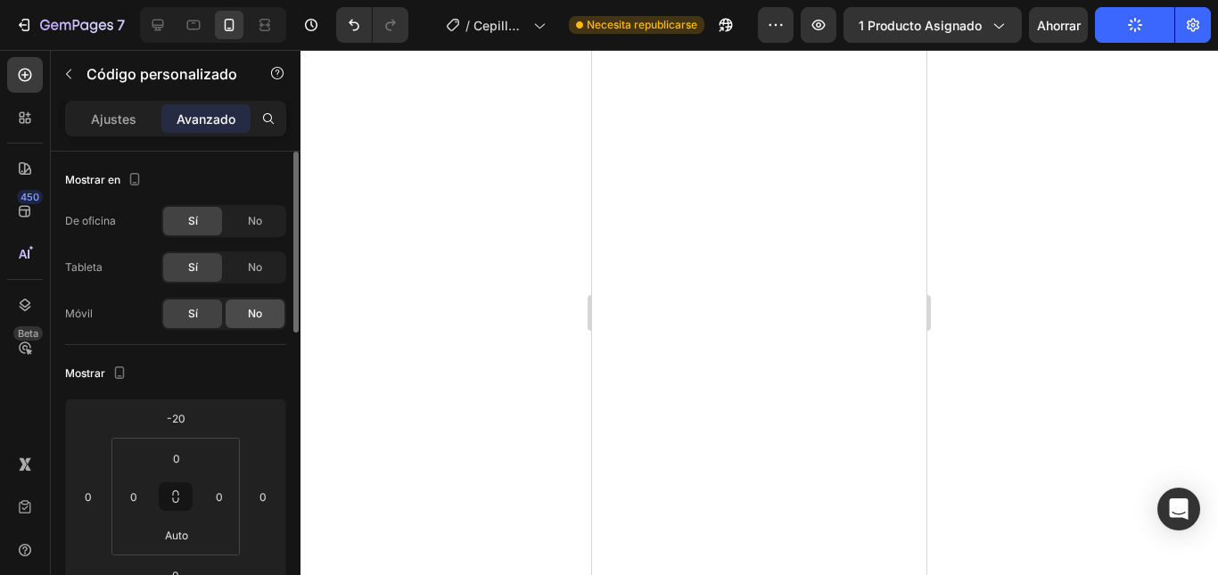
click at [250, 309] on font "No" at bounding box center [255, 313] width 14 height 13
click at [261, 311] on font "No" at bounding box center [255, 313] width 14 height 13
click at [259, 311] on font "No" at bounding box center [255, 313] width 14 height 13
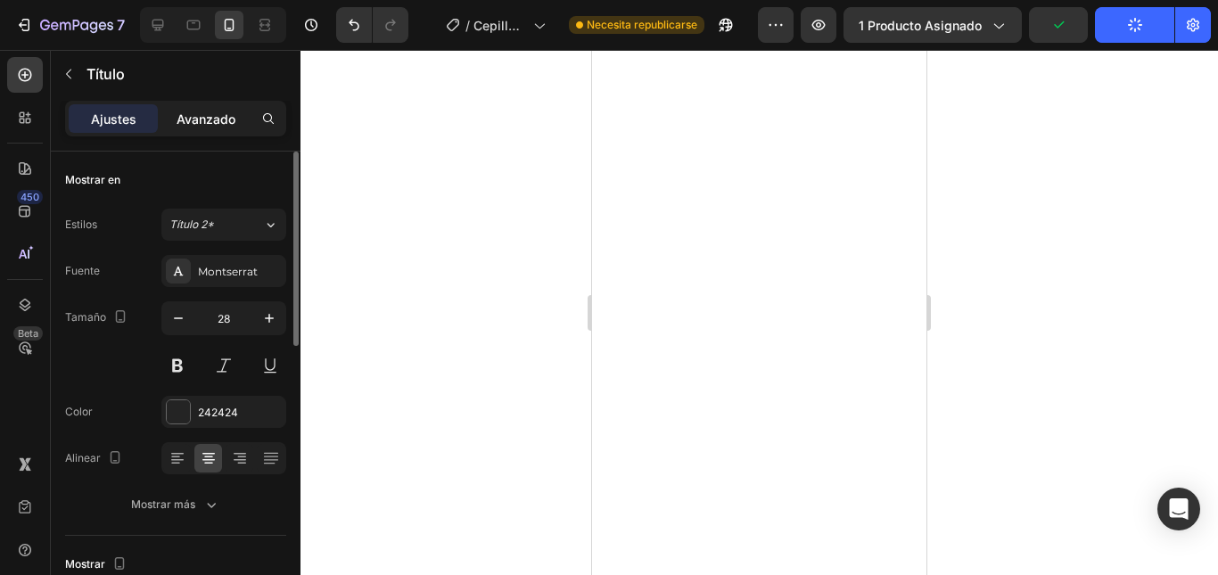
drag, startPoint x: 215, startPoint y: 116, endPoint x: 232, endPoint y: 128, distance: 20.5
click at [215, 117] on font "Avanzado" at bounding box center [206, 118] width 59 height 15
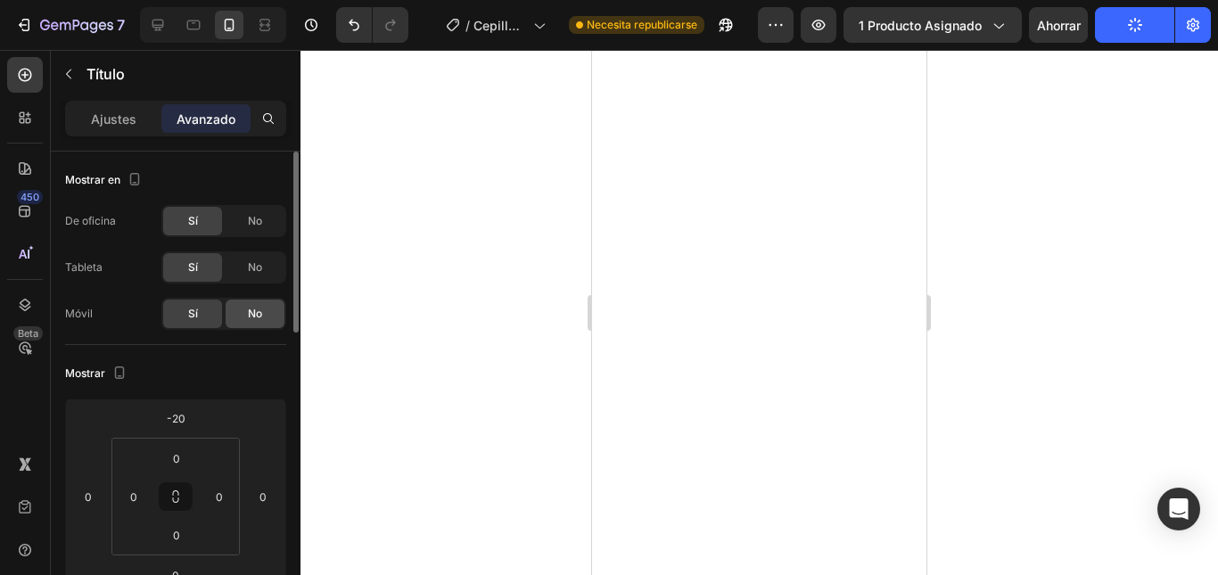
click at [249, 310] on font "No" at bounding box center [255, 313] width 14 height 13
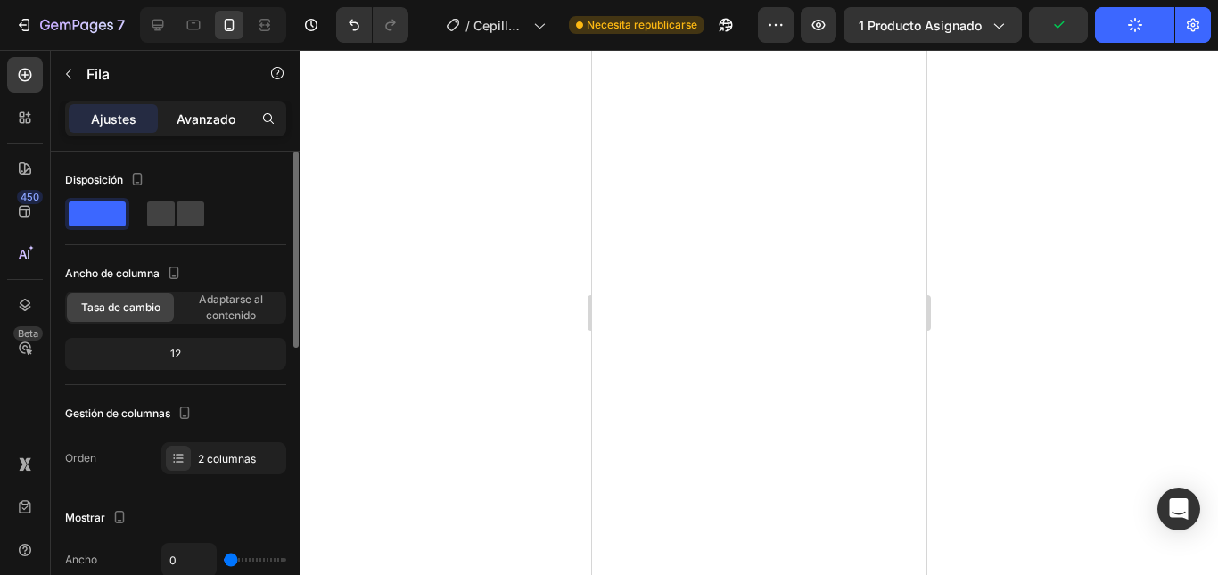
click at [218, 120] on font "Avanzado" at bounding box center [206, 118] width 59 height 15
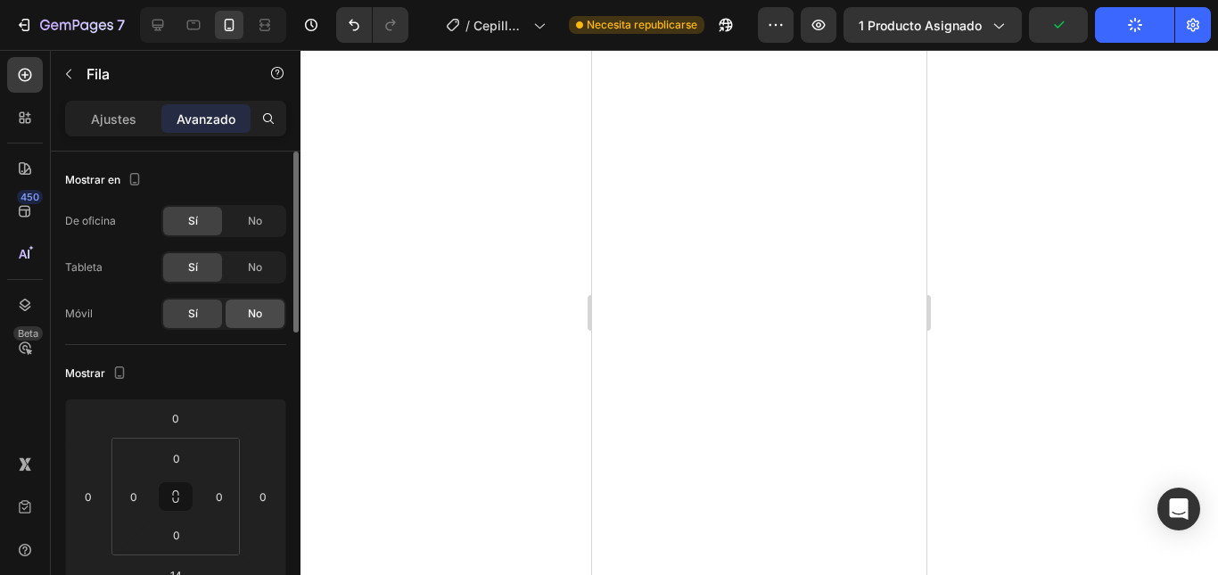
click at [251, 311] on font "No" at bounding box center [255, 313] width 14 height 13
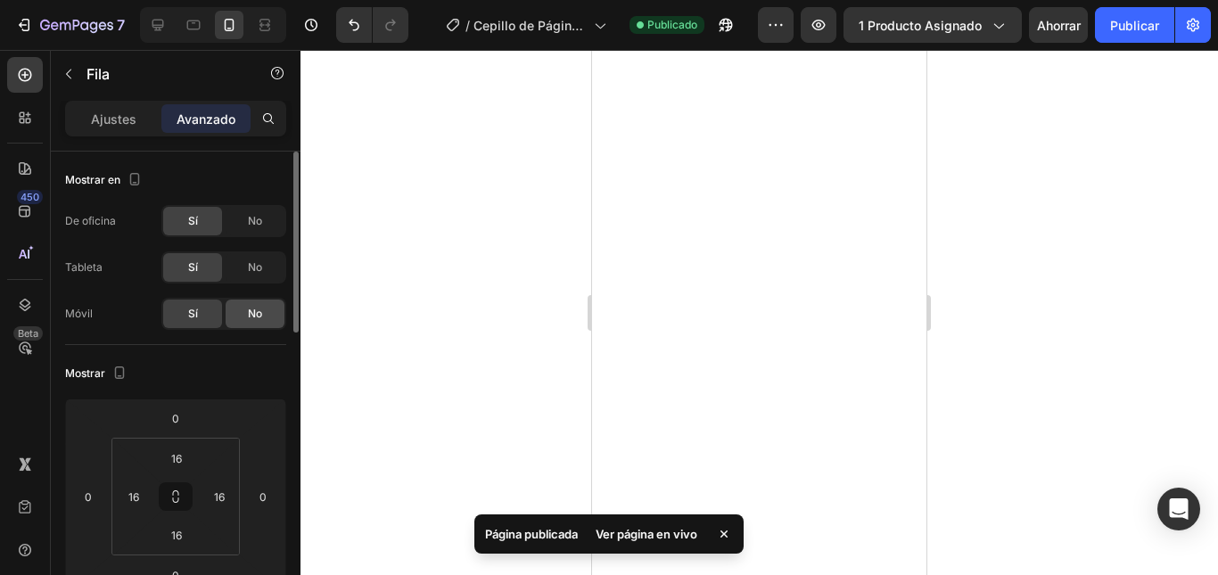
click at [254, 312] on font "No" at bounding box center [255, 313] width 14 height 13
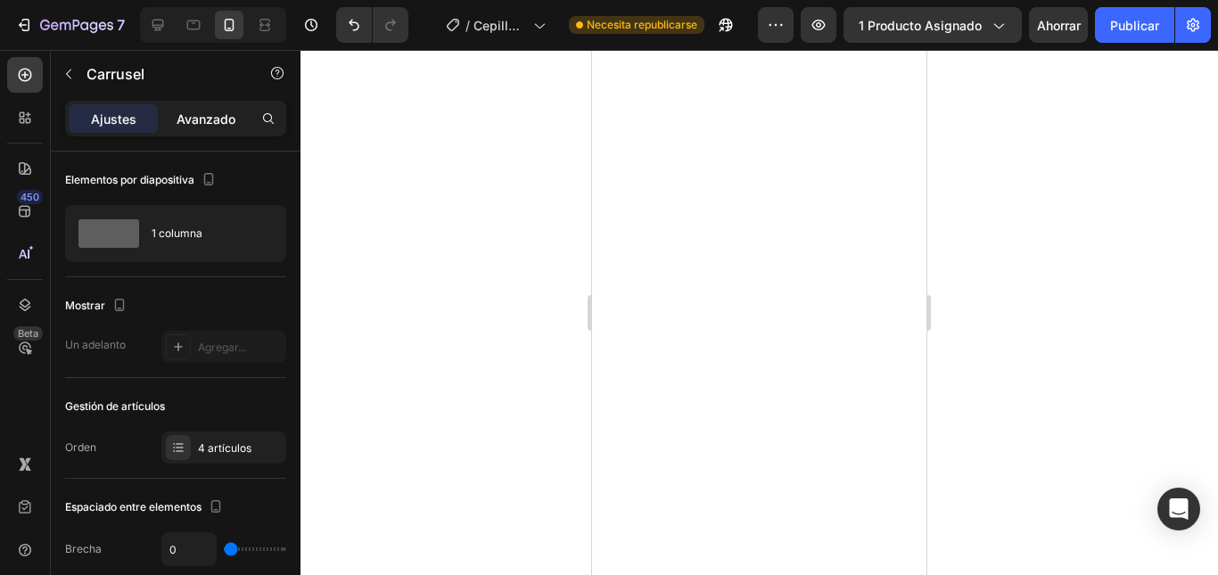
click at [216, 120] on font "Avanzado" at bounding box center [206, 118] width 59 height 15
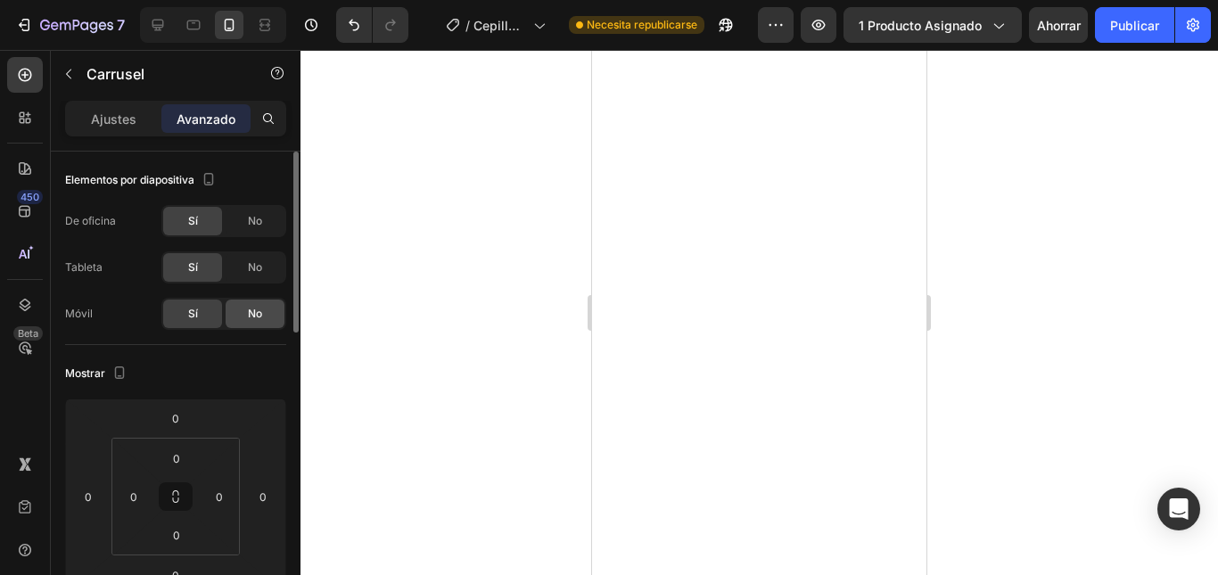
click at [253, 318] on font "No" at bounding box center [255, 313] width 14 height 13
click at [259, 314] on font "No" at bounding box center [255, 313] width 14 height 13
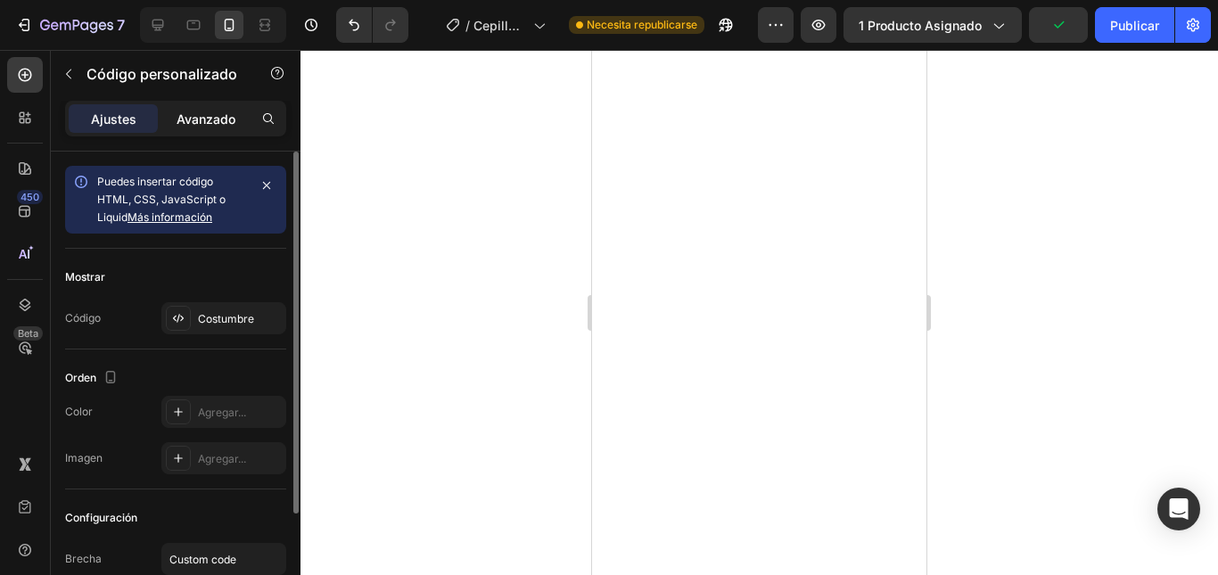
click at [231, 128] on p "Avanzado" at bounding box center [206, 119] width 59 height 19
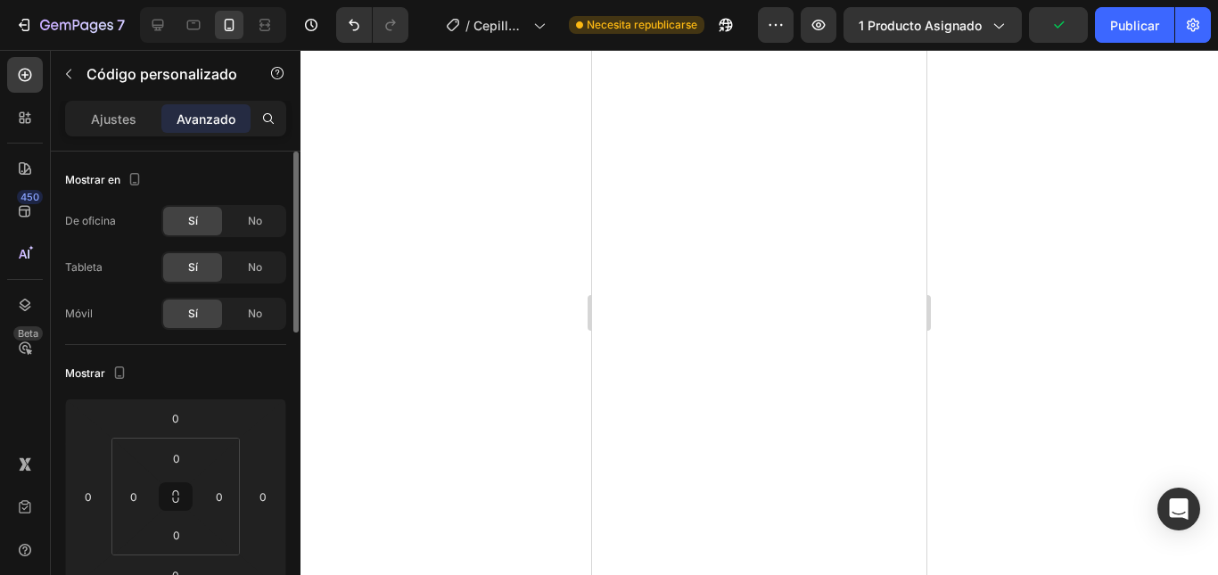
click at [249, 311] on font "No" at bounding box center [255, 313] width 14 height 13
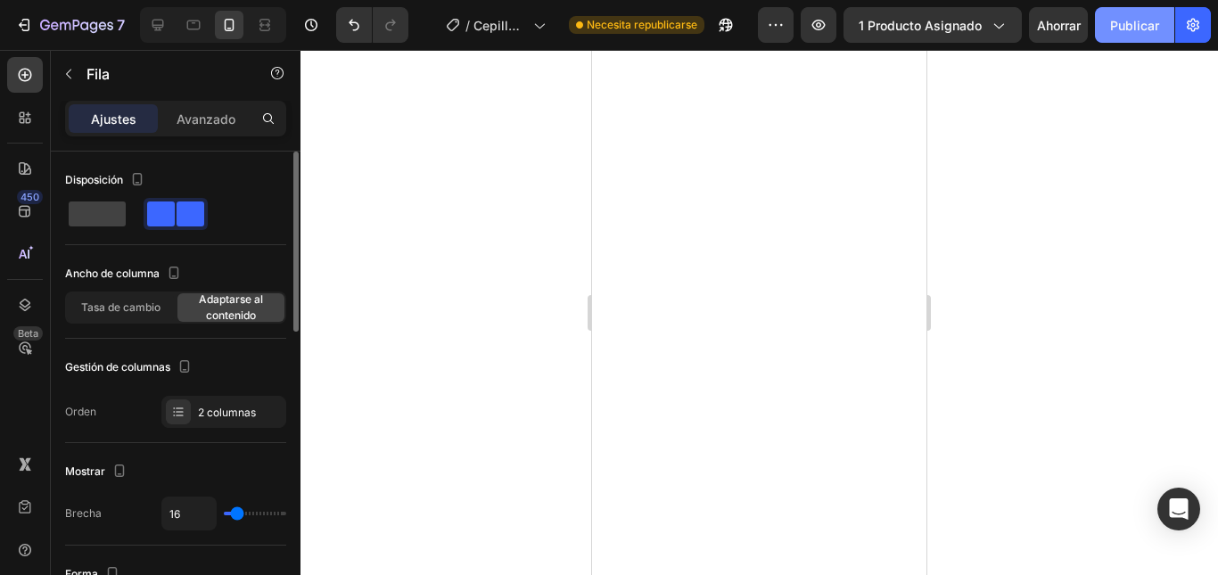
click at [1123, 28] on font "Publicar" at bounding box center [1134, 25] width 49 height 15
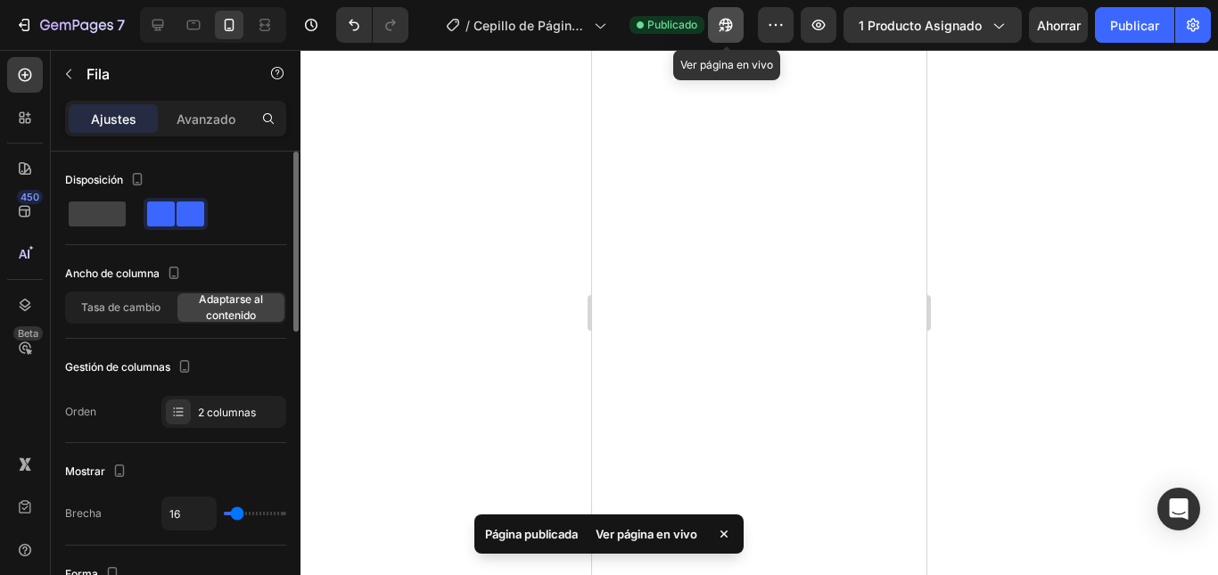
click at [724, 27] on icon "button" at bounding box center [722, 29] width 4 height 4
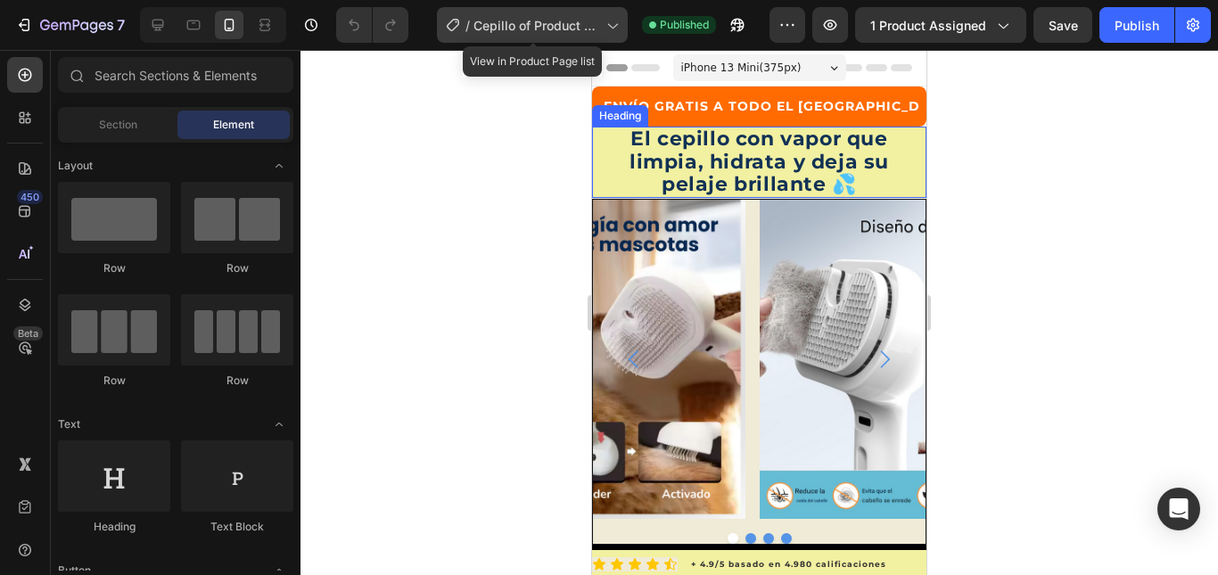
click at [590, 27] on span "Cepillo of Product Page - 27/08" at bounding box center [536, 25] width 126 height 19
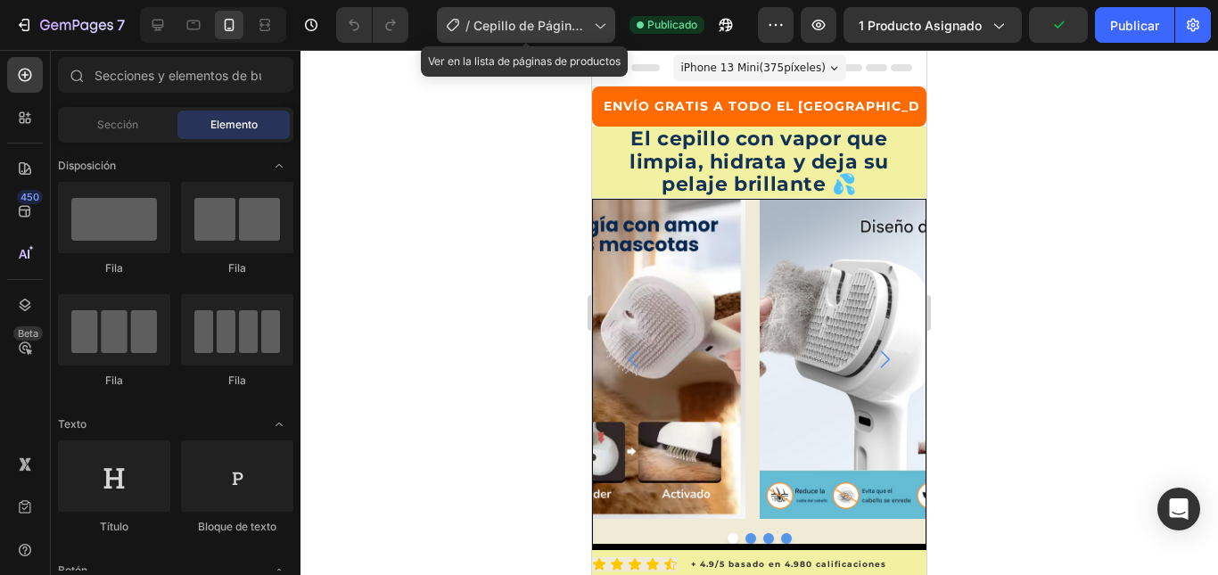
click at [565, 27] on font "Cepillo de Página de Producto - 27/08" at bounding box center [529, 44] width 112 height 53
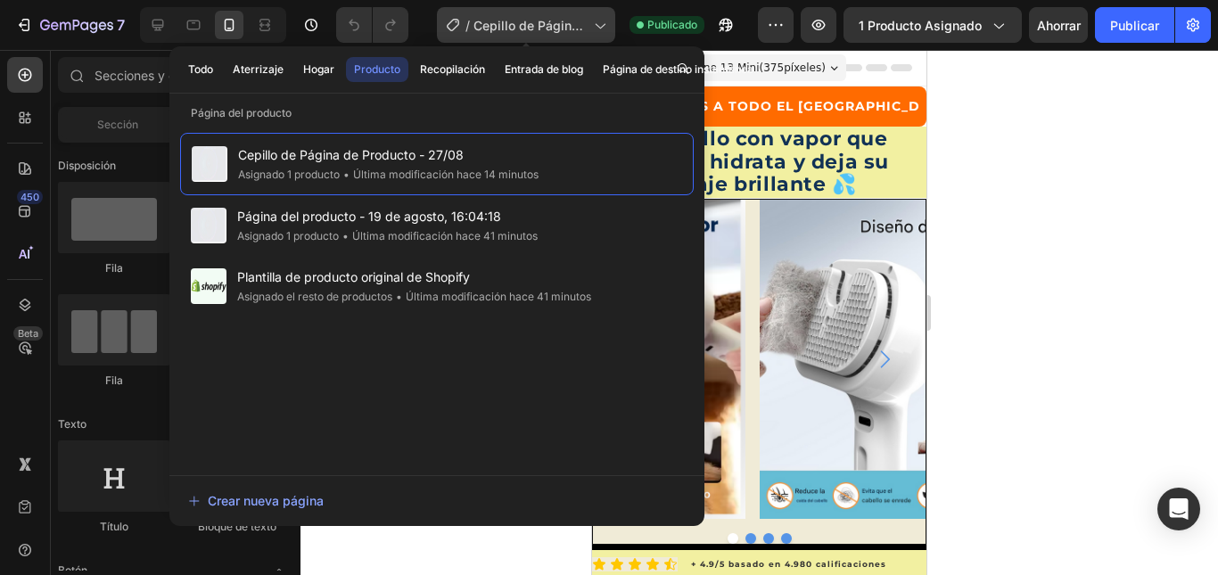
click at [570, 32] on font "Cepillo de Página de Producto - 27/08" at bounding box center [529, 44] width 112 height 53
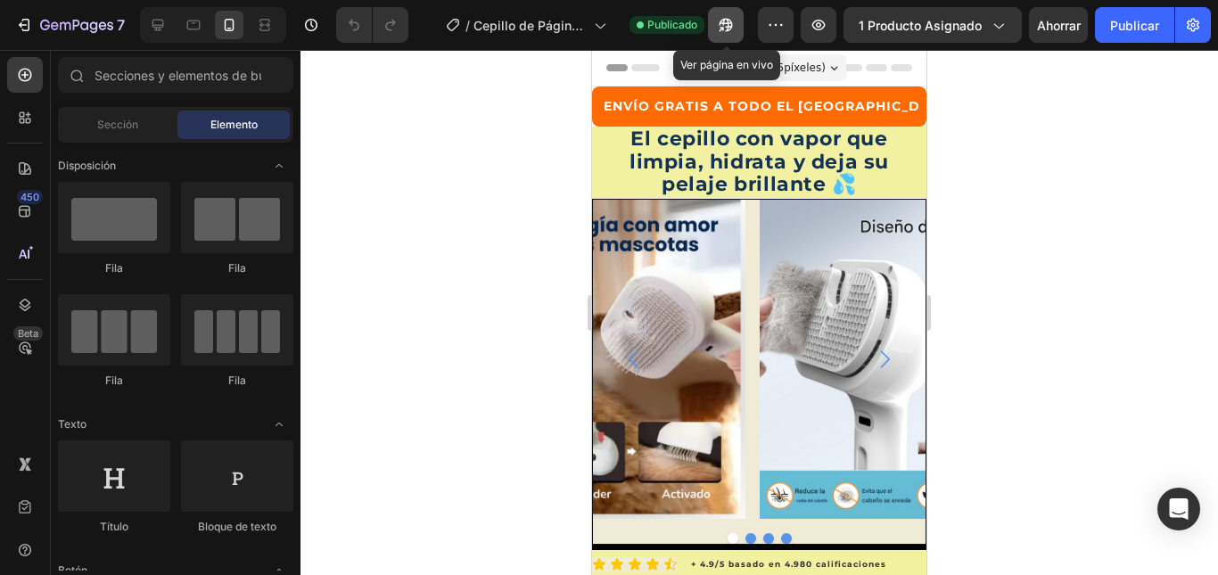
click at [724, 27] on icon "button" at bounding box center [722, 29] width 4 height 4
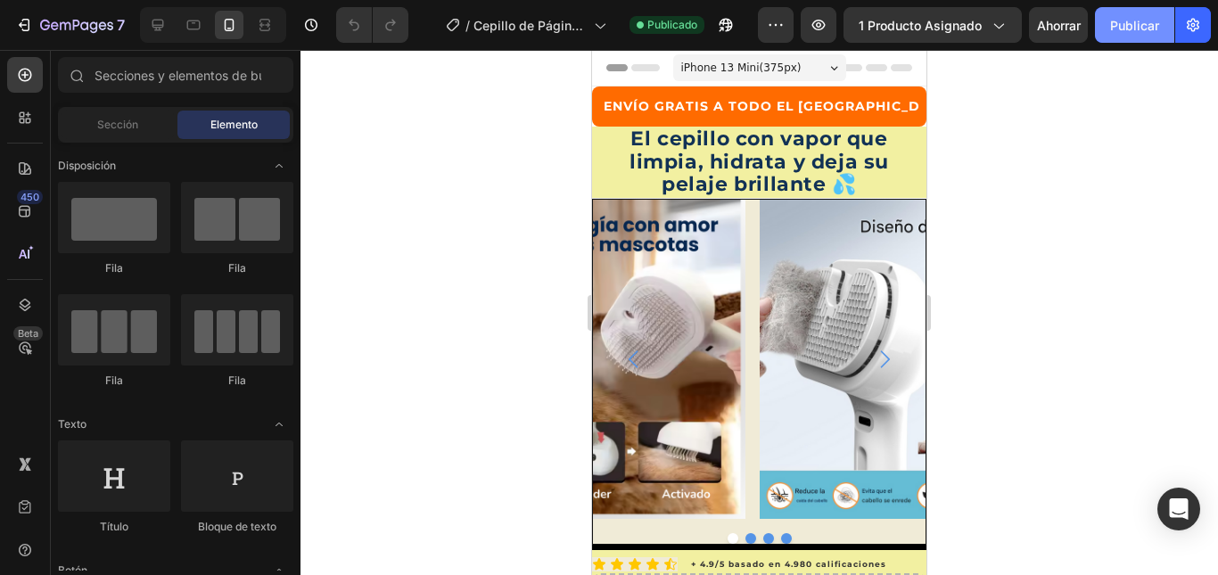
click at [1133, 28] on font "Publicar" at bounding box center [1134, 25] width 49 height 15
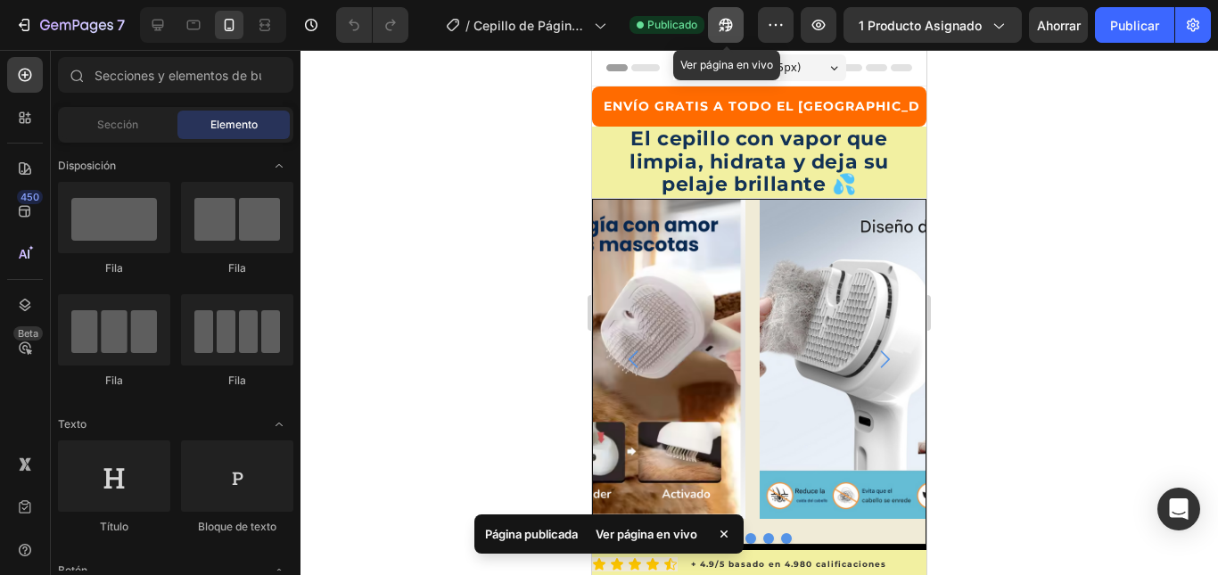
click at [724, 27] on icon "button" at bounding box center [722, 29] width 4 height 4
